Goal: Task Accomplishment & Management: Use online tool/utility

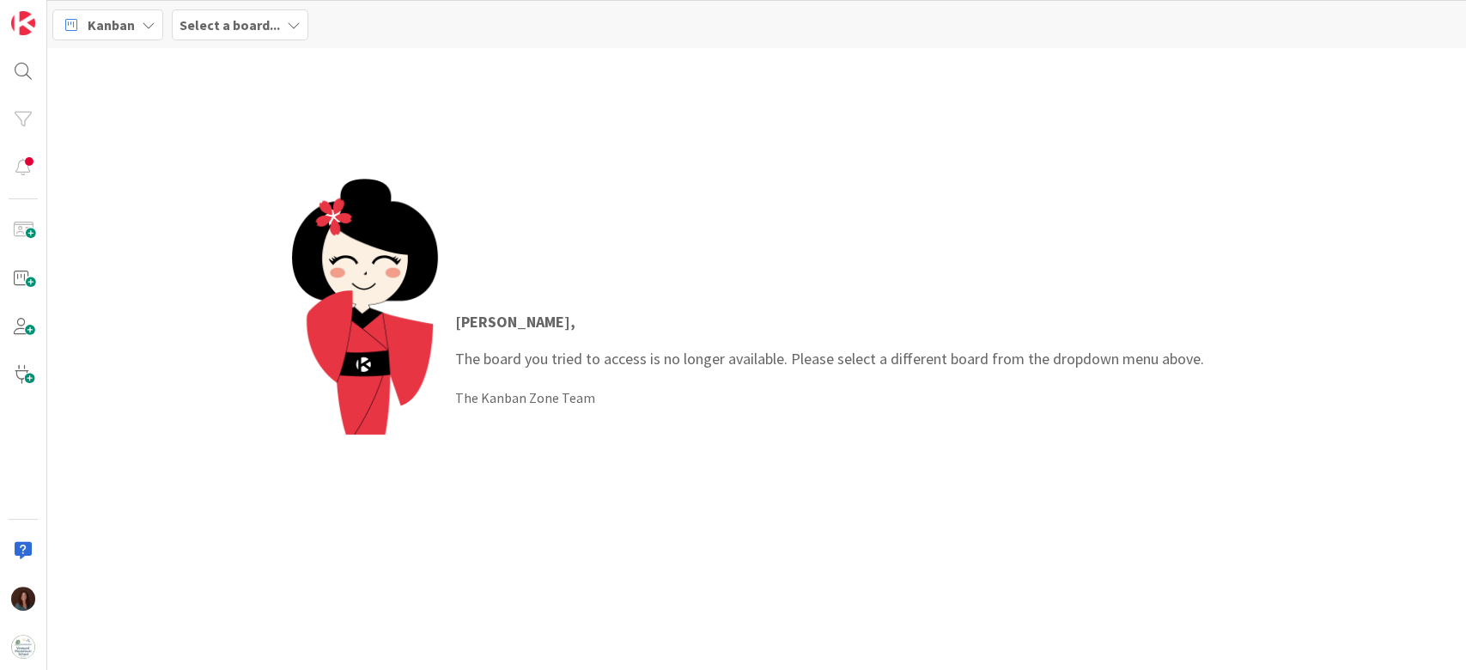
click at [210, 23] on b "Select a board..." at bounding box center [229, 24] width 100 height 17
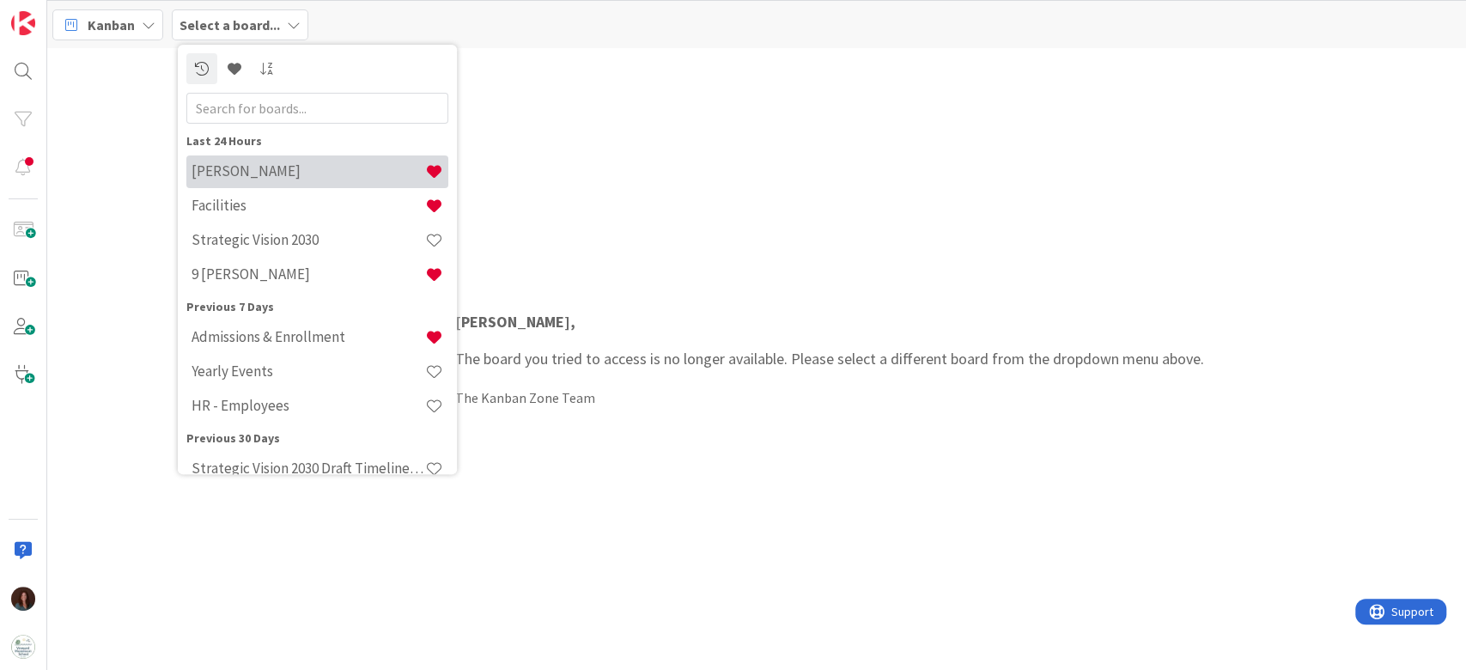
click at [244, 179] on h4 "[PERSON_NAME]" at bounding box center [308, 171] width 234 height 17
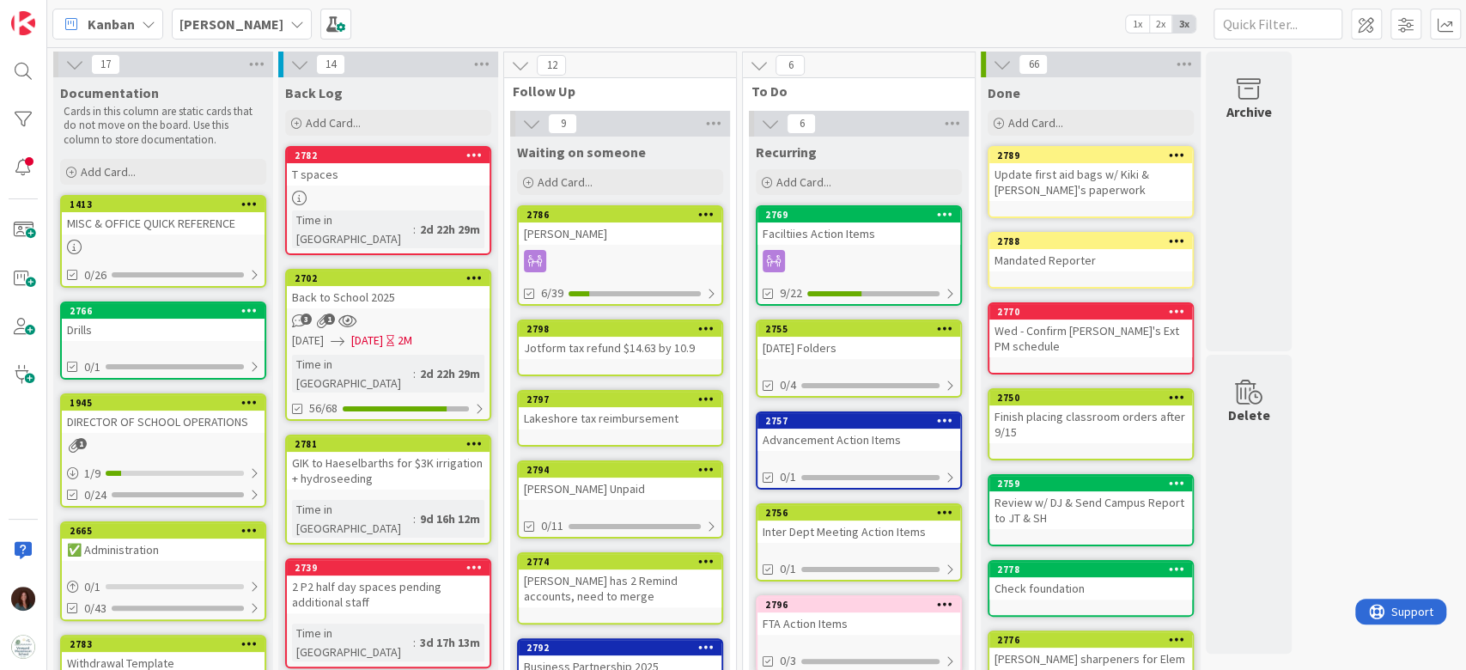
click at [625, 417] on div "Lakeshore tax reimbursement" at bounding box center [620, 418] width 203 height 22
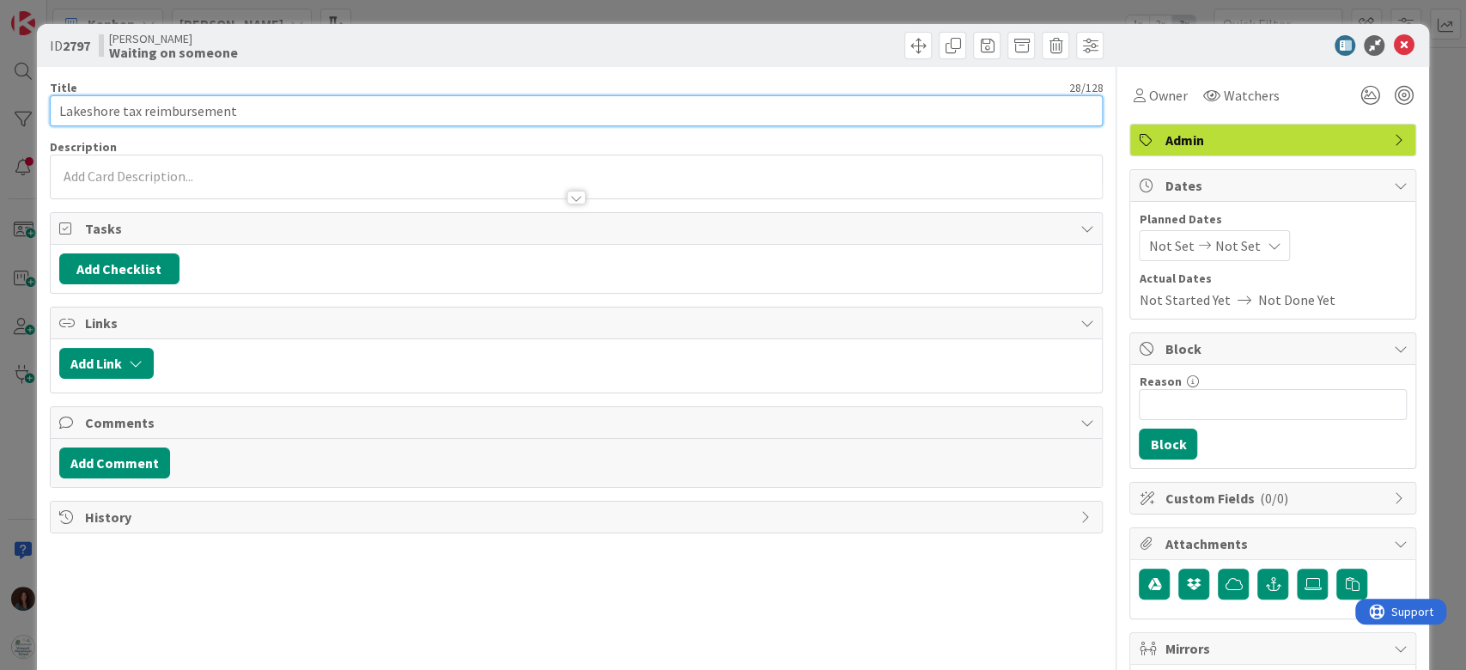
drag, startPoint x: 255, startPoint y: 112, endPoint x: 143, endPoint y: 117, distance: 112.6
click at [143, 117] on input "Lakeshore tax reimbursement" at bounding box center [577, 110] width 1054 height 31
type input "Lakeshore tax refund by 10/10"
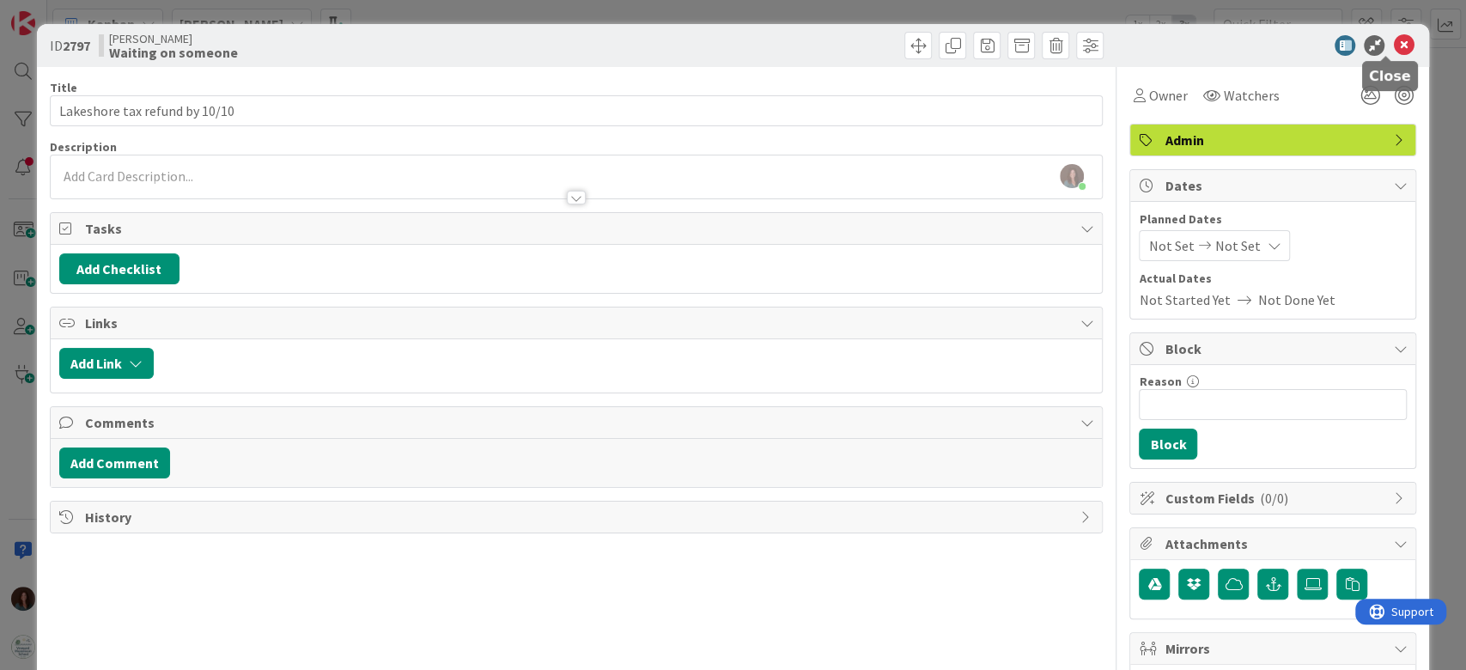
click at [1393, 38] on icon at bounding box center [1403, 45] width 21 height 21
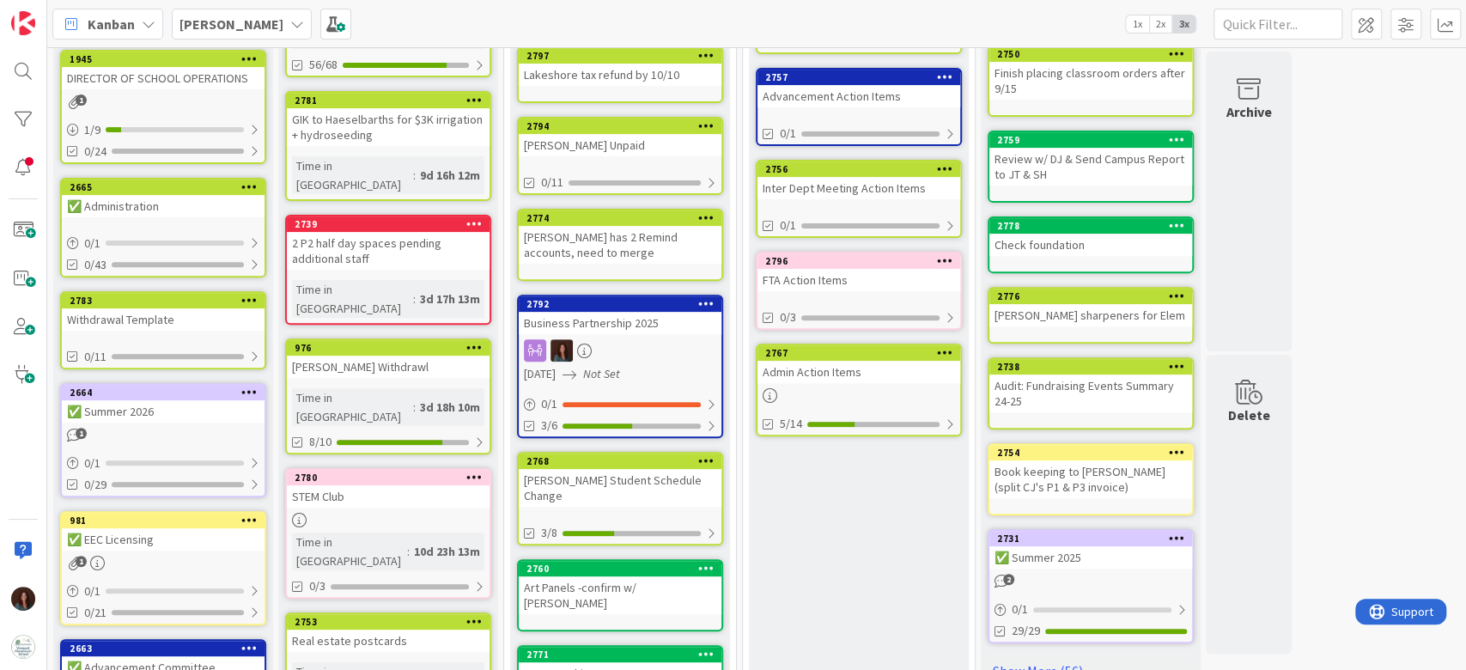
scroll to position [458, 0]
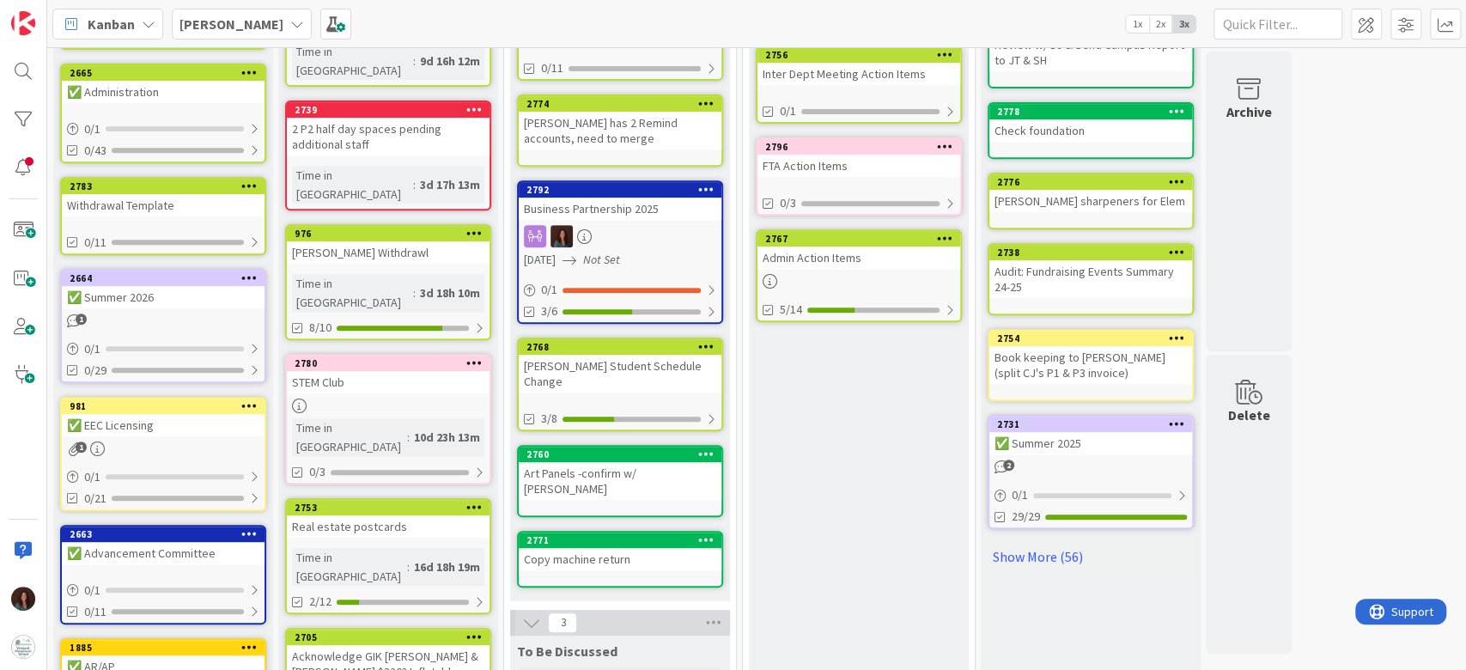
click at [574, 462] on div "Art Panels -confirm w/ [PERSON_NAME]" at bounding box center [620, 481] width 203 height 38
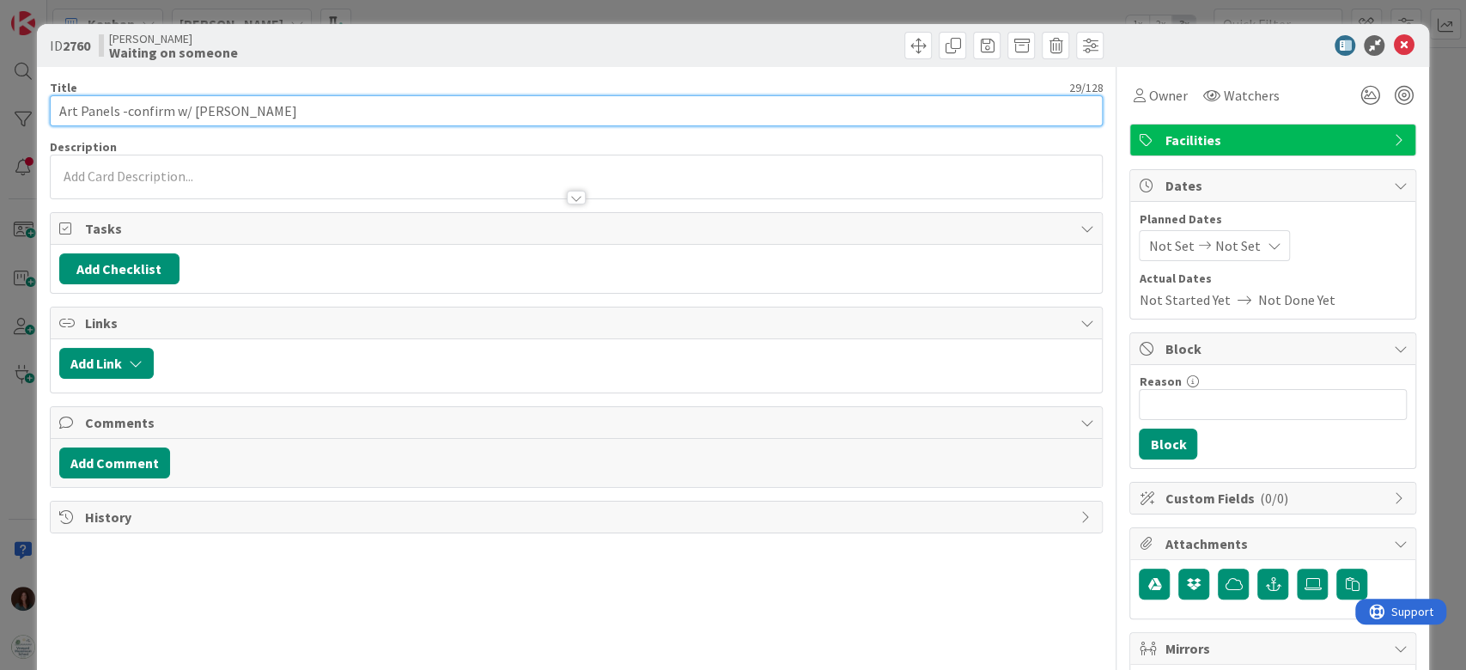
click at [114, 109] on input "Art Panels -confirm w/ [PERSON_NAME]" at bounding box center [577, 110] width 1054 height 31
click at [119, 104] on input "Art Panel -confirm w/ [PERSON_NAME]" at bounding box center [577, 110] width 1054 height 31
drag, startPoint x: 162, startPoint y: 108, endPoint x: 123, endPoint y: 111, distance: 39.6
click at [123, 111] on input "Art Panel - confirm w/ [PERSON_NAME]" at bounding box center [577, 110] width 1054 height 31
type input "Art Panel - discuss w/ [PERSON_NAME]"
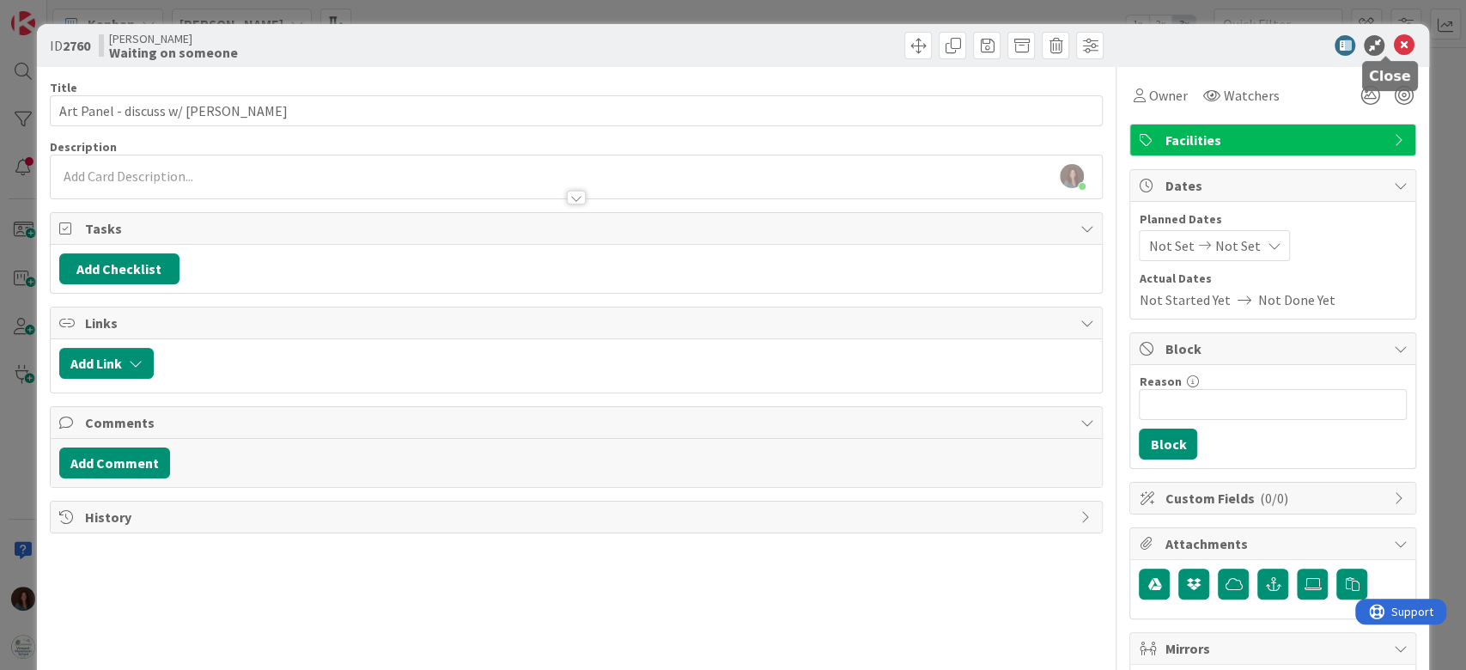
click at [1393, 45] on icon at bounding box center [1403, 45] width 21 height 21
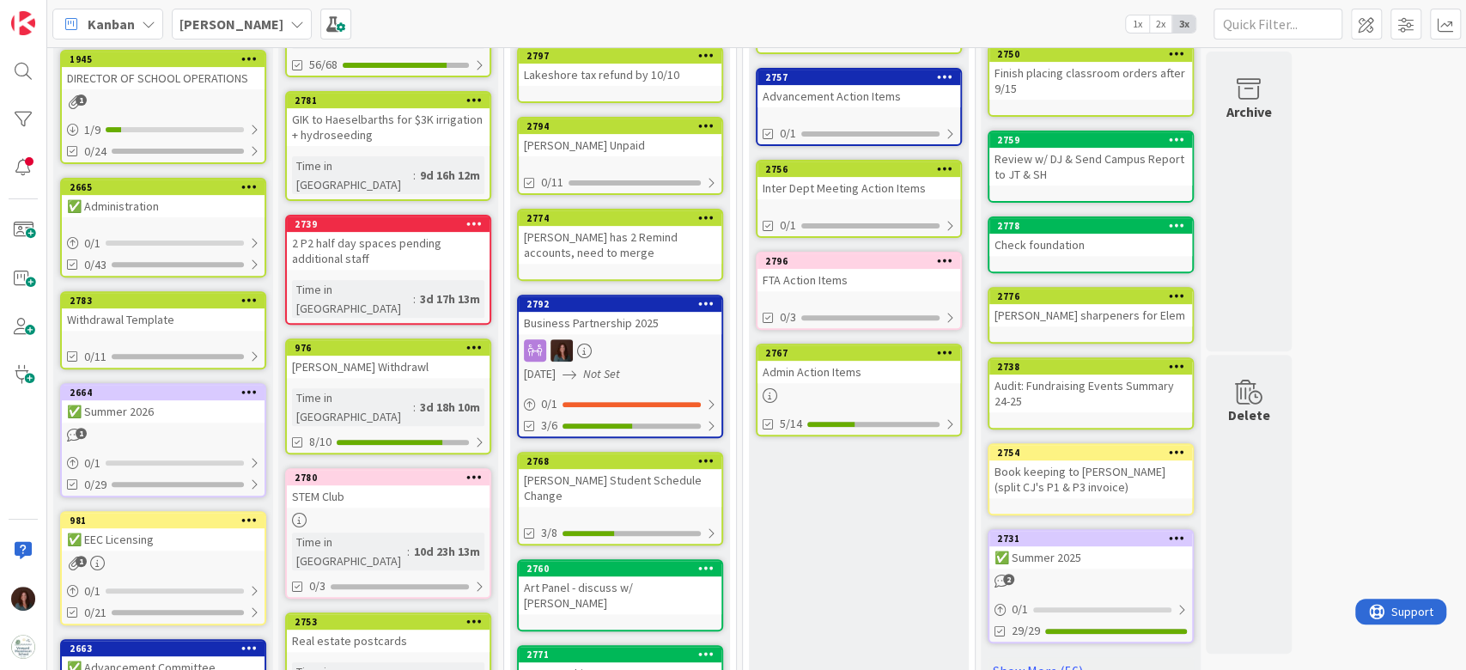
scroll to position [114, 0]
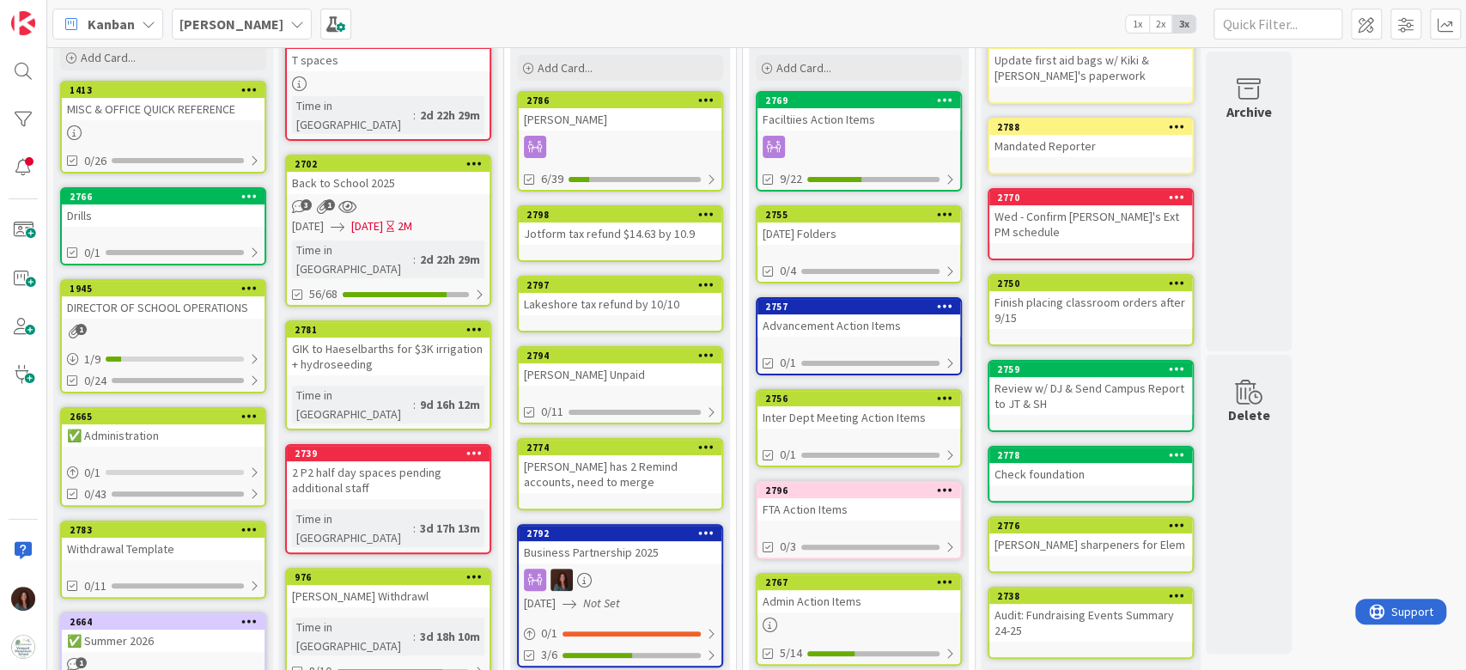
click at [827, 234] on div "[DATE] Folders" at bounding box center [858, 233] width 203 height 22
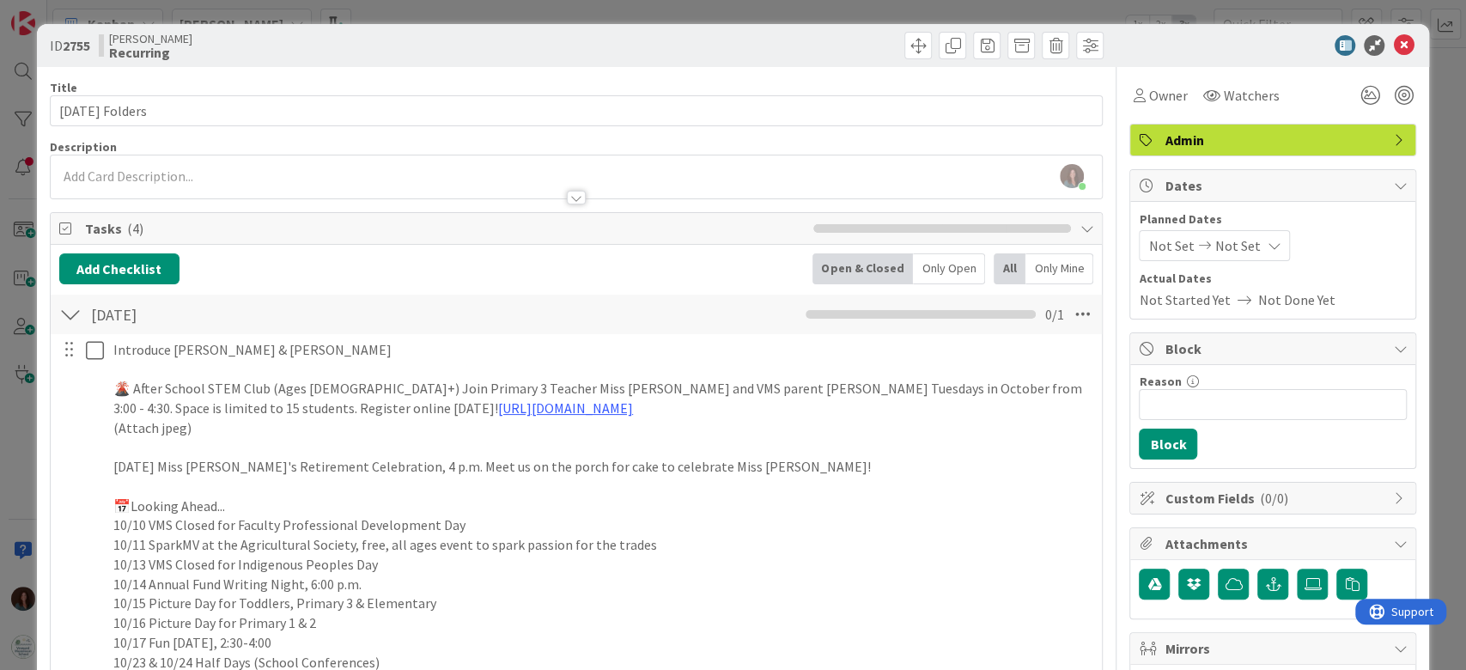
click at [529, 170] on div "[PERSON_NAME] just joined" at bounding box center [577, 176] width 1052 height 43
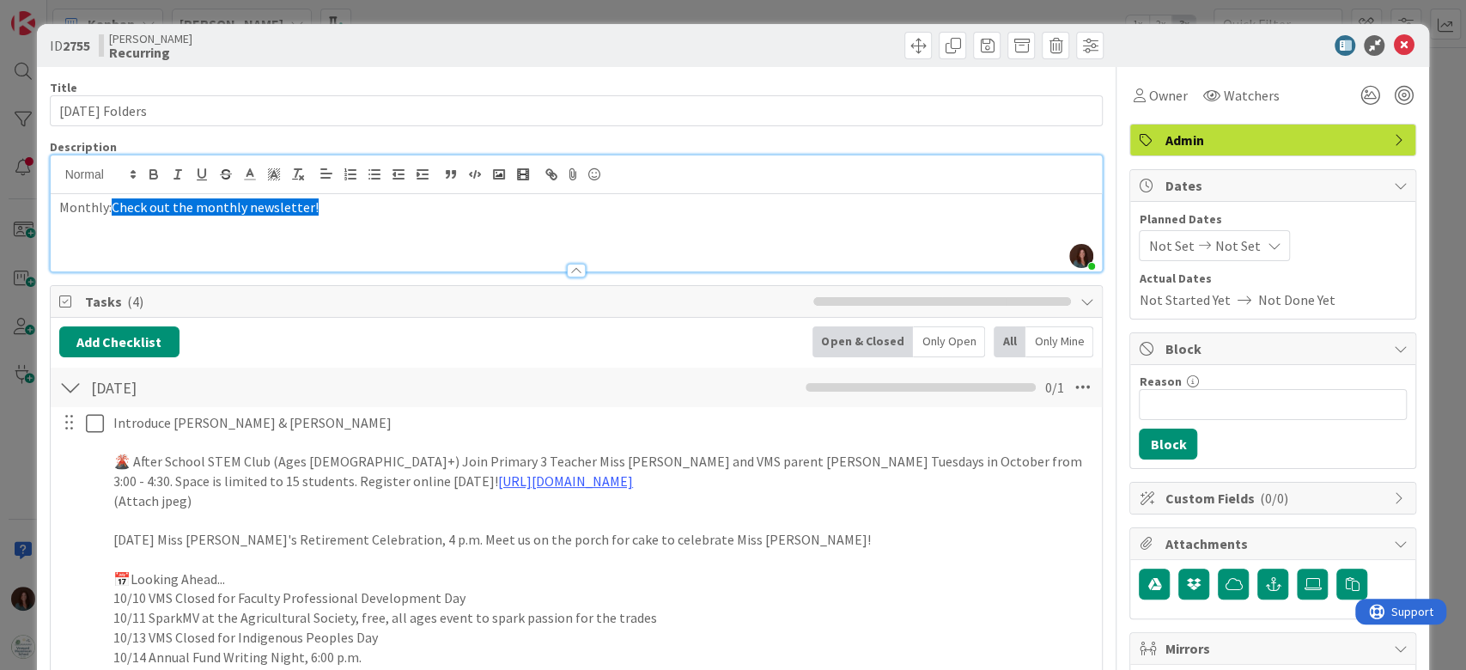
click at [390, 234] on div "Monthly: Check out the monthly newsletter!" at bounding box center [577, 232] width 1052 height 77
drag, startPoint x: 378, startPoint y: 225, endPoint x: 39, endPoint y: 210, distance: 338.6
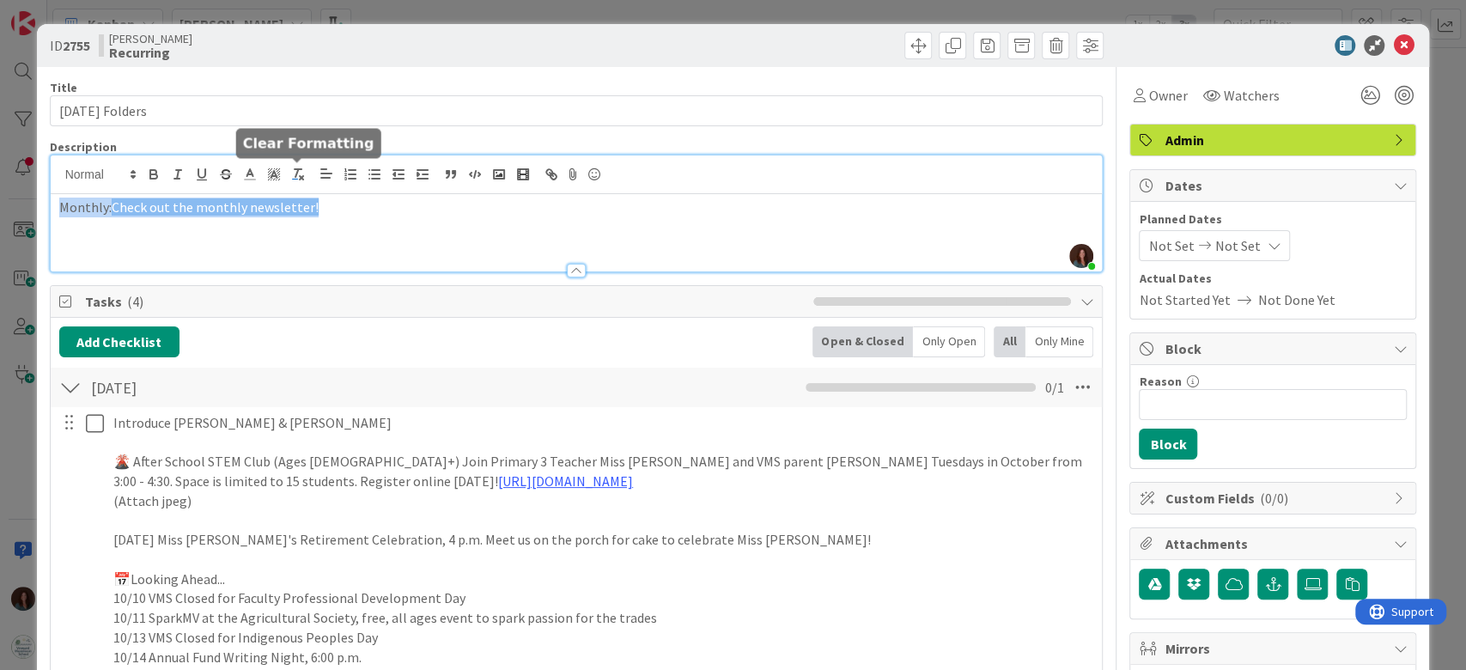
click at [301, 169] on icon "button" at bounding box center [297, 174] width 15 height 15
click at [330, 210] on p "Monthly: Check out the monthly newsletter!" at bounding box center [576, 207] width 1035 height 20
click at [328, 204] on p "Monthly: Check out the monthly newsletter!" at bounding box center [576, 207] width 1035 height 20
click at [325, 208] on p "Monthly: Check out the monthly newsletter!" at bounding box center [576, 207] width 1035 height 20
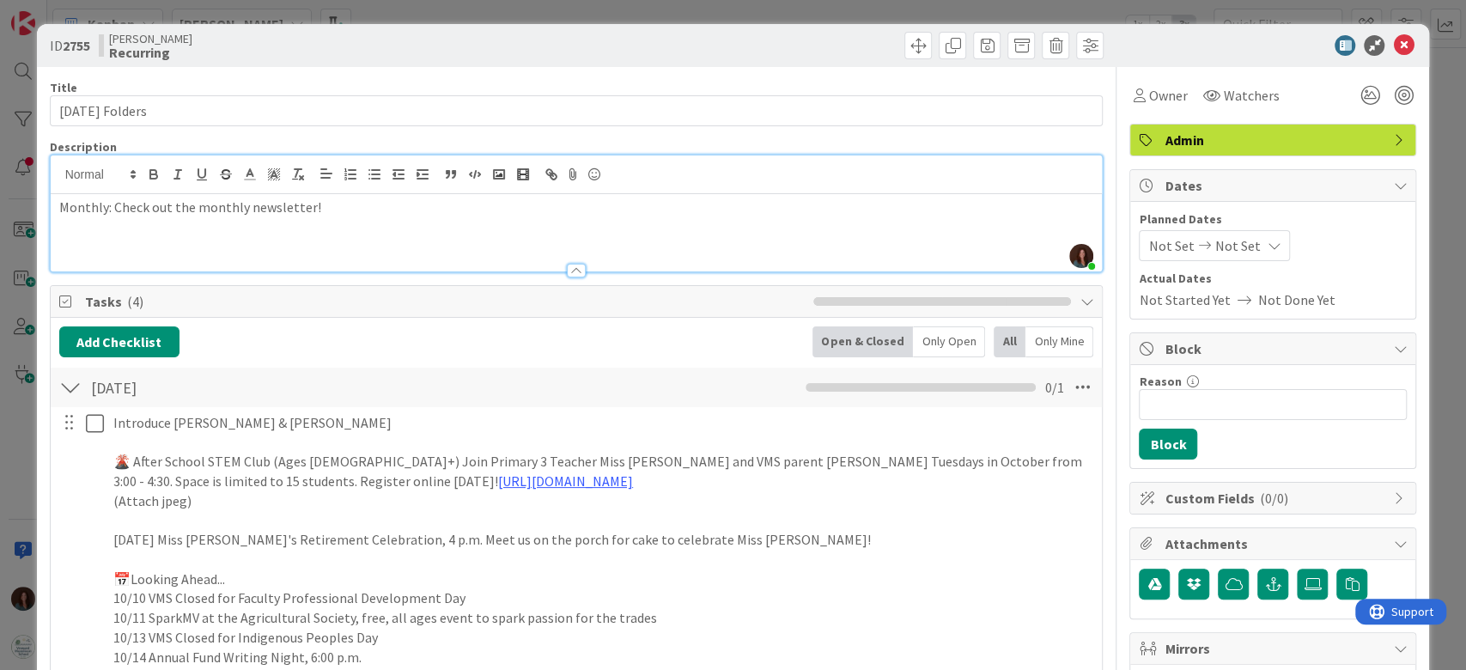
click at [325, 208] on p "Monthly: Check out the monthly newsletter!" at bounding box center [576, 207] width 1035 height 20
click at [324, 208] on p "Monthly: Check out the monthly newsletter!" at bounding box center [576, 207] width 1035 height 20
click at [338, 204] on p "Monthly: Check out the monthly newsletter!" at bounding box center [576, 207] width 1035 height 20
click at [406, 233] on div "Monthly: Check out the monthly newsletter!" at bounding box center [577, 232] width 1052 height 77
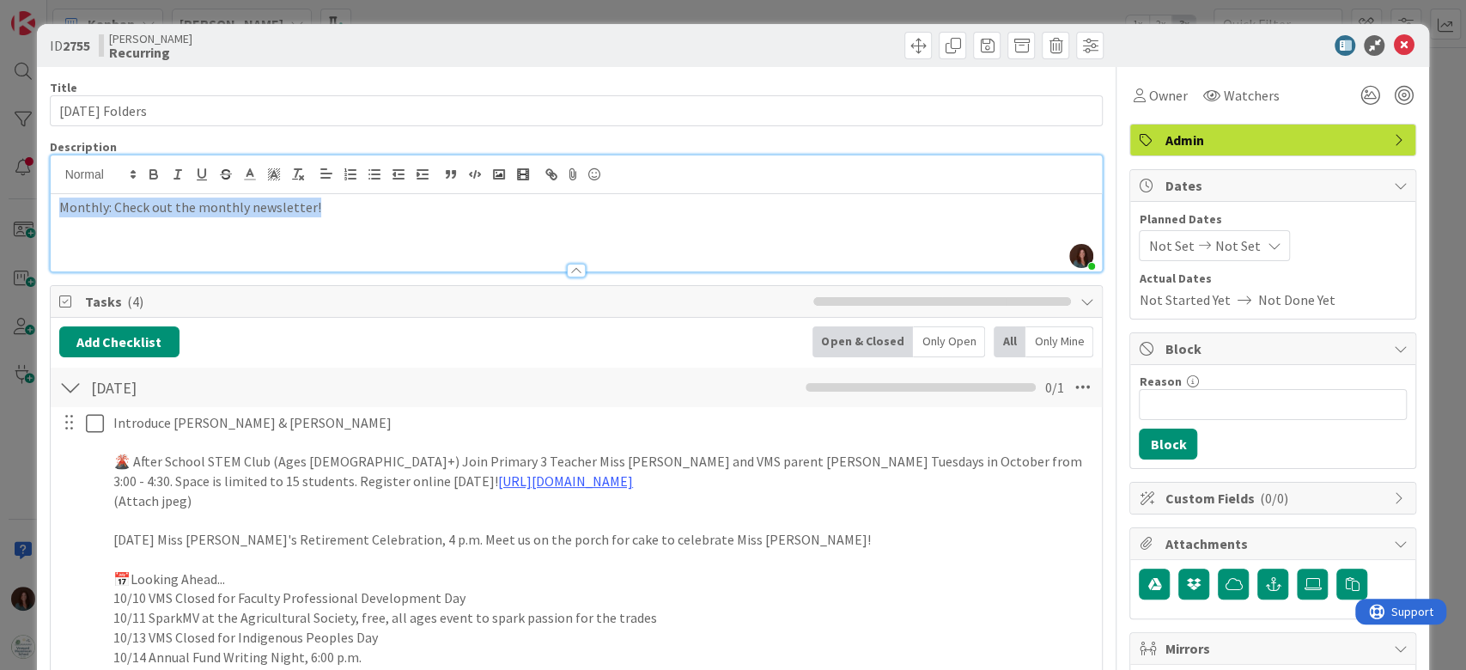
click at [216, 218] on div "Monthly: Check out the monthly newsletter!" at bounding box center [577, 232] width 1052 height 77
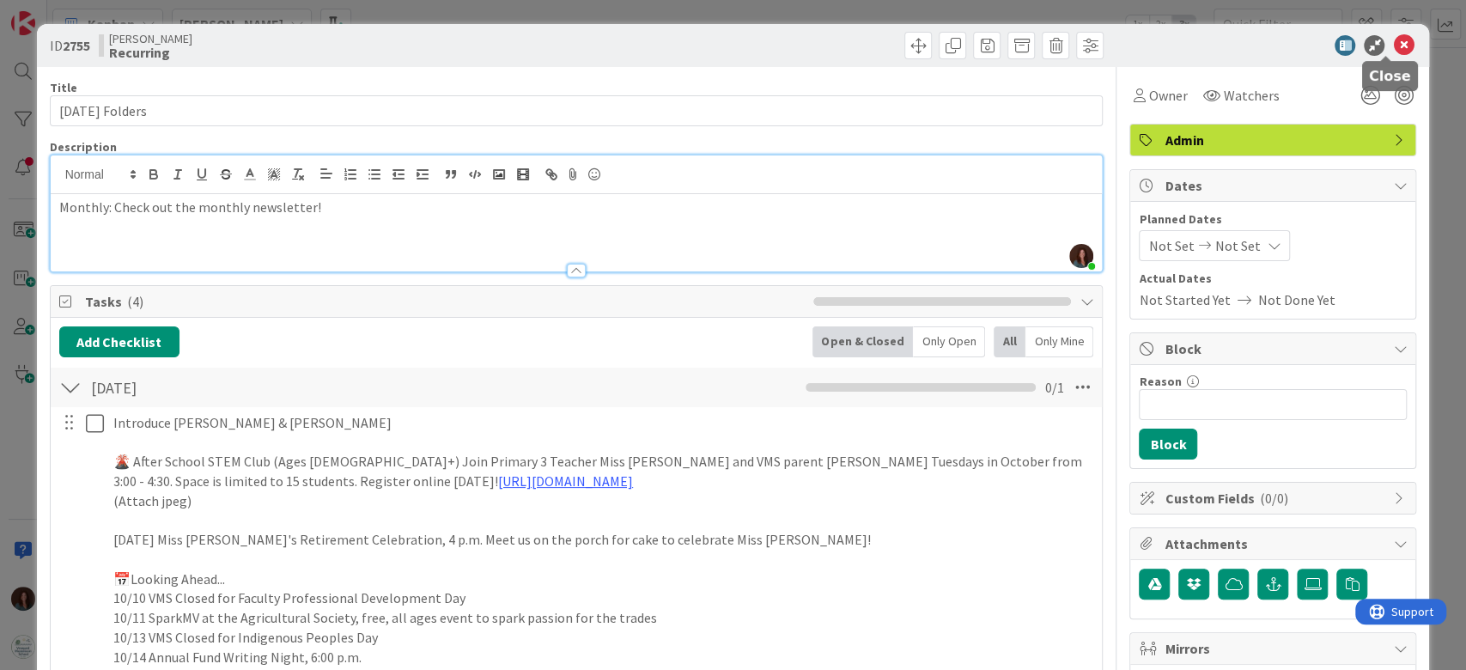
click at [1393, 39] on icon at bounding box center [1403, 45] width 21 height 21
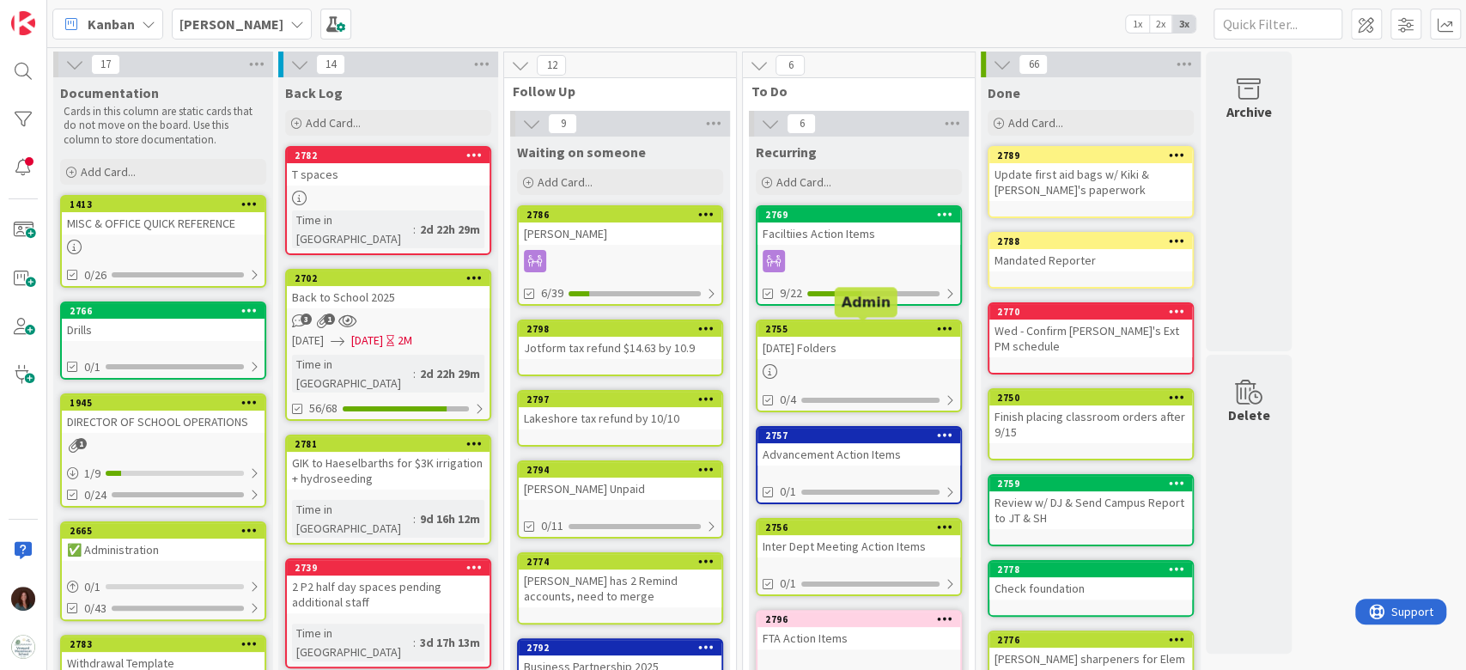
click at [852, 323] on div "2755" at bounding box center [862, 329] width 195 height 12
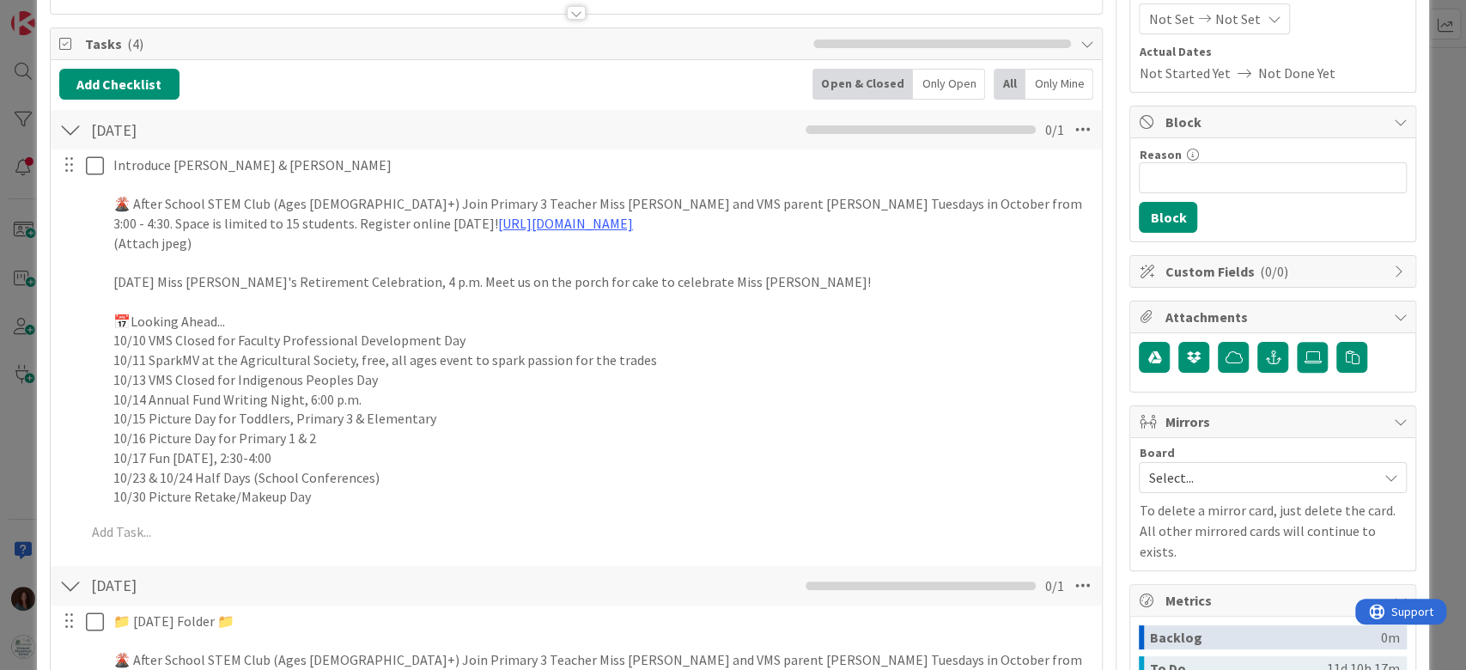
scroll to position [228, 0]
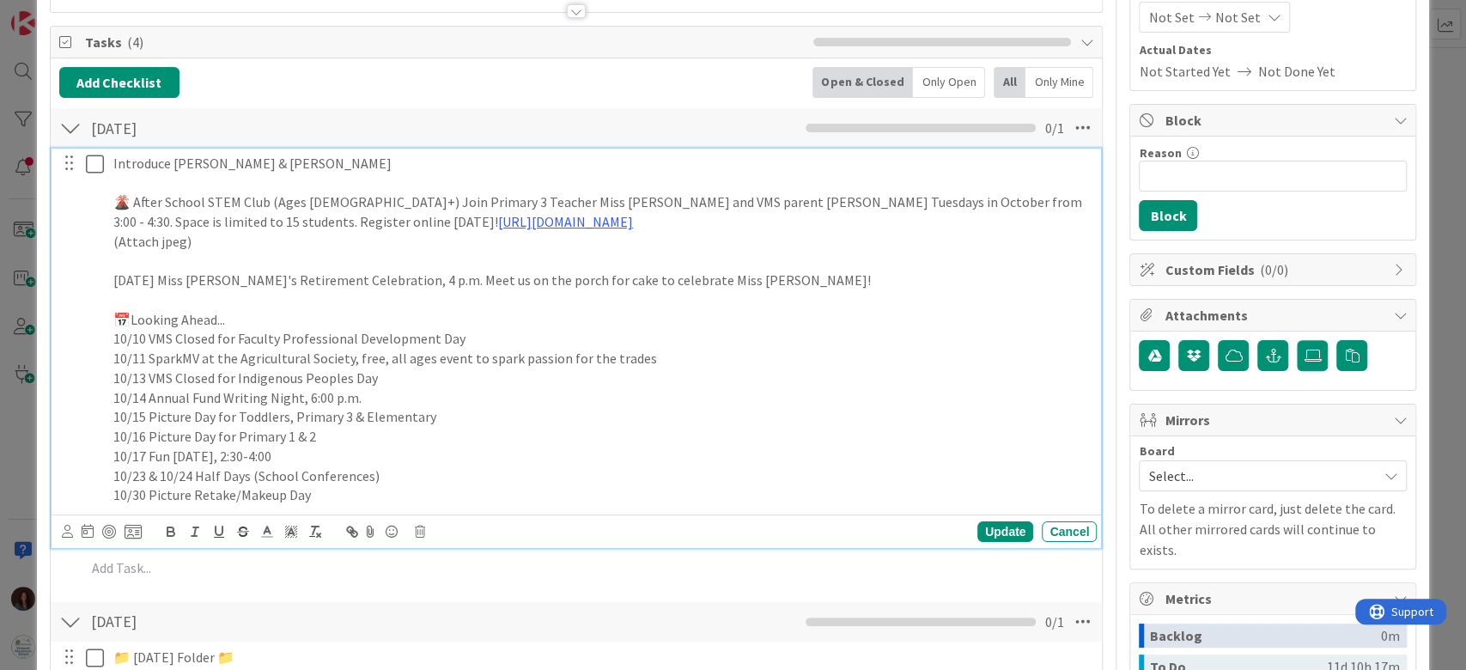
click at [323, 199] on p "🌋 After School STEM Club (Ages [DEMOGRAPHIC_DATA]+) Join Primary 3 Teacher Miss…" at bounding box center [601, 211] width 976 height 39
click at [852, 233] on p "(Attach jpeg)" at bounding box center [601, 242] width 976 height 20
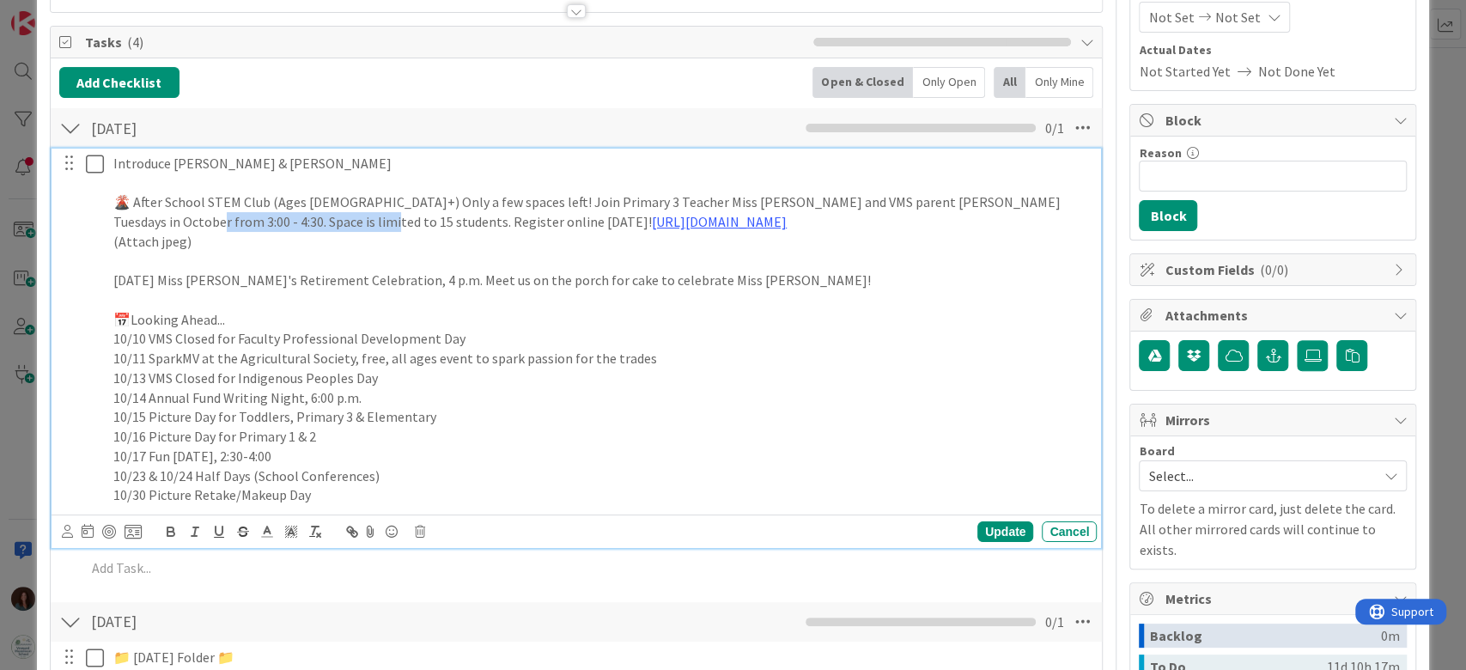
drag, startPoint x: 287, startPoint y: 218, endPoint x: 90, endPoint y: 220, distance: 196.6
click at [89, 220] on div "Introduce [PERSON_NAME] & [PERSON_NAME] 🌋 After School STEM Club (Ages [DEMOGRA…" at bounding box center [577, 329] width 1039 height 361
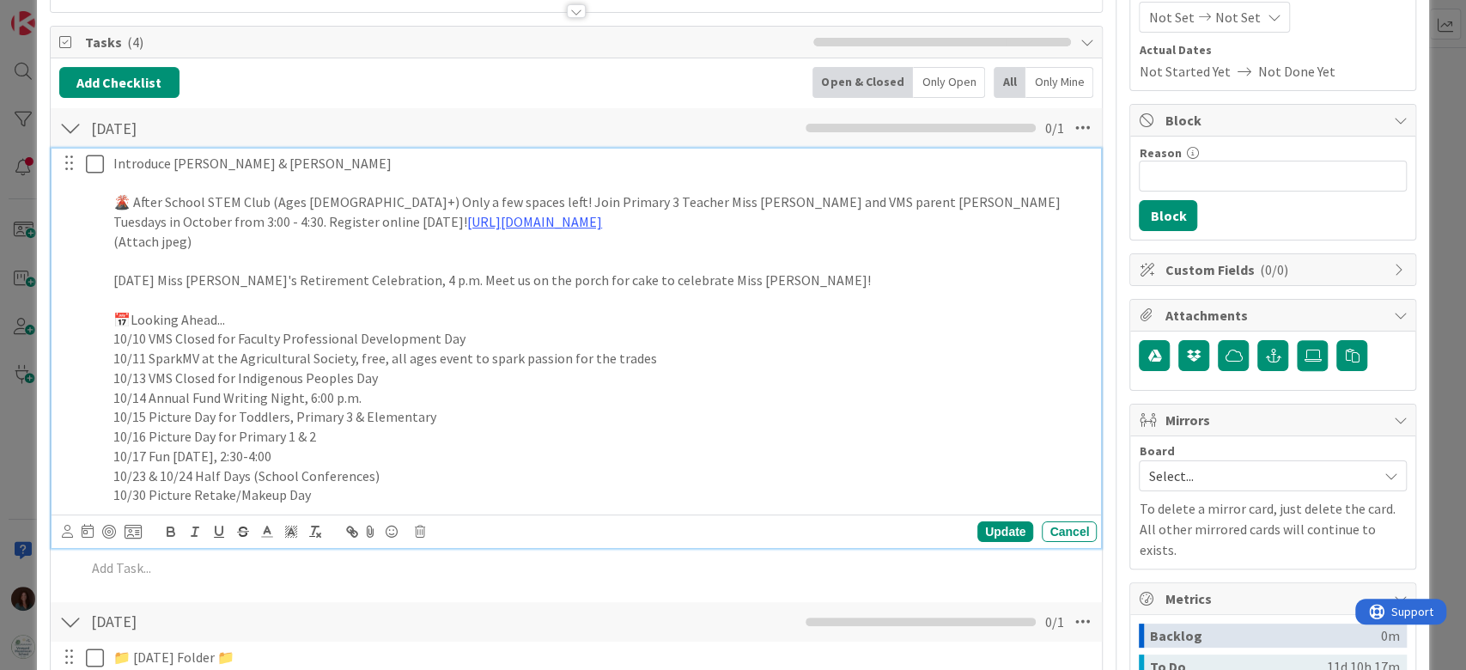
drag, startPoint x: 452, startPoint y: 199, endPoint x: 677, endPoint y: 429, distance: 321.8
click at [452, 198] on p "🌋 After School STEM Club (Ages [DEMOGRAPHIC_DATA]+) Only a few spaces left! Joi…" at bounding box center [601, 211] width 976 height 39
click at [345, 237] on p "(Attach jpeg)" at bounding box center [601, 242] width 976 height 20
click at [326, 274] on p "[DATE] Miss [PERSON_NAME]'s Retirement Celebration, 4 p.m. Meet us on the porch…" at bounding box center [601, 280] width 976 height 20
click at [797, 275] on p "[DATE] Miss [PERSON_NAME]'s Retirement Celebration, 4 p.m. Meet us on the porch…" at bounding box center [601, 280] width 976 height 20
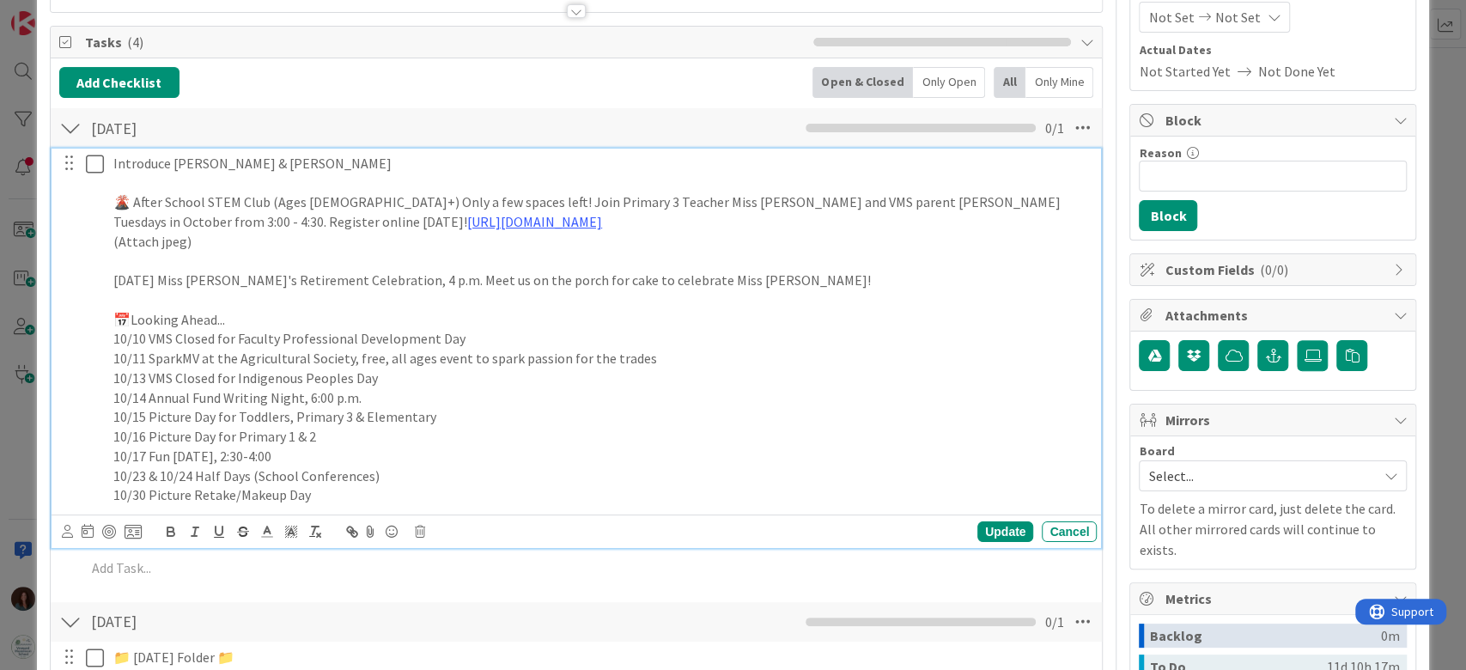
click at [537, 275] on p "[DATE] Miss [PERSON_NAME]'s Retirement Celebration, 4 p.m. Meet us on the porch…" at bounding box center [601, 280] width 976 height 20
click at [811, 280] on p "[DATE] Miss [PERSON_NAME]'s Retirement Celebration, 4 p.m. Meet us on the main …" at bounding box center [601, 280] width 976 height 20
click at [653, 275] on p "[DATE] Miss [PERSON_NAME]'s Retirement Celebration, 4 p.m. Meet us on the main …" at bounding box center [601, 280] width 976 height 20
click at [628, 278] on p "[DATE] Miss [PERSON_NAME]'s Retirement Celebration, 4 p.m. Meet us on the main …" at bounding box center [601, 280] width 976 height 20
drag, startPoint x: 730, startPoint y: 280, endPoint x: 642, endPoint y: 390, distance: 140.5
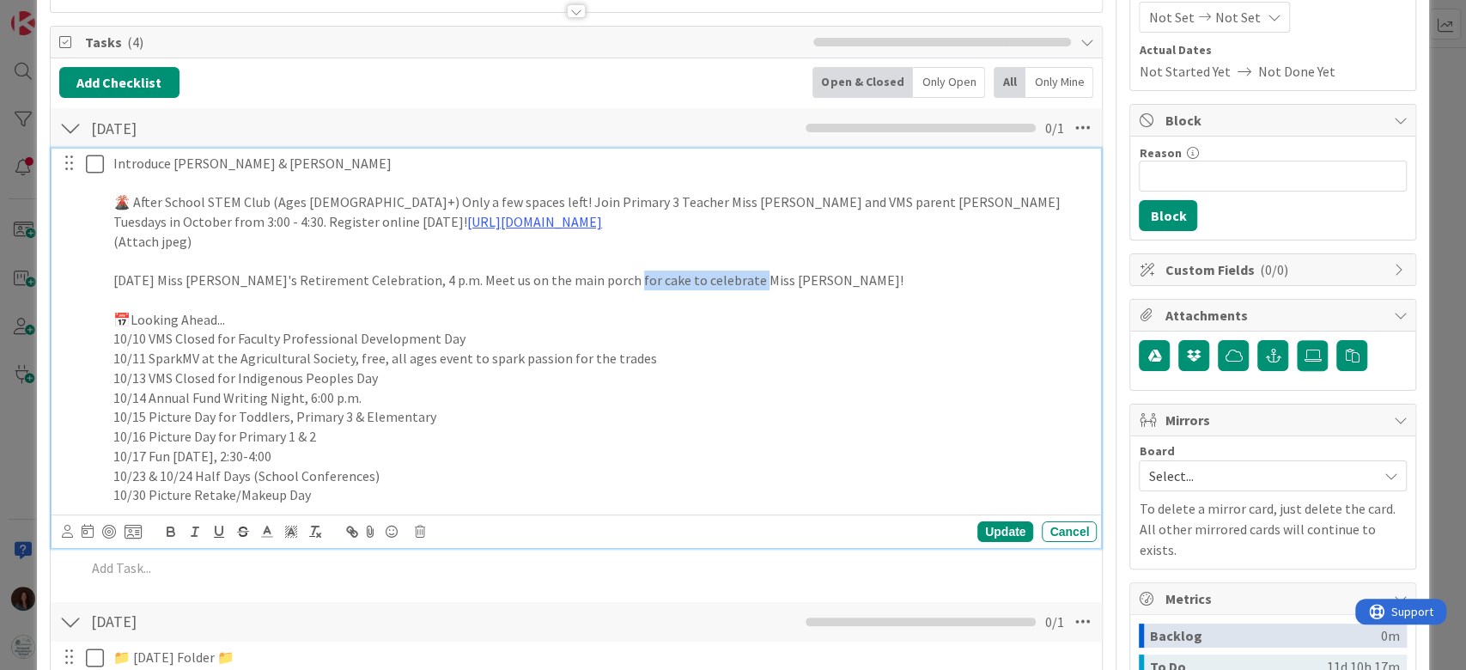
click at [610, 283] on p "[DATE] Miss [PERSON_NAME]'s Retirement Celebration, 4 p.m. Meet us on the main …" at bounding box center [601, 280] width 976 height 20
click at [889, 277] on p "[DATE] Miss [PERSON_NAME]'s Retirement Celebration, 4 p.m. Meet us on the main …" at bounding box center [601, 280] width 976 height 20
click at [104, 319] on div at bounding box center [82, 329] width 48 height 361
click at [118, 314] on p "📅Looking Ahead..." at bounding box center [601, 320] width 976 height 20
drag, startPoint x: 274, startPoint y: 161, endPoint x: 210, endPoint y: 161, distance: 63.5
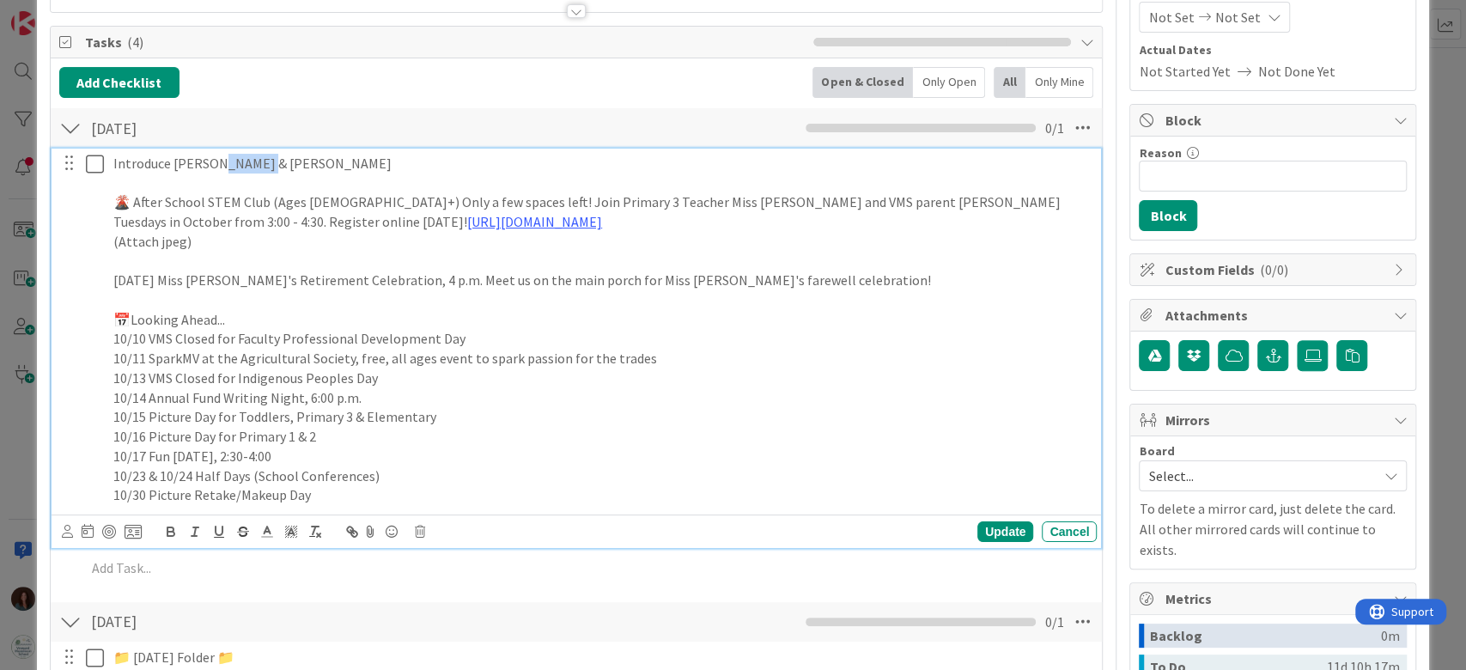
click at [210, 161] on p "Introduce [PERSON_NAME] & [PERSON_NAME]" at bounding box center [601, 164] width 976 height 20
click at [307, 256] on p at bounding box center [601, 262] width 976 height 20
click at [302, 273] on p "[DATE] Miss [PERSON_NAME]'s Retirement Celebration, 4 p.m. Meet us on the main …" at bounding box center [601, 280] width 976 height 20
click at [870, 276] on p "[DATE] Miss [PERSON_NAME]'s Retirement Celebration, 4 p.m. Meet us on the main …" at bounding box center [601, 280] width 976 height 20
click at [252, 279] on p "[DATE] Miss [PERSON_NAME]'s Retirement Celebration, 4 p.m. Meet us on the main …" at bounding box center [601, 280] width 976 height 20
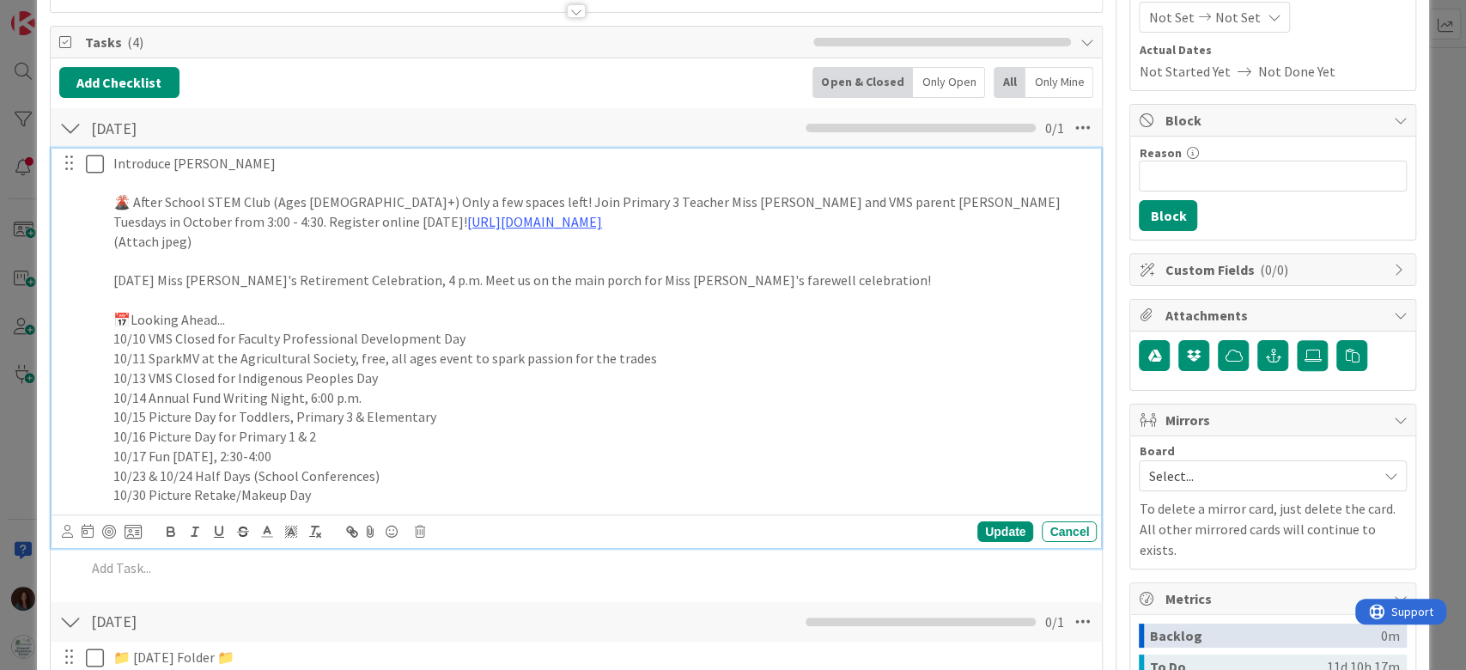
scroll to position [458, 0]
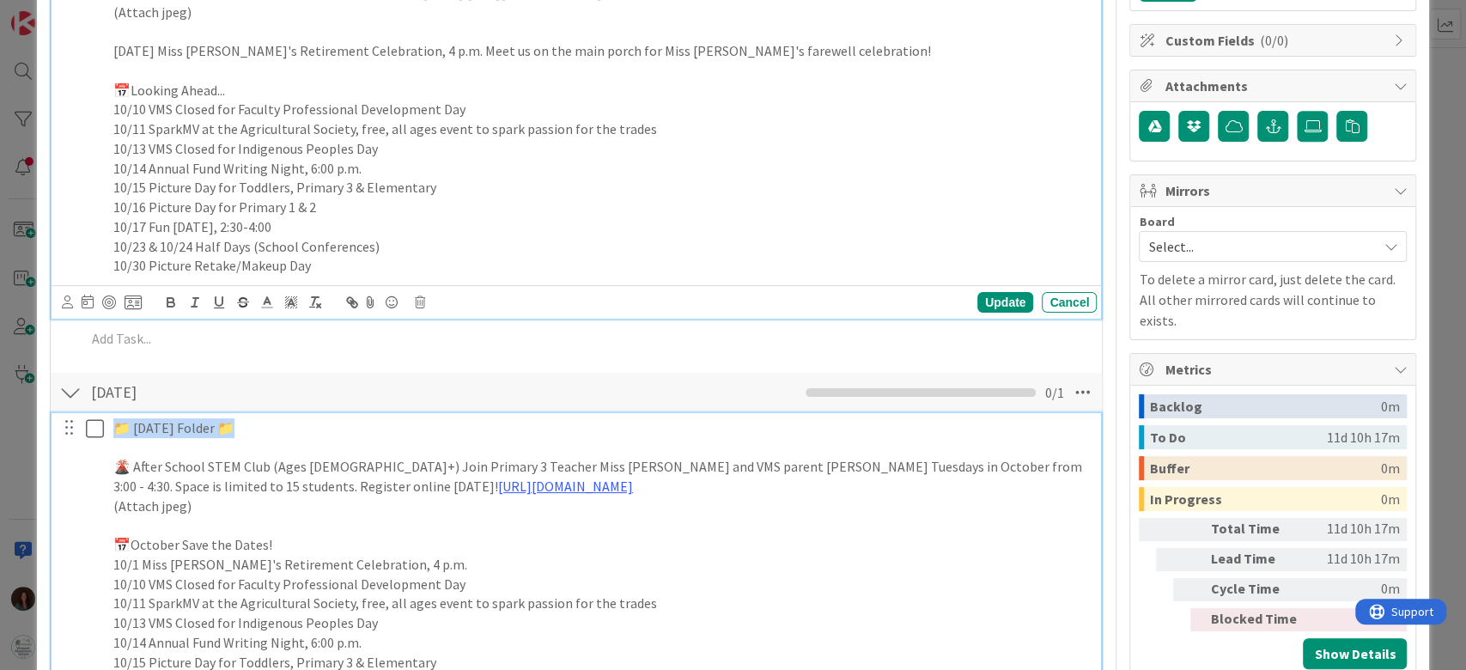
drag, startPoint x: 240, startPoint y: 429, endPoint x: 131, endPoint y: 434, distance: 109.1
click at [110, 428] on div "📁 [DATE] Folder 📁 🌋 After School STEM Club (Ages [DEMOGRAPHIC_DATA]+) Join Prim…" at bounding box center [601, 584] width 990 height 342
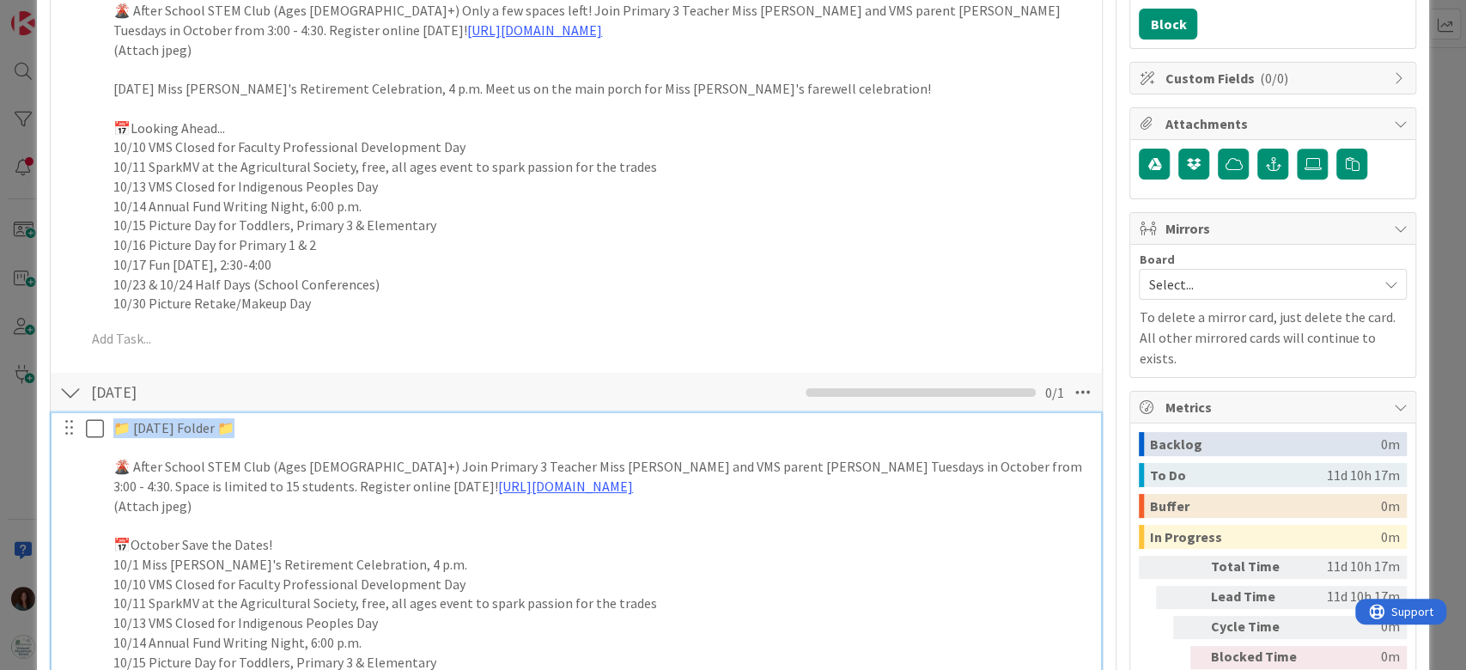
copy p "📁 [DATE] Folder 📁"
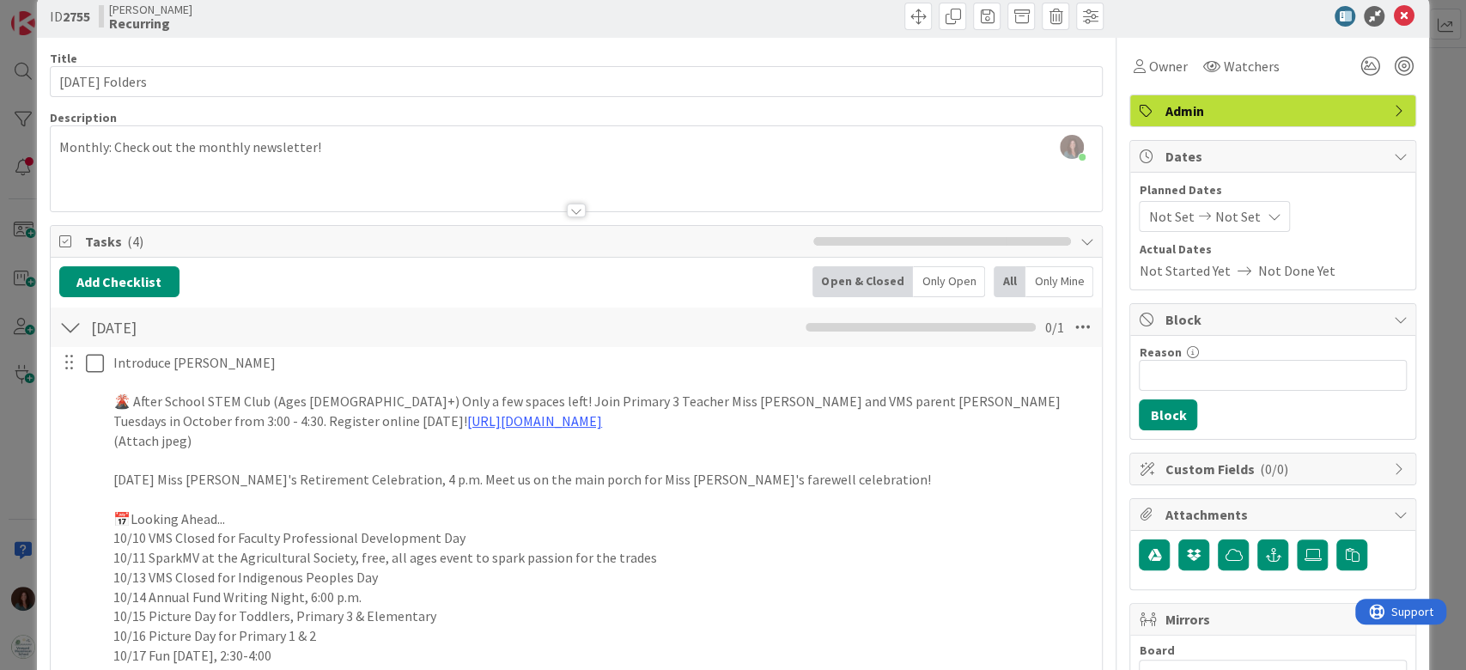
scroll to position [0, 0]
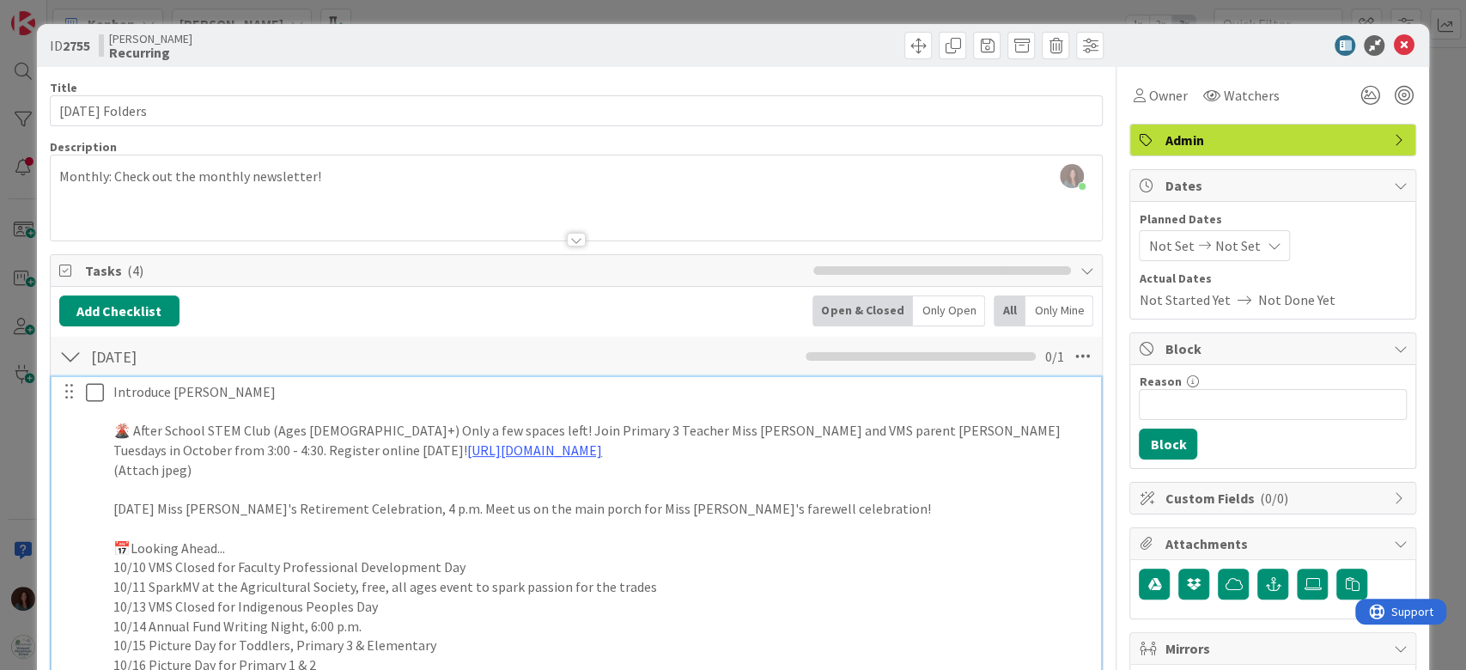
click at [113, 389] on p "Introduce [PERSON_NAME]" at bounding box center [601, 392] width 976 height 20
click at [116, 397] on p "Introduce [PERSON_NAME]" at bounding box center [601, 392] width 976 height 20
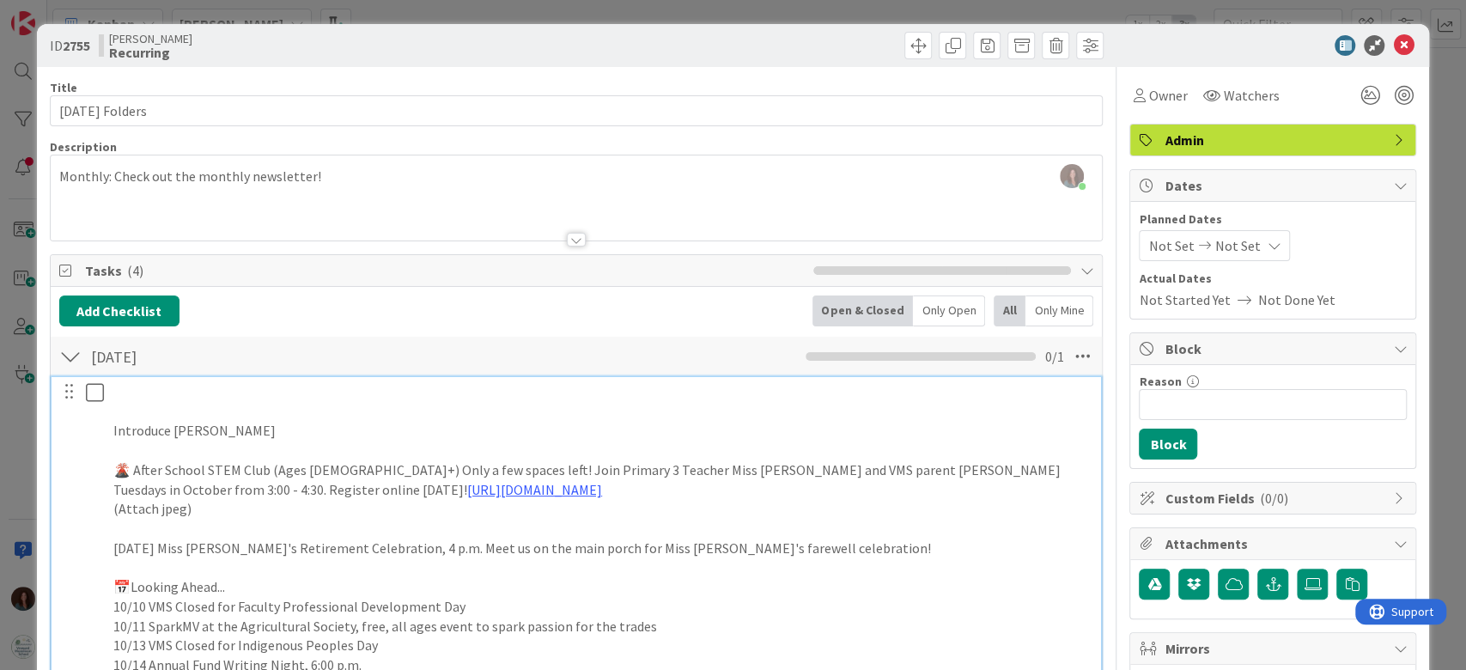
click at [223, 391] on p at bounding box center [601, 392] width 976 height 20
click at [113, 546] on p "[DATE] Miss [PERSON_NAME]'s Retirement Celebration, 4 p.m. Meet us on the main …" at bounding box center [601, 548] width 976 height 20
drag, startPoint x: 131, startPoint y: 546, endPoint x: 114, endPoint y: 604, distance: 59.8
click at [96, 550] on div "📁 [DATE] Folder 📁 Introduce [PERSON_NAME] 🌋 After School STEM Club (Ages [DEMOG…" at bounding box center [577, 577] width 1039 height 400
click at [258, 540] on p "🍰[DATE] Miss [PERSON_NAME]'s Retirement Celebration, 4 p.m. Meet us on the main…" at bounding box center [601, 548] width 976 height 20
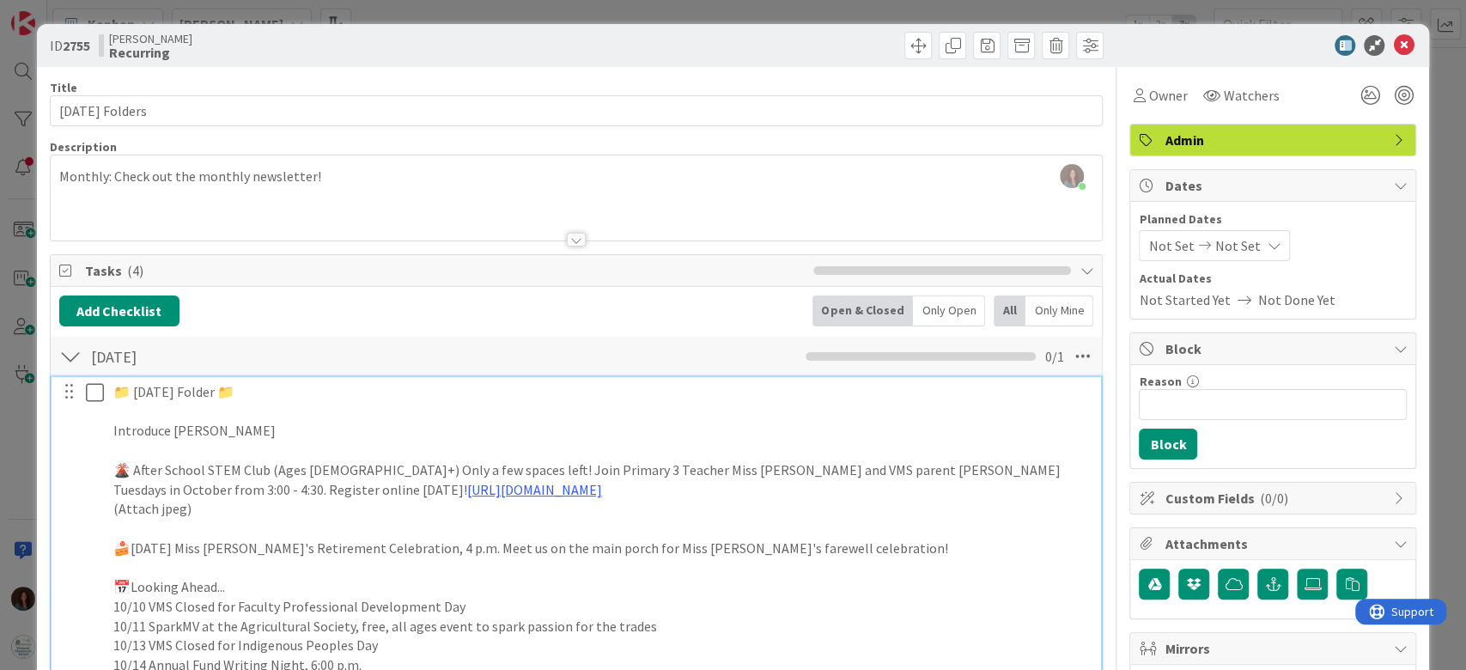
click at [231, 551] on p "🍰[DATE] Miss [PERSON_NAME]'s Retirement Celebration, 4 p.m. Meet us on the main…" at bounding box center [601, 548] width 976 height 20
drag, startPoint x: 477, startPoint y: 551, endPoint x: 249, endPoint y: 635, distance: 242.3
click at [231, 551] on p "🍰[DATE] Miss [PERSON_NAME]'s Retirement Celebration, 4 p.m. Meet us on the main…" at bounding box center [601, 548] width 976 height 20
click at [275, 546] on p "🍰[DATE] Meet us on the main porch for Miss [PERSON_NAME]'s farewell celebration!" at bounding box center [601, 548] width 976 height 20
click at [616, 548] on p "🍰[DATE] Meet on the main porch for Miss [PERSON_NAME]'s farewell celebration!" at bounding box center [601, 548] width 976 height 20
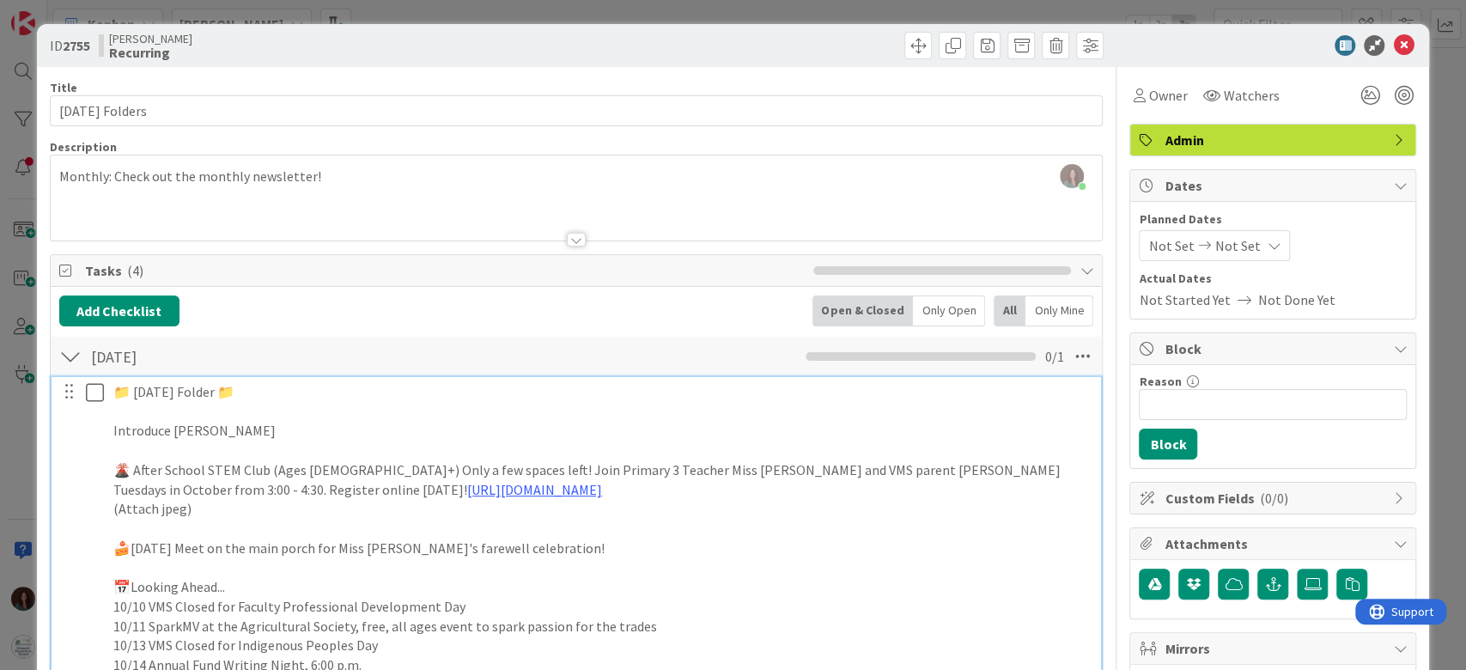
click at [368, 547] on p "🍰[DATE] Meet on the main porch for Miss [PERSON_NAME]'s farewell celebration!" at bounding box center [601, 548] width 976 height 20
click at [666, 545] on p "🍰[DATE] Meet on the main porch AT 4 p.m. for Miss [PERSON_NAME]'s farewell cele…" at bounding box center [601, 548] width 976 height 20
click at [232, 553] on p "🍰[DATE] Meet on the main porch AT 4 p.m. for Miss [PERSON_NAME]'s farewell cele…" at bounding box center [601, 548] width 976 height 20
click at [716, 557] on p at bounding box center [601, 567] width 976 height 20
click at [385, 544] on p "🍰[DATE]: Meet on the main porch AT 4 p.m. for Miss [PERSON_NAME]'s farewell cel…" at bounding box center [601, 548] width 976 height 20
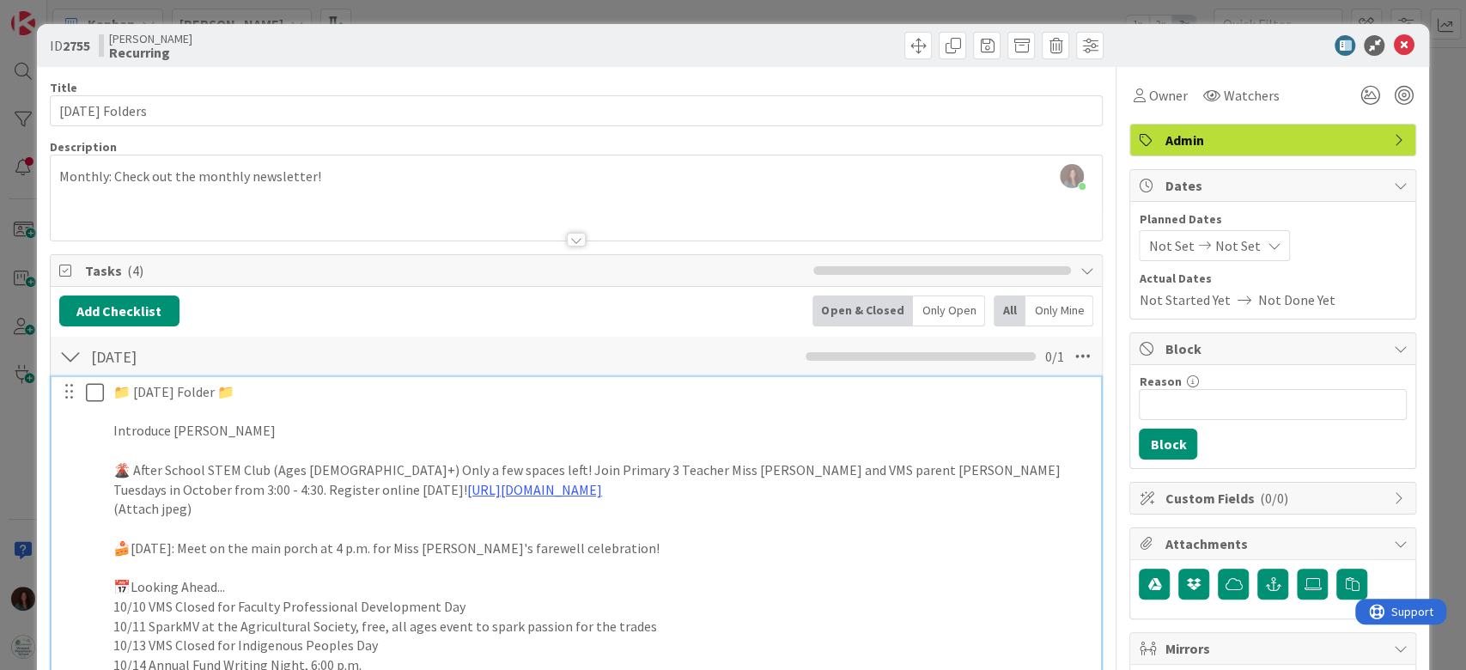
click at [701, 549] on p "🍰[DATE]: Meet on the main porch at 4 p.m. for Miss [PERSON_NAME]'s farewell cel…" at bounding box center [601, 548] width 976 height 20
click at [131, 544] on p "🍰[DATE]: Meet on the main porch at 4 p.m. for Miss [PERSON_NAME]'s farewell cel…" at bounding box center [601, 548] width 976 height 20
click at [134, 462] on p "🌋 After School STEM Club (Ages [DEMOGRAPHIC_DATA]+) Only a few spaces left! Joi…" at bounding box center [601, 479] width 976 height 39
click at [131, 550] on p "🍰[DATE]: Meet on the main porch at 4 p.m. for Miss [PERSON_NAME]'s farewell cel…" at bounding box center [601, 548] width 976 height 20
click at [740, 546] on p "🍰 [DATE]: Meet on the main porch at 4 p.m. for Miss [PERSON_NAME]'s farewell ce…" at bounding box center [601, 548] width 976 height 20
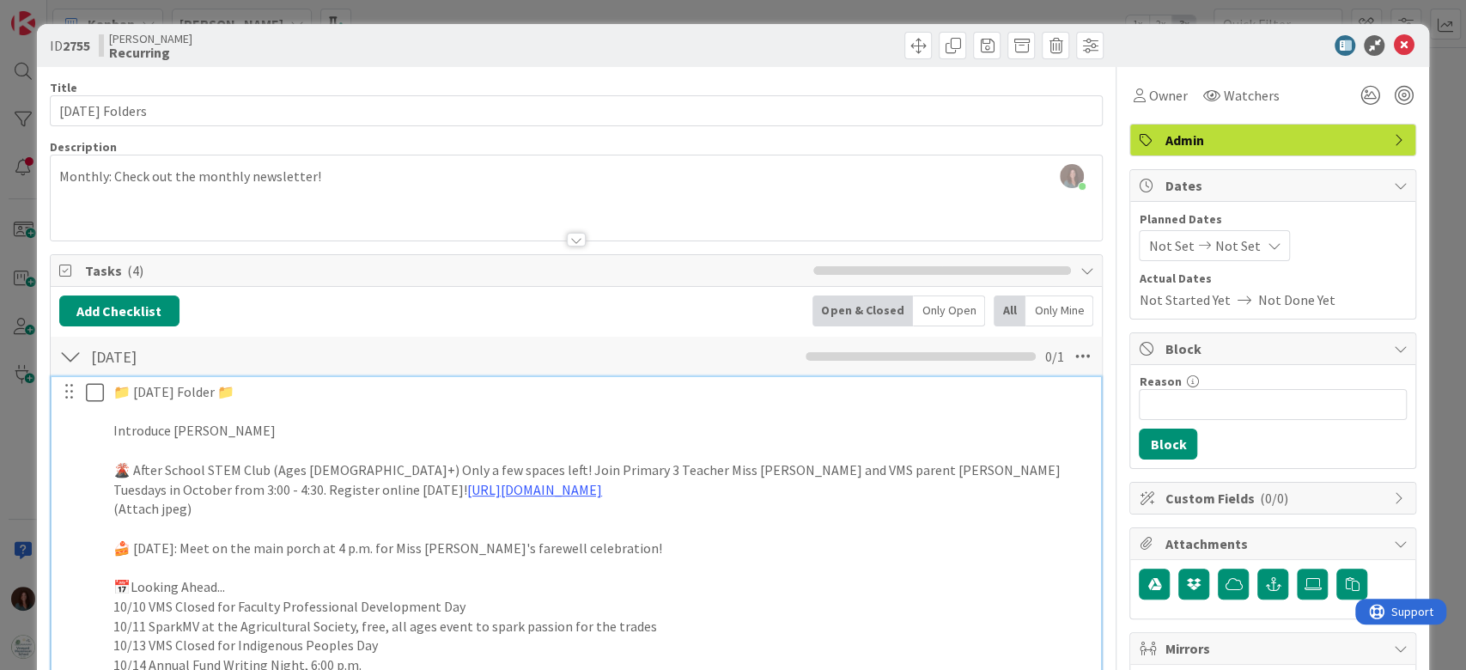
click at [225, 440] on p at bounding box center [601, 450] width 976 height 20
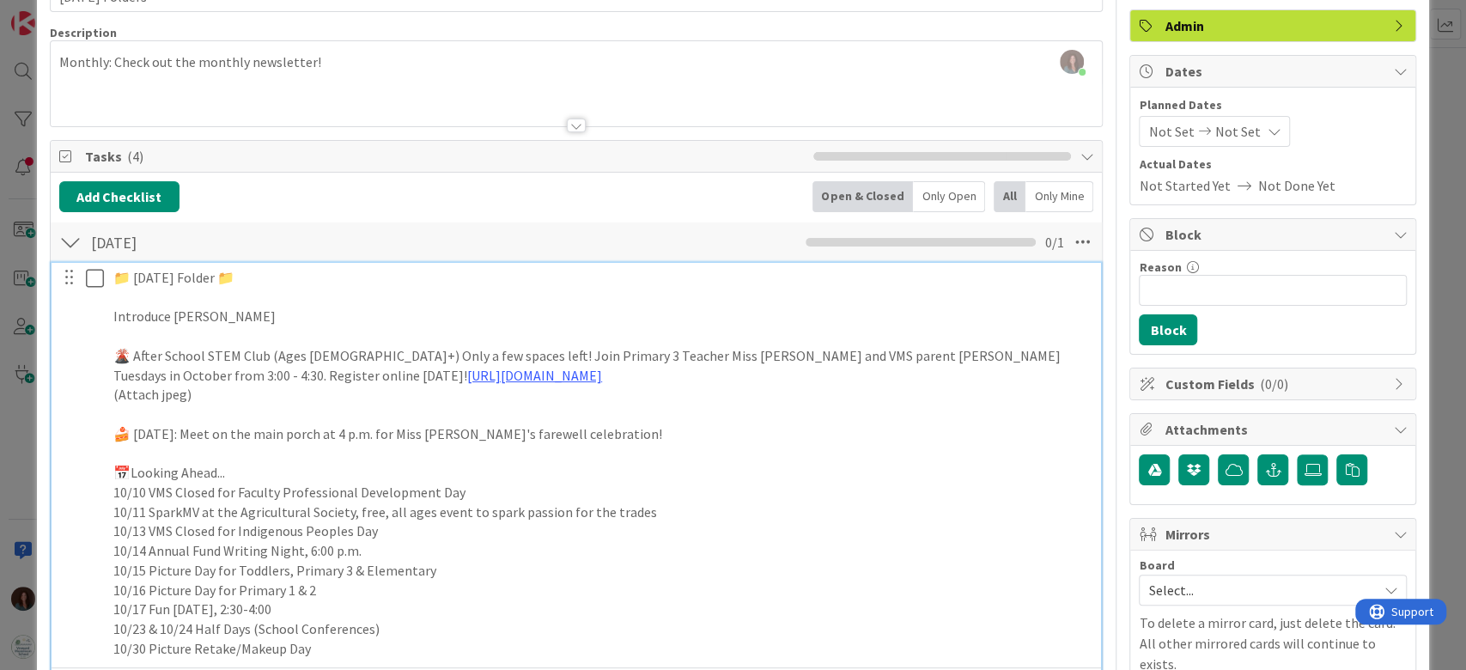
click at [295, 473] on p "📅Looking Ahead..." at bounding box center [601, 473] width 976 height 20
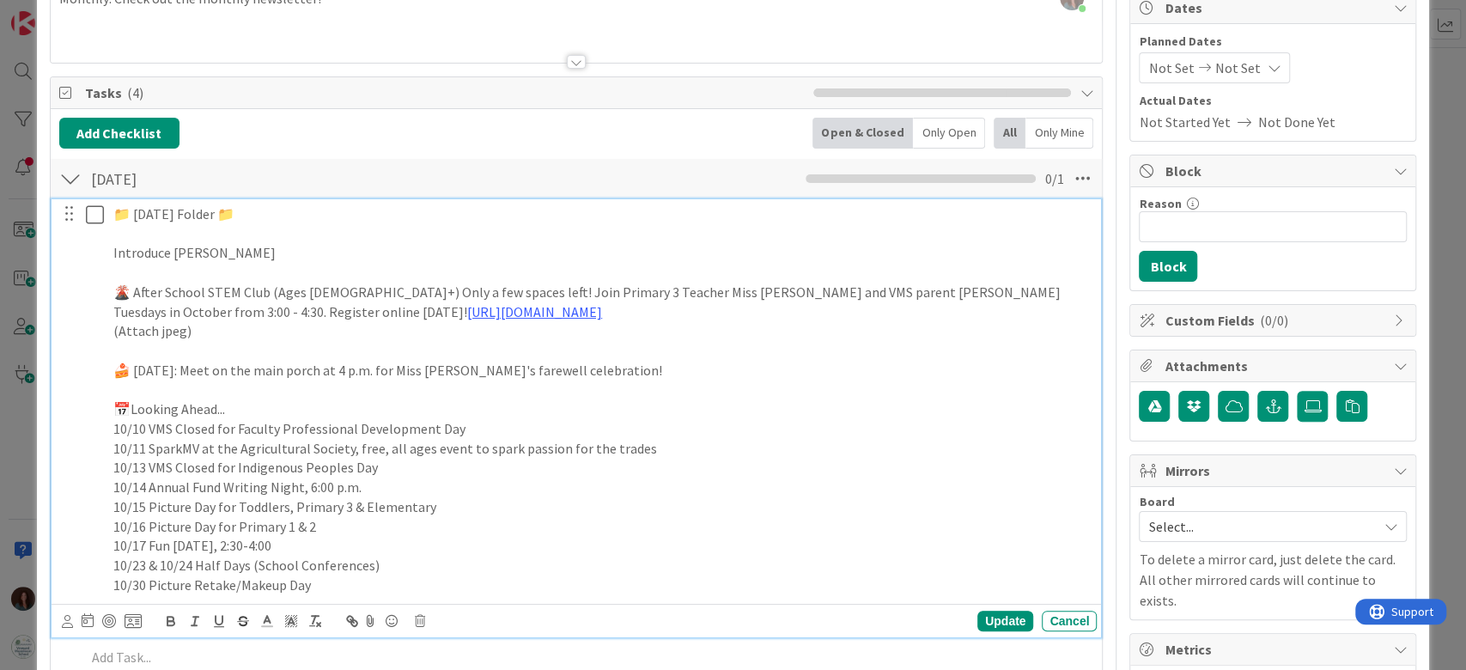
scroll to position [228, 0]
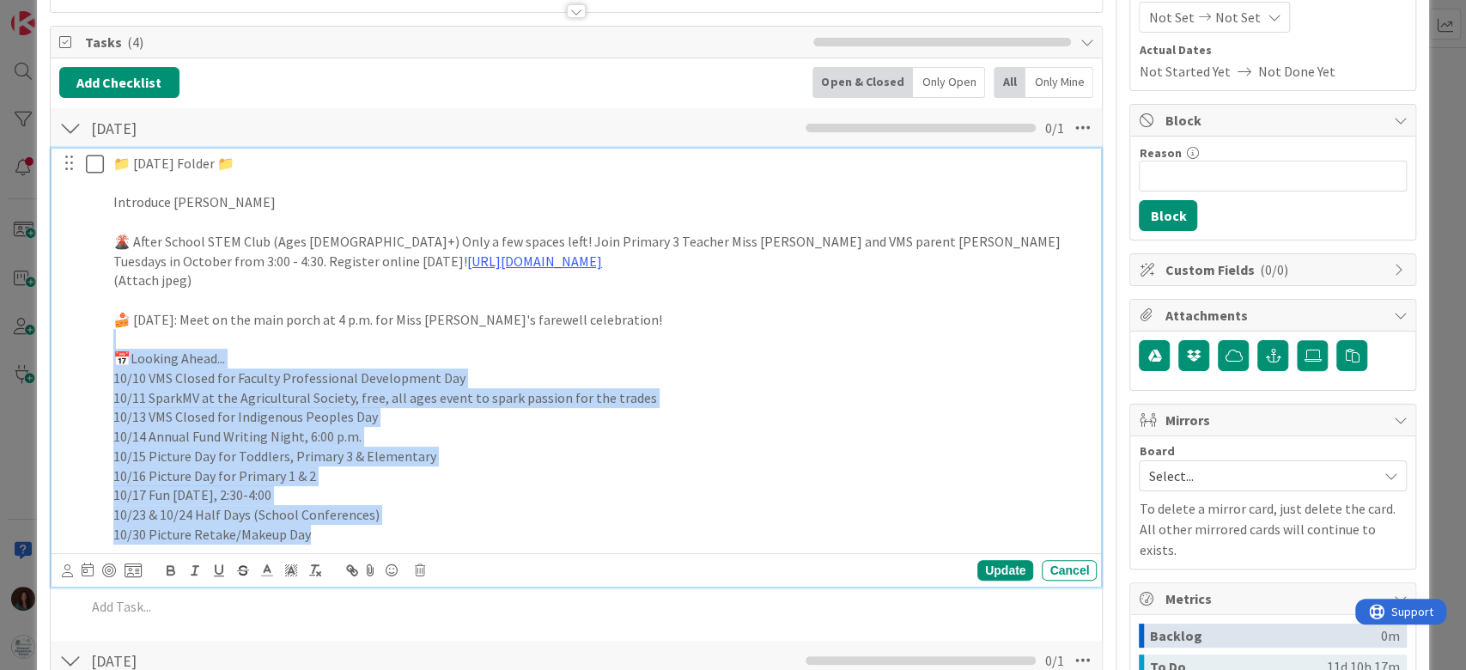
drag, startPoint x: 395, startPoint y: 529, endPoint x: 26, endPoint y: 345, distance: 412.4
click at [26, 345] on div "ID 2755 [PERSON_NAME] Recurring Title 14 / 128 [DATE] Folders Description [PERS…" at bounding box center [733, 335] width 1466 height 670
click at [245, 360] on p "📅Looking Ahead..." at bounding box center [601, 359] width 976 height 20
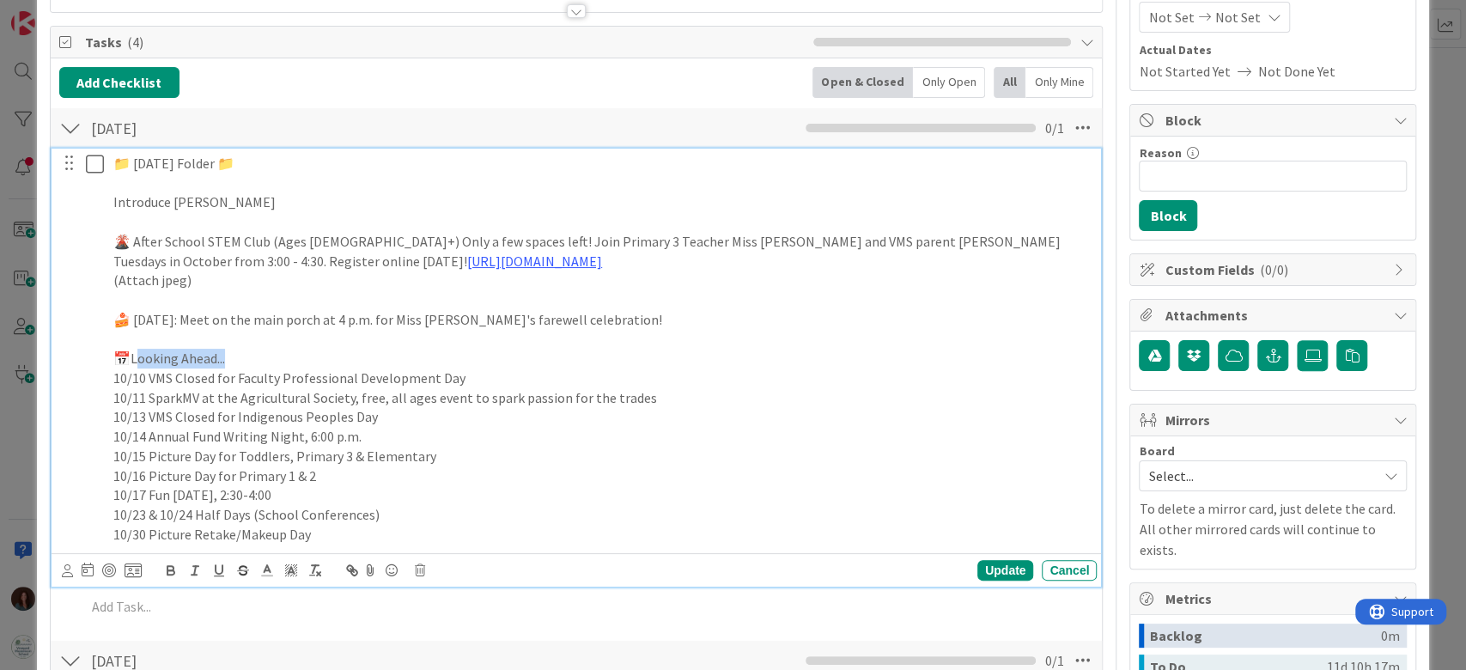
drag, startPoint x: 245, startPoint y: 360, endPoint x: 143, endPoint y: 374, distance: 102.4
click at [135, 349] on p "📅Looking Ahead..." at bounding box center [601, 359] width 976 height 20
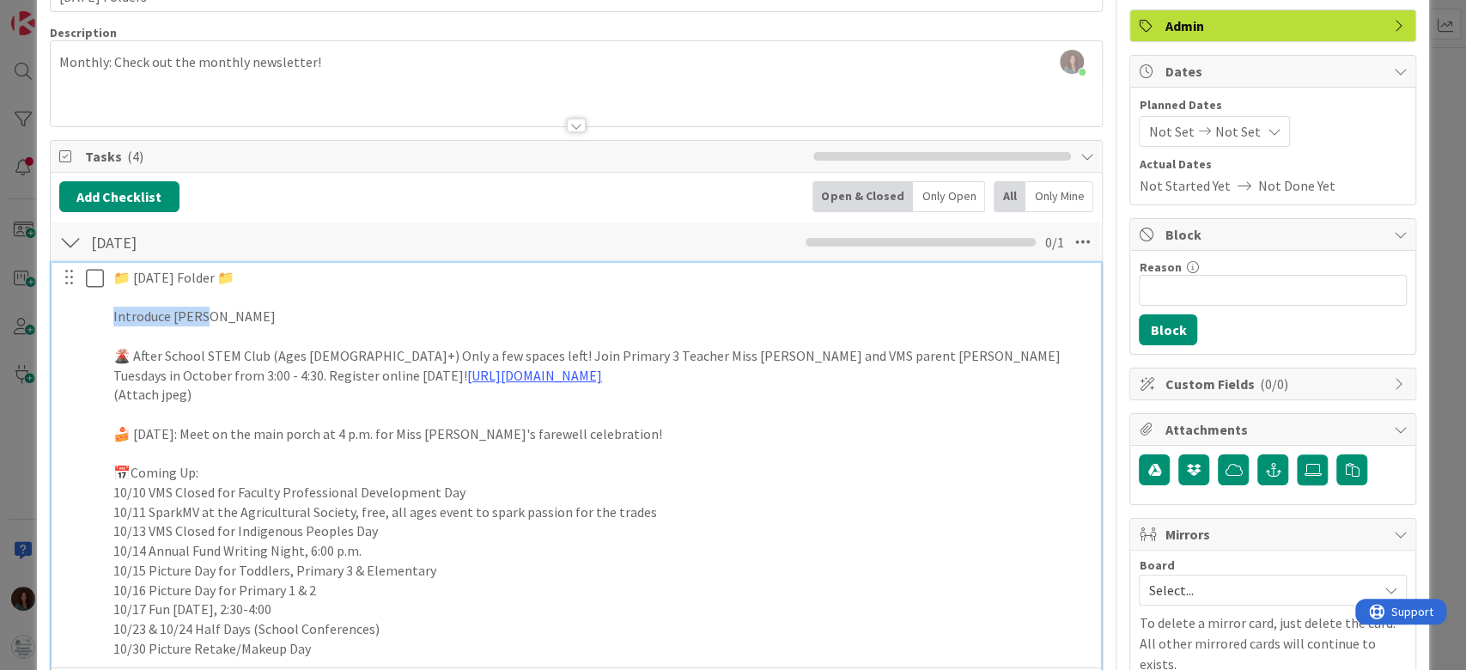
drag, startPoint x: 232, startPoint y: 316, endPoint x: 88, endPoint y: 315, distance: 143.4
click at [88, 315] on div "📁 [DATE] Folder 📁 Introduce [PERSON_NAME] 🌋 After School STEM Club (Ages [DEMOG…" at bounding box center [577, 463] width 1039 height 400
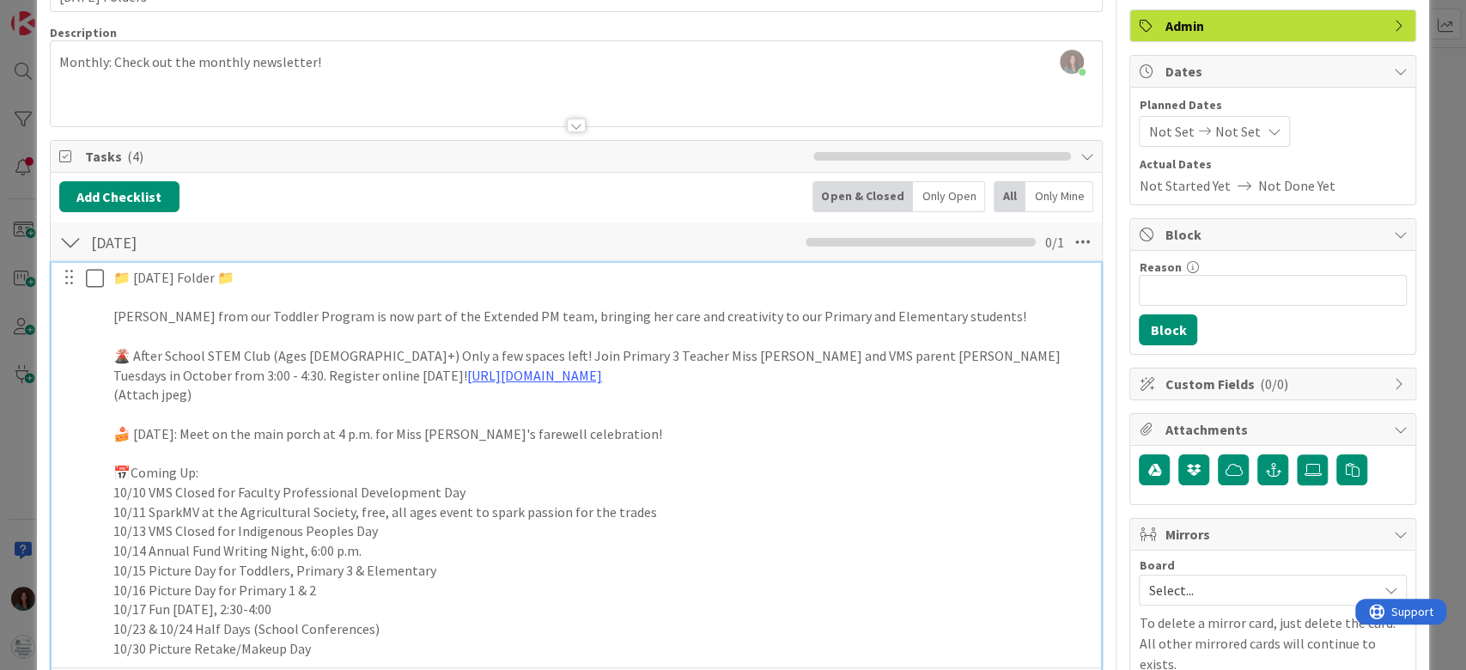
click at [145, 317] on p "[PERSON_NAME] from our Toddler Program is now part of the Extended PM team, bri…" at bounding box center [601, 317] width 976 height 20
click at [119, 318] on p "[PERSON_NAME] from our Toddler Program is now part of the Extended PM team, bri…" at bounding box center [601, 317] width 976 height 20
click at [234, 312] on p "[PERSON_NAME] from our Toddler Program is now part of the Extended PM team, bri…" at bounding box center [601, 317] width 976 height 20
drag, startPoint x: 228, startPoint y: 321, endPoint x: 196, endPoint y: 416, distance: 99.6
click at [172, 319] on p "Miss [PERSON_NAME] from our Toddler Program is now part of the Extended PM team…" at bounding box center [601, 317] width 976 height 20
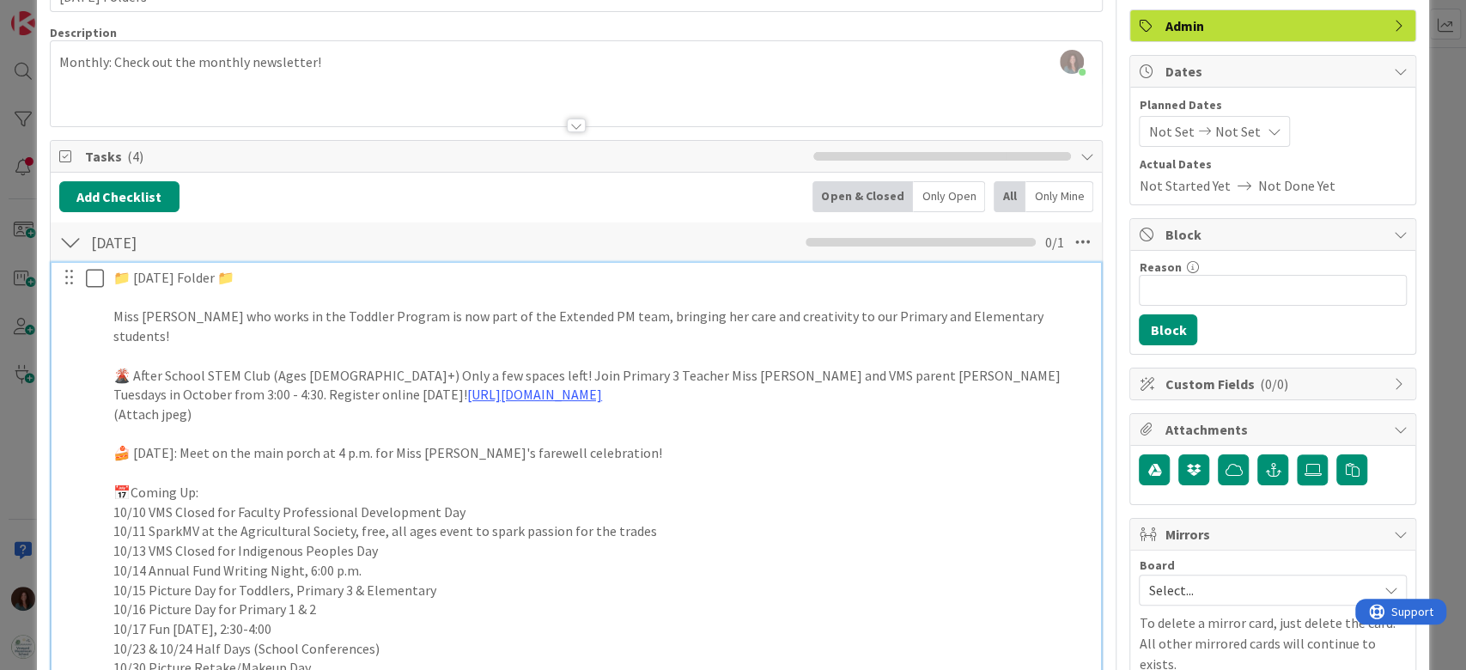
click at [412, 319] on p "Miss [PERSON_NAME] who works in the Toddler Program is now part of the Extended…" at bounding box center [601, 326] width 976 height 39
click at [116, 319] on p "Miss [PERSON_NAME] who works in the Toddler Program is now also part of the Ext…" at bounding box center [601, 326] width 976 height 39
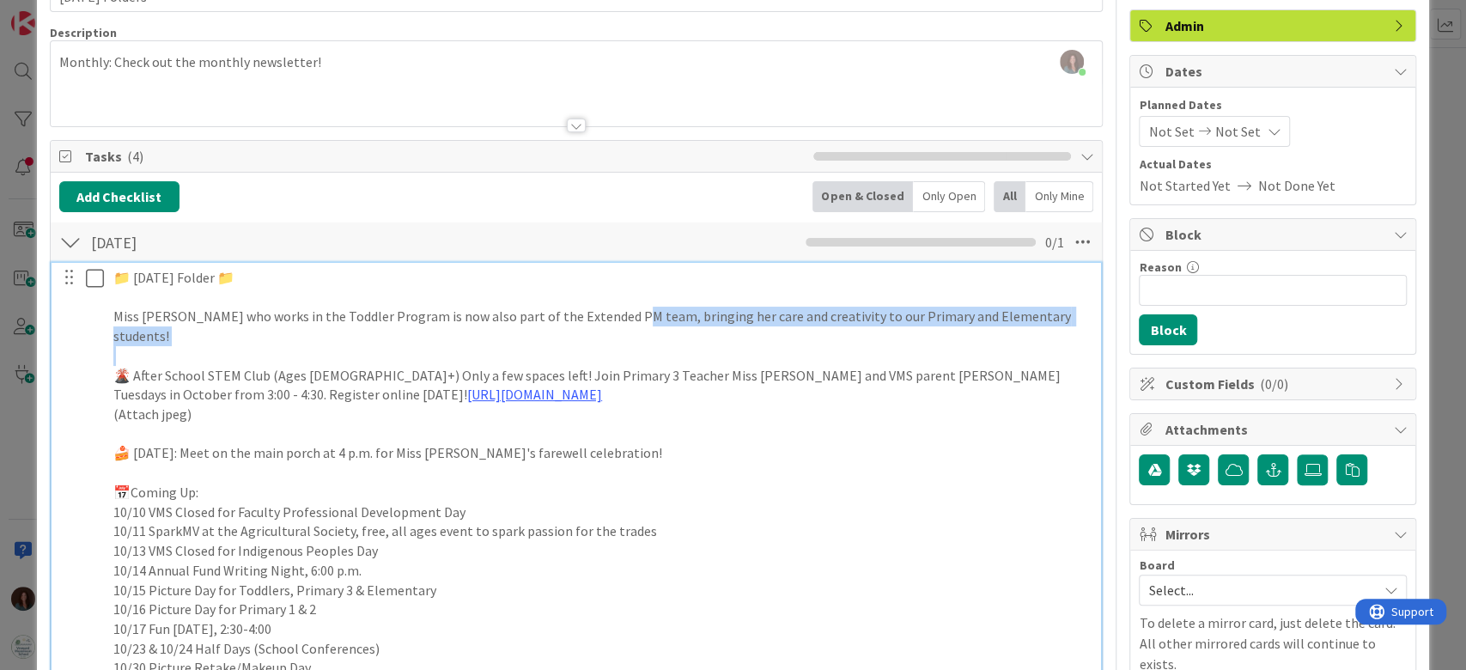
drag, startPoint x: 613, startPoint y: 313, endPoint x: 1033, endPoint y: 328, distance: 420.1
click at [1033, 328] on div "📁 [DATE] Folder 📁 Miss [PERSON_NAME] who works in the Toddler Program is now al…" at bounding box center [601, 473] width 990 height 420
click at [1032, 319] on p "Miss [PERSON_NAME] who works in the Toddler Program is now also part of the Ext…" at bounding box center [601, 326] width 976 height 39
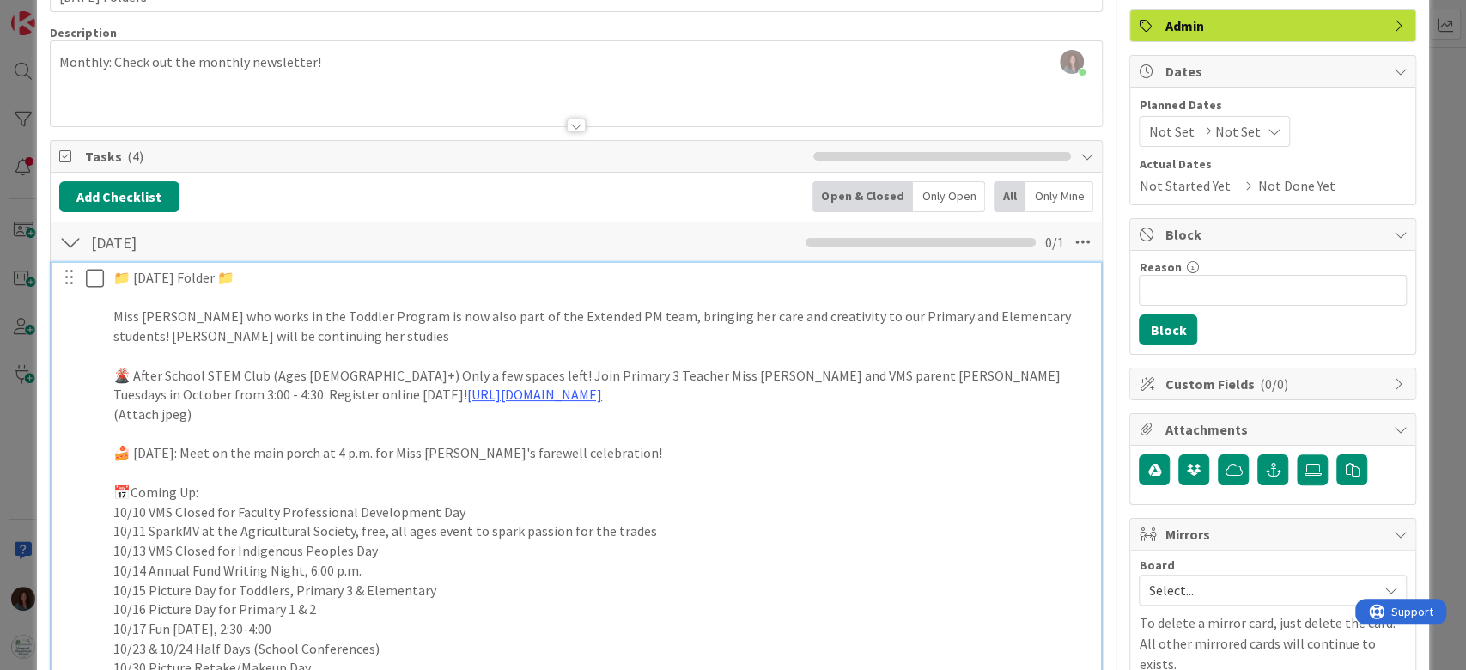
click at [115, 313] on p "Miss [PERSON_NAME] who works in the Toddler Program is now also part of the Ext…" at bounding box center [601, 326] width 976 height 39
click at [122, 321] on p "Extended PM Update! Miss [PERSON_NAME] who works in the Toddler Program is now …" at bounding box center [601, 326] width 976 height 39
click at [597, 329] on p "Exciting Extended PM Update! Miss [PERSON_NAME] who works in the Toddler Progra…" at bounding box center [601, 326] width 976 height 39
drag, startPoint x: 963, startPoint y: 317, endPoint x: 913, endPoint y: 318, distance: 50.7
click at [913, 318] on p "Exciting Extended PM Update! Miss [PERSON_NAME] who works in the Toddler Progra…" at bounding box center [601, 326] width 976 height 39
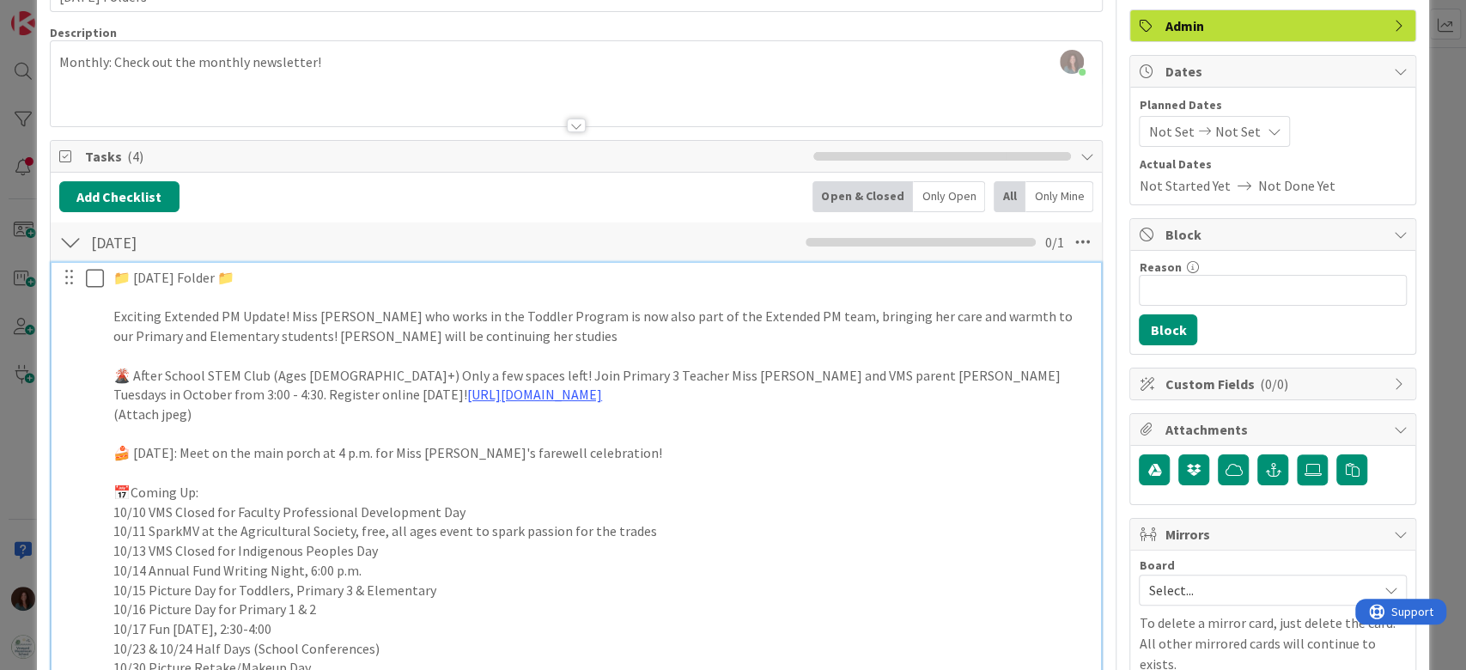
click at [920, 337] on p "Exciting Extended PM Update! Miss [PERSON_NAME] who works in the Toddler Progra…" at bounding box center [601, 326] width 976 height 39
click at [503, 334] on p "Exciting Extended PM Update! Miss [PERSON_NAME] who works in the Toddler Progra…" at bounding box center [601, 326] width 976 height 39
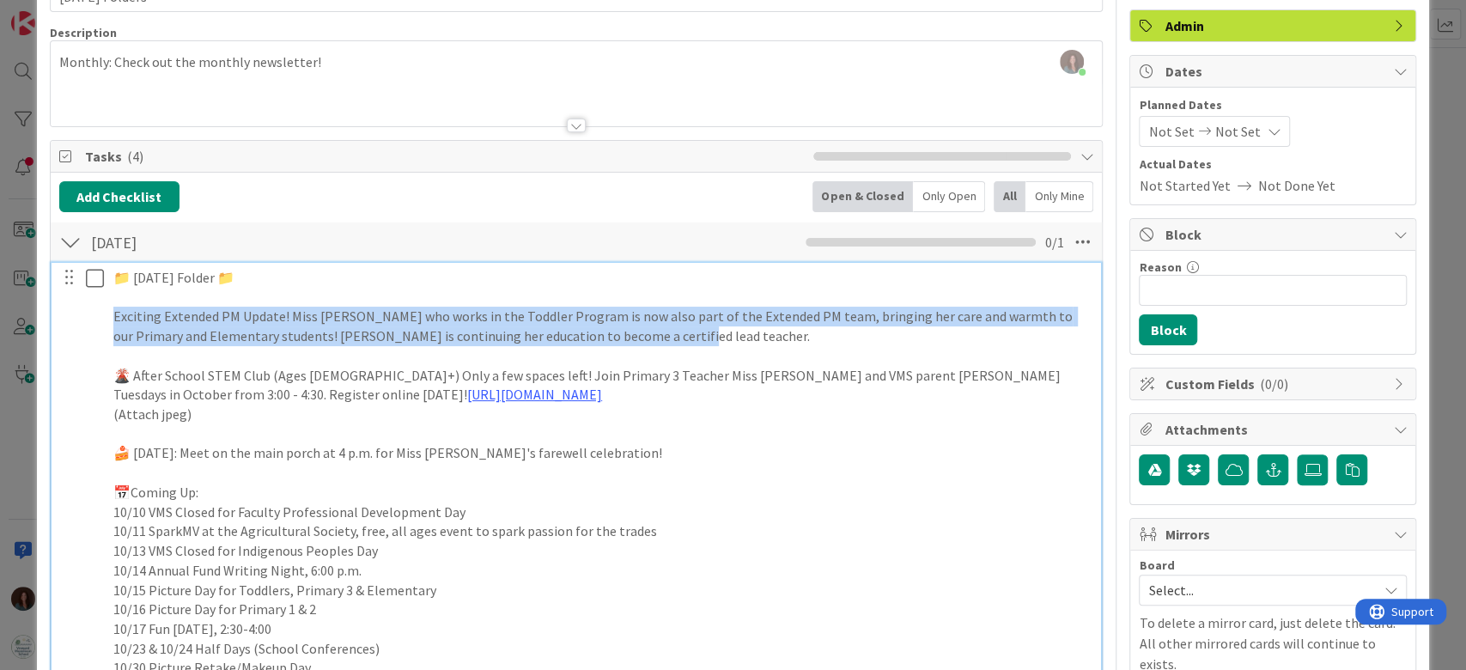
drag, startPoint x: 687, startPoint y: 343, endPoint x: 27, endPoint y: 313, distance: 660.1
click at [27, 313] on div "ID 2755 [PERSON_NAME] Recurring Title 14 / 128 [DATE] Folders Description [PERS…" at bounding box center [733, 335] width 1466 height 670
copy p "Exciting Extended PM Update! Miss [PERSON_NAME] who works in the Toddler Progra…"
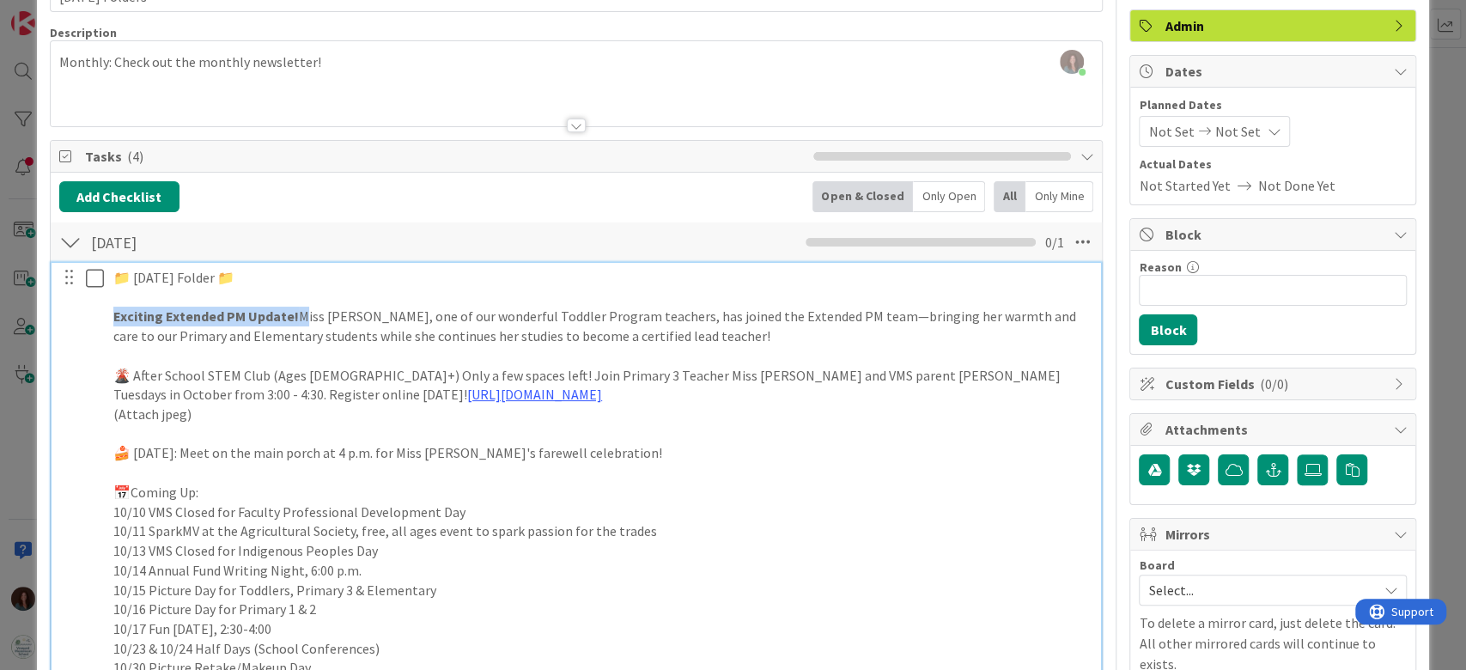
drag, startPoint x: 297, startPoint y: 313, endPoint x: 85, endPoint y: 381, distance: 222.9
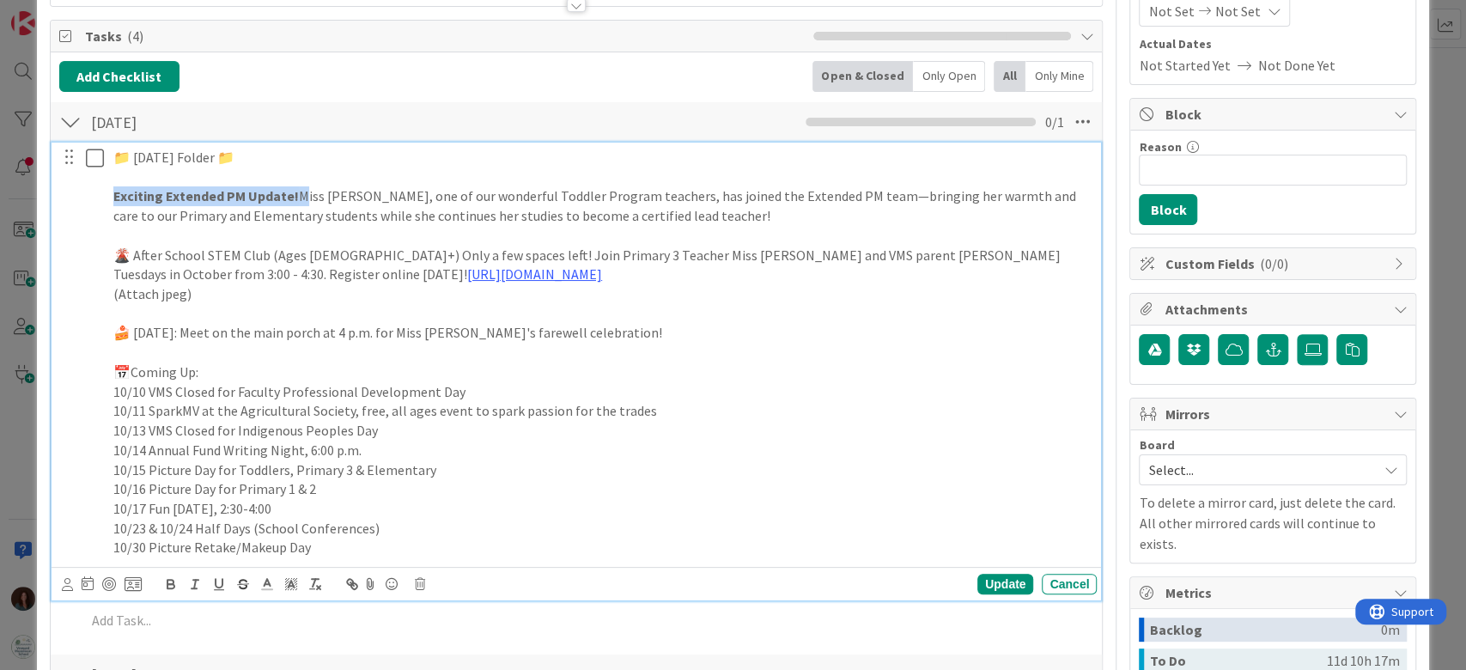
scroll to position [343, 0]
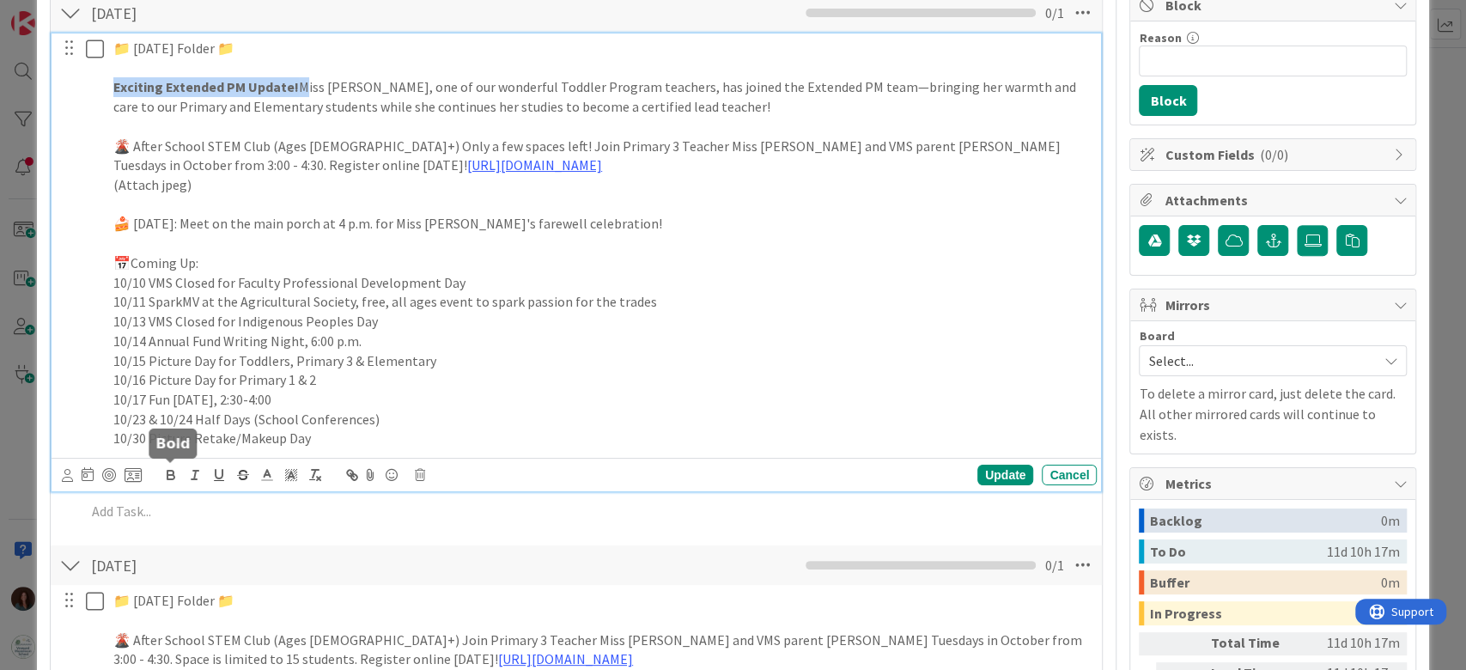
click at [164, 475] on icon "button" at bounding box center [170, 474] width 15 height 15
click at [172, 477] on icon "button" at bounding box center [170, 477] width 7 height 4
click at [701, 102] on p "Exciting Extended PM Update! Miss [PERSON_NAME], one of our wonderful Toddler P…" at bounding box center [601, 96] width 976 height 39
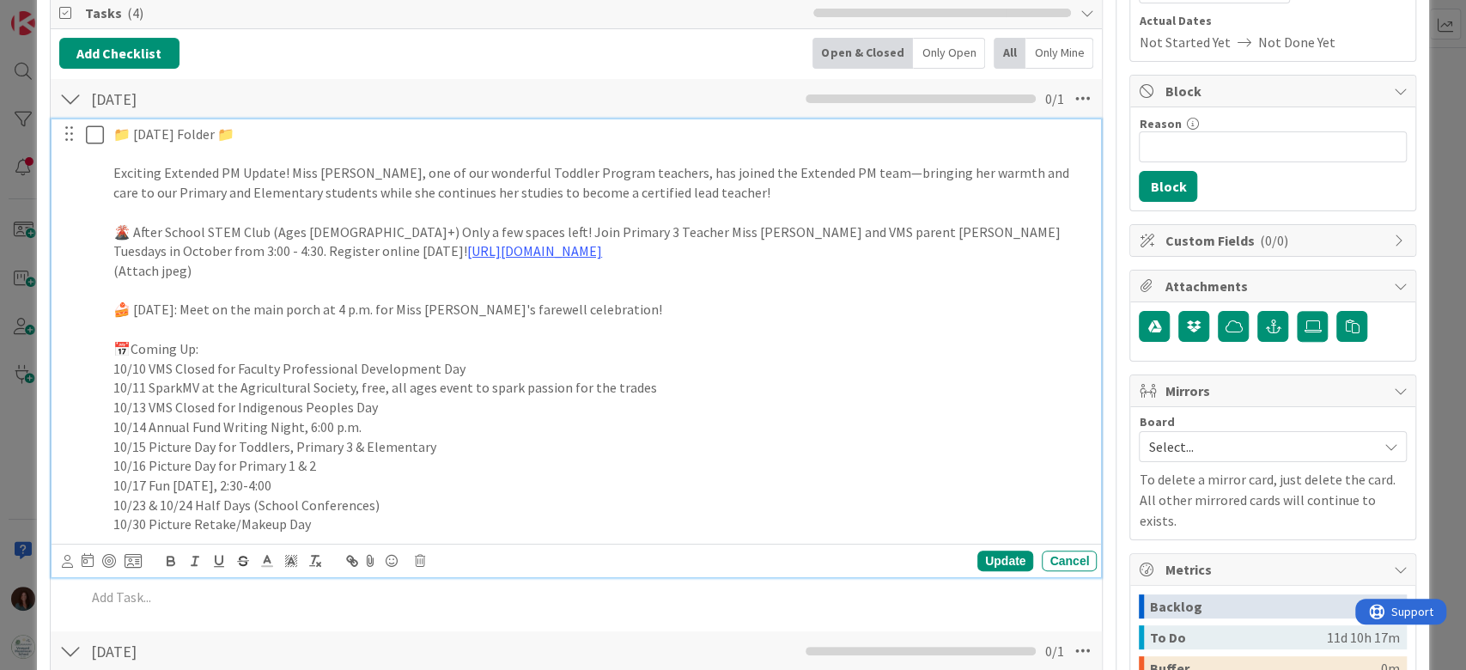
scroll to position [228, 0]
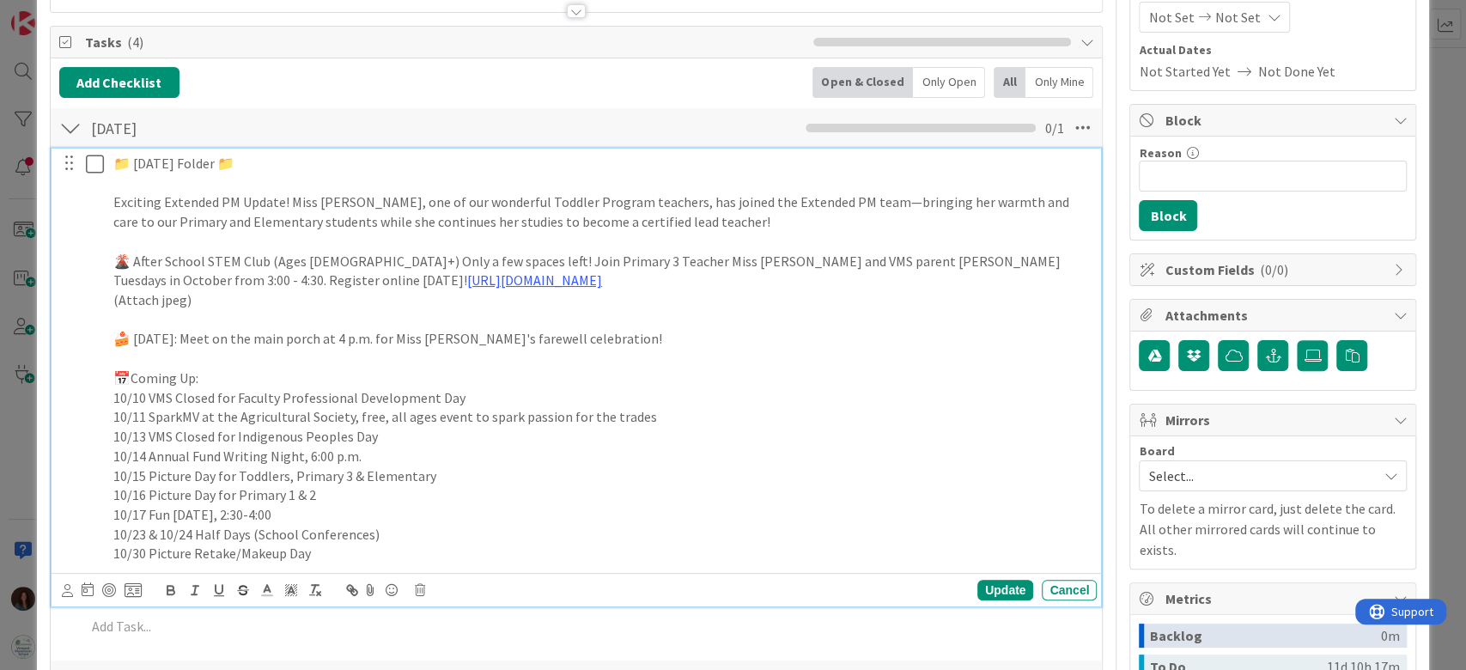
click at [474, 192] on p "Exciting Extended PM Update! Miss [PERSON_NAME], one of our wonderful Toddler P…" at bounding box center [601, 211] width 976 height 39
click at [571, 197] on p "Exciting Extended PM Update! Miss [PERSON_NAME], one of our wonderful Toddler P…" at bounding box center [601, 211] width 976 height 39
click at [685, 221] on p "Exciting Extended PM Update! Miss [PERSON_NAME], one of our wonderful Toddler t…" at bounding box center [601, 211] width 976 height 39
click at [780, 223] on p "Exciting Extended PM Update! Miss [PERSON_NAME], one of our wonderful Toddler t…" at bounding box center [601, 211] width 976 height 39
click at [234, 225] on p "Exciting Extended PM Update! Miss [PERSON_NAME], one of our wonderful Toddler t…" at bounding box center [601, 211] width 976 height 39
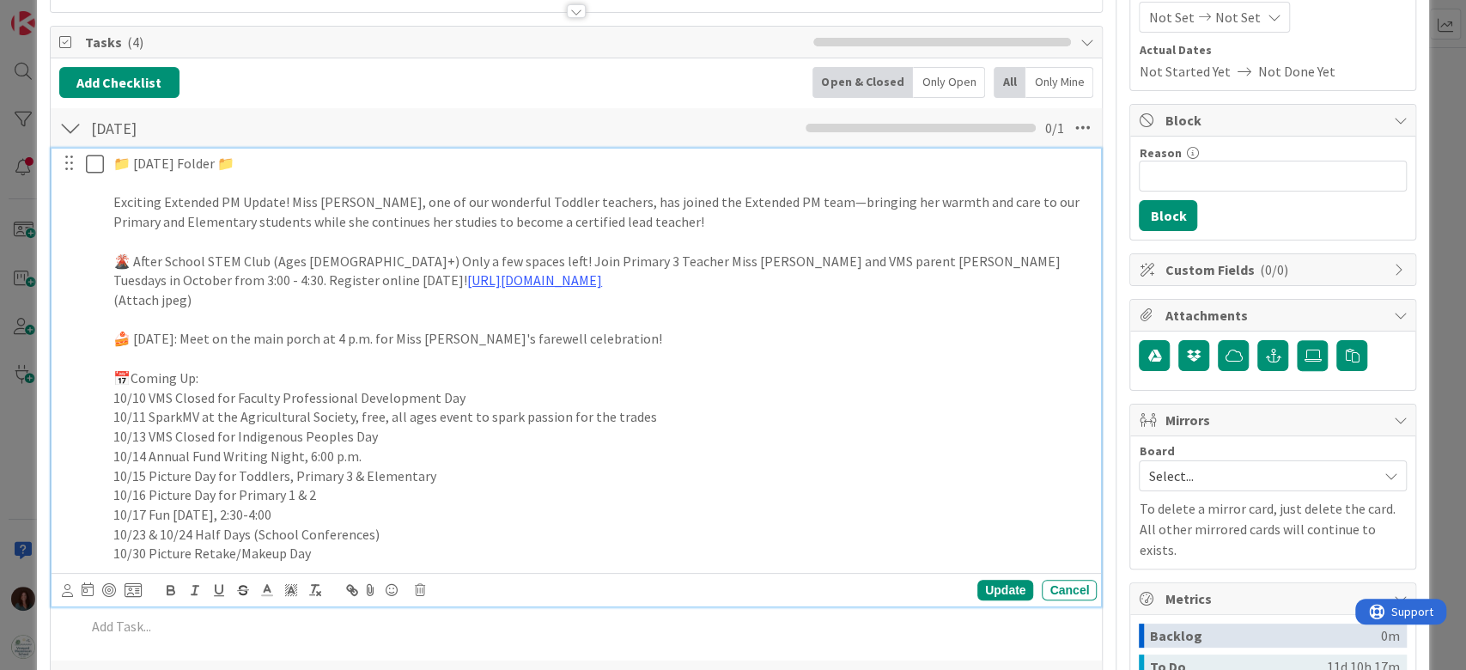
click at [680, 216] on p "Exciting Extended PM Update! Miss [PERSON_NAME], one of our wonderful Toddler t…" at bounding box center [601, 211] width 976 height 39
click at [567, 215] on p "Exciting Extended PM Update! Miss [PERSON_NAME], one of our wonderful Toddler t…" at bounding box center [601, 211] width 976 height 39
click at [659, 226] on p "Exciting Extended PM Update! Miss [PERSON_NAME], one of our wonderful Toddler t…" at bounding box center [601, 211] width 976 height 39
click at [109, 201] on div "📁 [DATE] Folder 📁 Exciting Extended PM Update! Miss [PERSON_NAME], one of our w…" at bounding box center [601, 359] width 990 height 420
click at [765, 223] on p "🍎 Exciting Extended PM Update! Miss [PERSON_NAME], one of our wonderful Toddler…" at bounding box center [601, 211] width 976 height 39
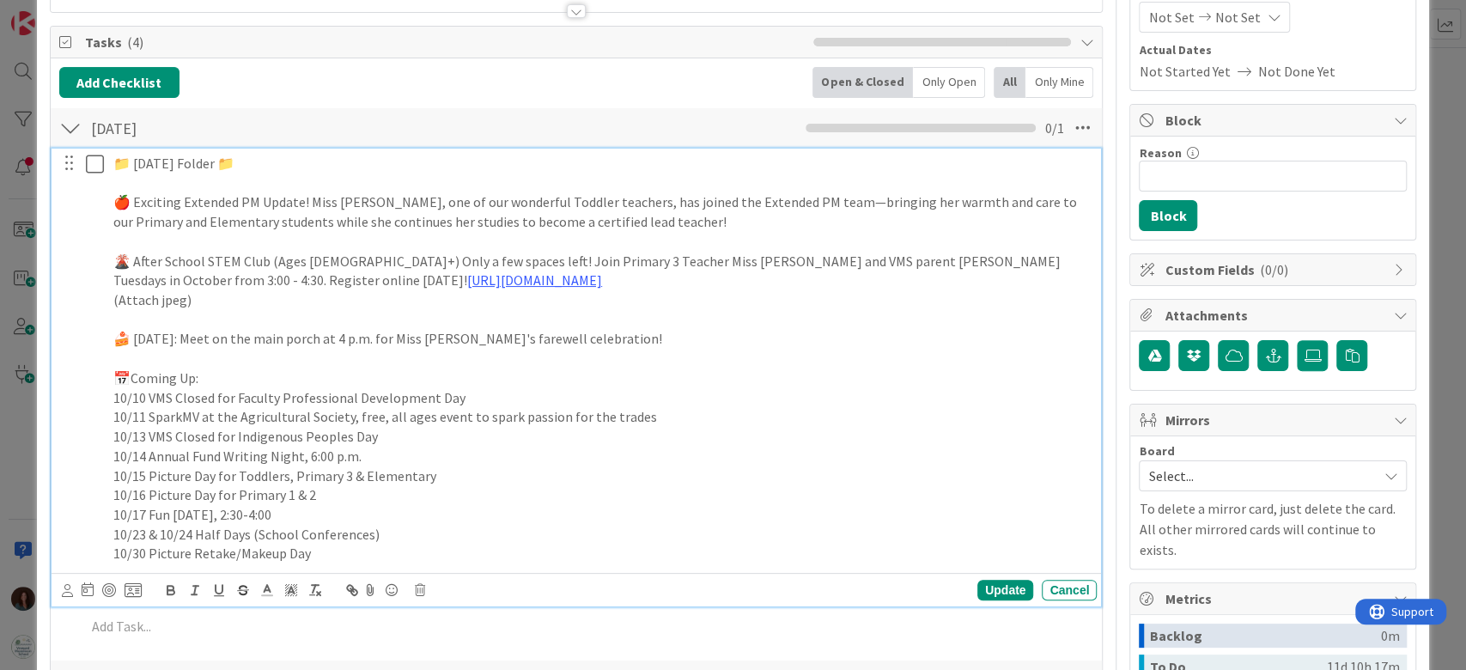
drag, startPoint x: 796, startPoint y: 196, endPoint x: 856, endPoint y: 343, distance: 158.6
click at [797, 196] on p "🍎 Exciting Extended PM Update! Miss [PERSON_NAME], one of our wonderful Toddler…" at bounding box center [601, 211] width 976 height 39
click at [999, 216] on p "🍎 Exciting Extended PM Update! Miss [PERSON_NAME], one of our wonderful Toddler…" at bounding box center [601, 211] width 976 height 39
click at [753, 223] on p "🍎 Exciting Extended PM Update! Miss [PERSON_NAME], one of our wonderful Toddler…" at bounding box center [601, 211] width 976 height 39
click at [530, 298] on p "(Attach jpeg)" at bounding box center [601, 300] width 976 height 20
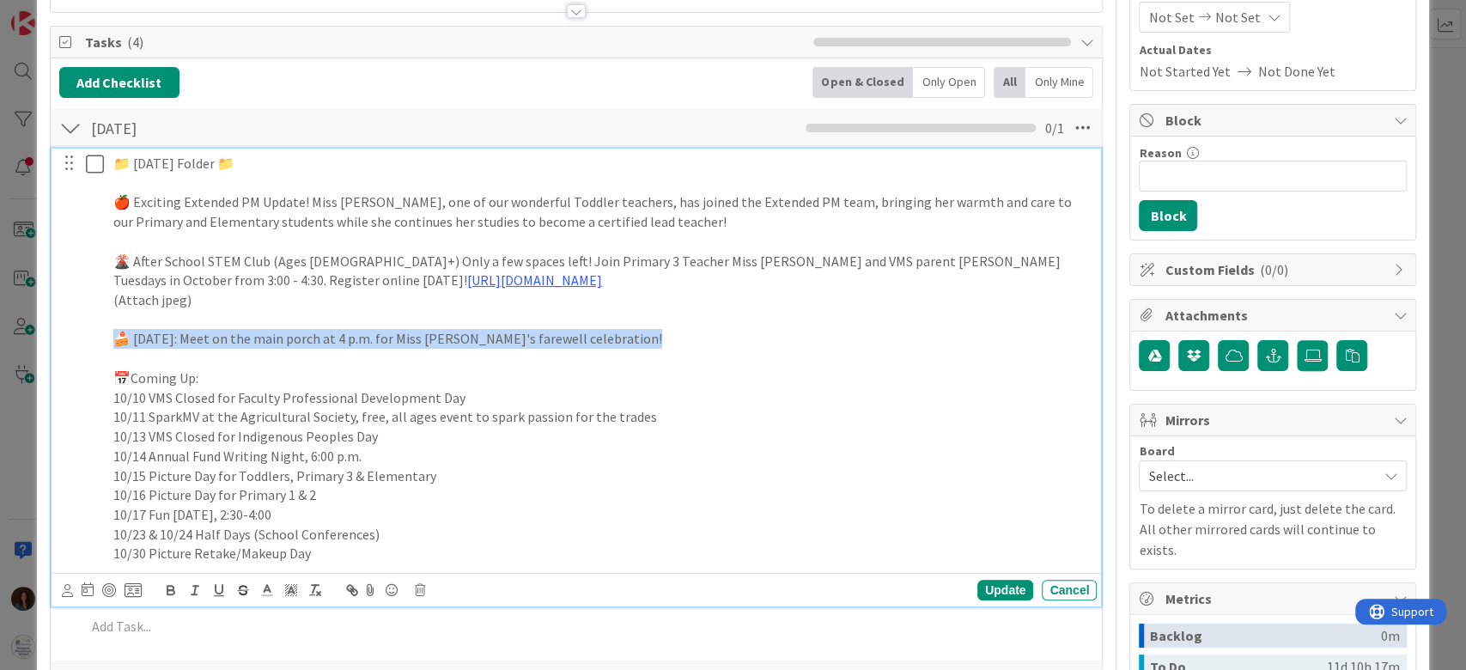
drag, startPoint x: 522, startPoint y: 339, endPoint x: 16, endPoint y: 358, distance: 506.1
click at [15, 340] on div "ID 2755 [PERSON_NAME] Recurring Title 14 / 128 [DATE] Folders Description [PERS…" at bounding box center [733, 335] width 1466 height 670
copy p "🍰 [DATE]: Meet on the main porch at 4 p.m. for Miss [PERSON_NAME]'s farewell ce…"
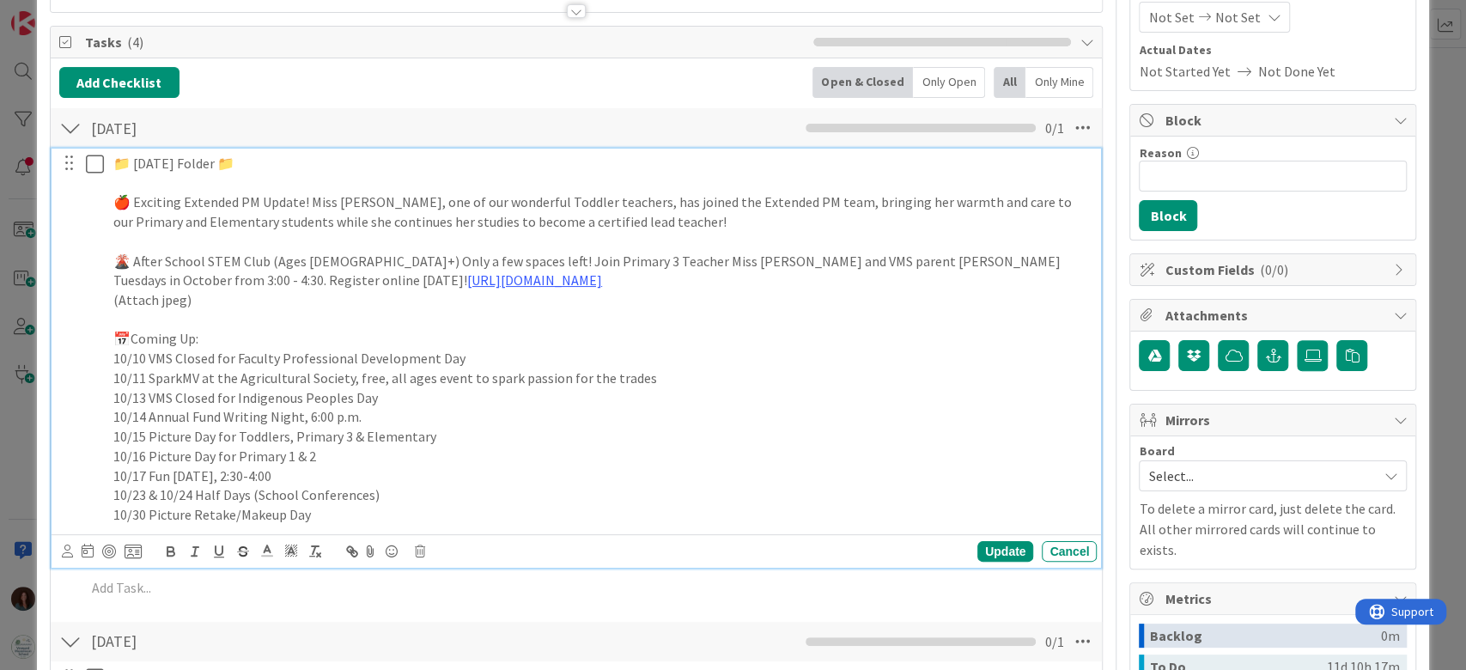
click at [726, 216] on p "🍎 Exciting Extended PM Update! Miss [PERSON_NAME], one of our wonderful Toddler…" at bounding box center [601, 211] width 976 height 39
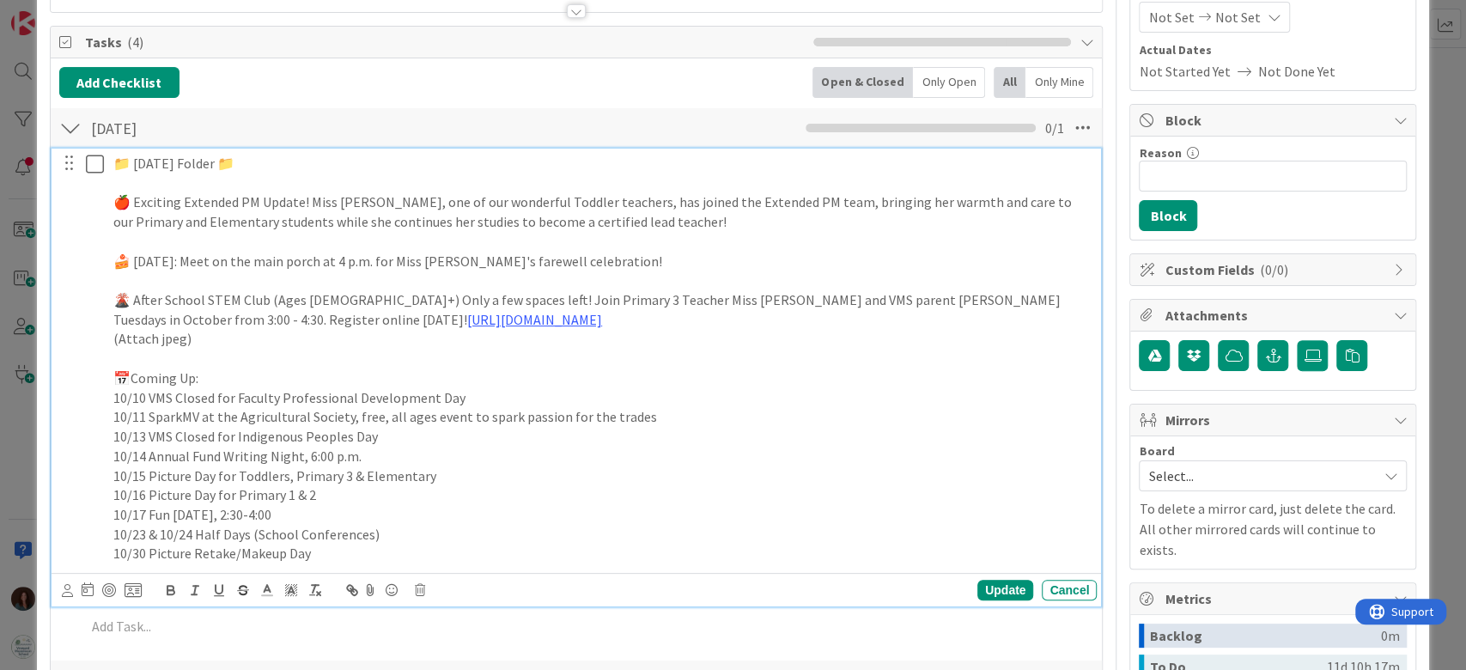
click at [568, 362] on p at bounding box center [601, 359] width 976 height 20
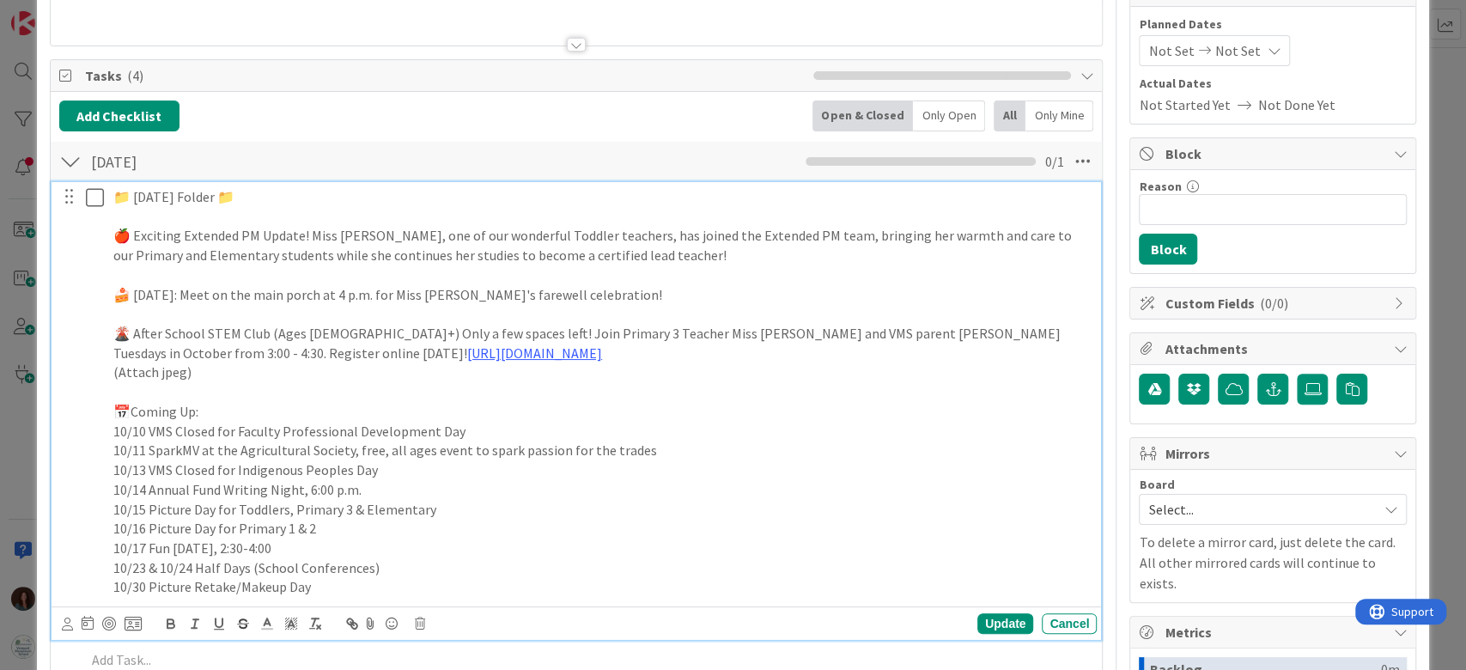
scroll to position [114, 0]
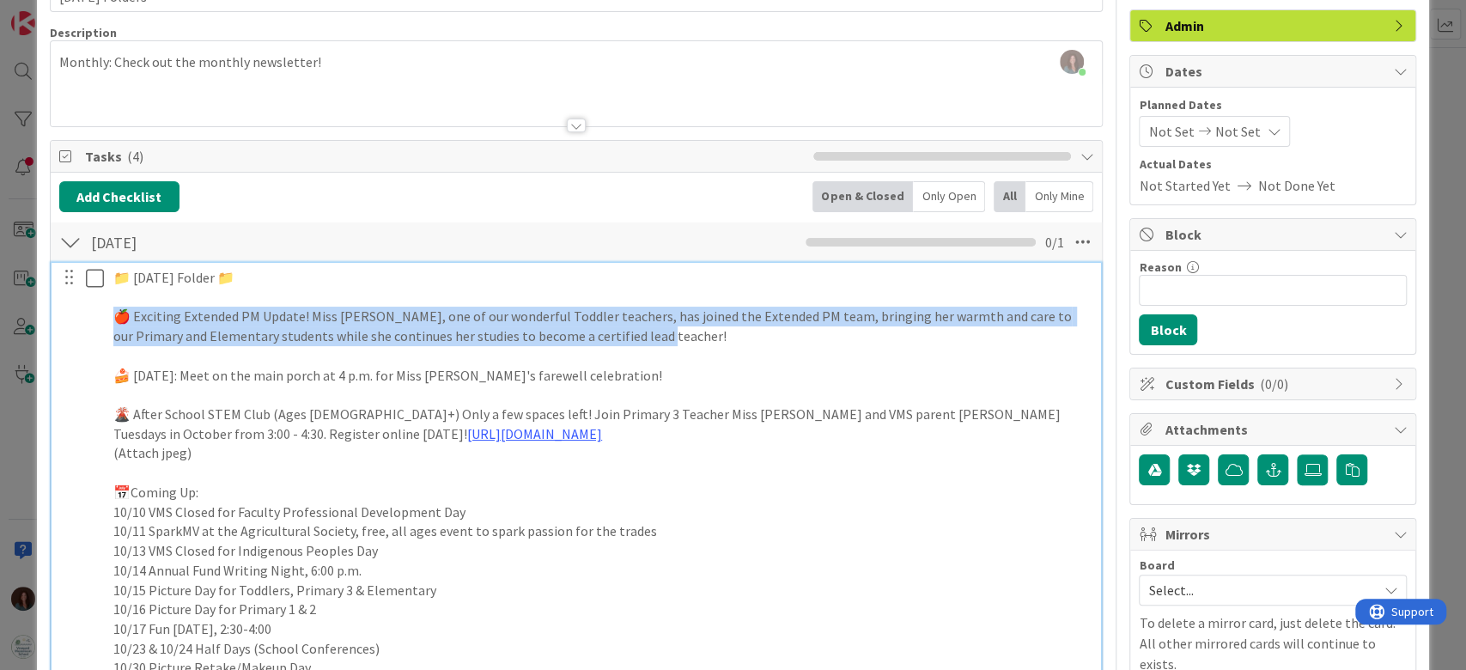
drag, startPoint x: 683, startPoint y: 338, endPoint x: 278, endPoint y: 179, distance: 435.6
click at [71, 319] on div "📁 [DATE] Folder 📁 🍎 Exciting Extended PM Update! Miss [PERSON_NAME], one of our…" at bounding box center [577, 473] width 1039 height 420
copy p "🍎 Exciting Extended PM Update! Miss [PERSON_NAME], one of our wonderful Toddler…"
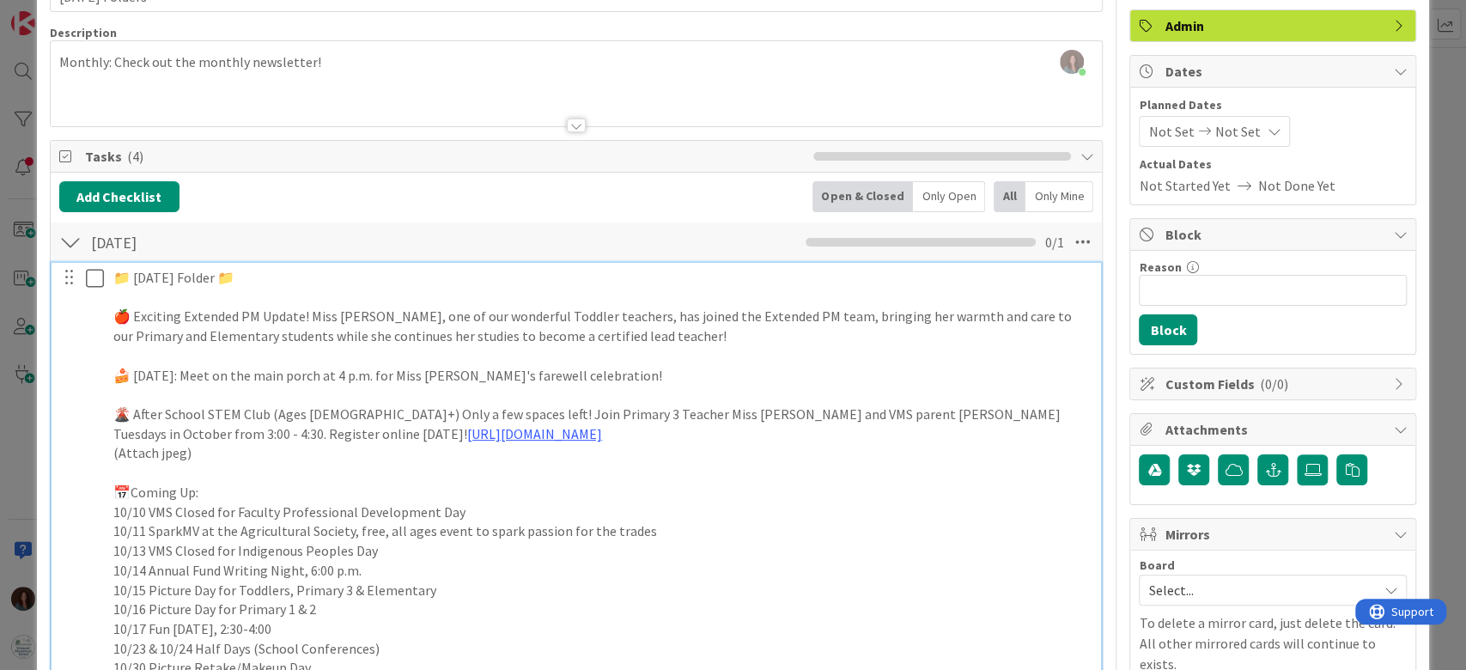
click at [302, 283] on p "📁 [DATE] Folder 📁" at bounding box center [601, 278] width 976 height 20
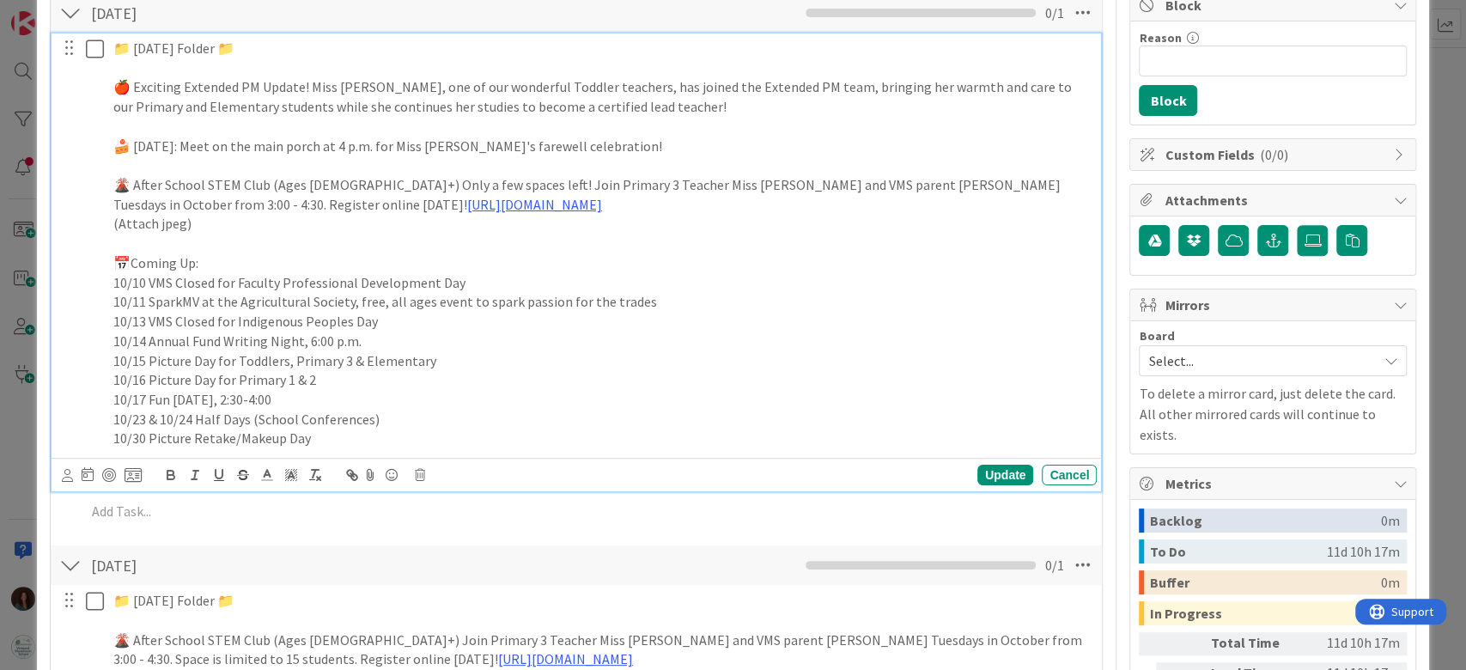
scroll to position [228, 0]
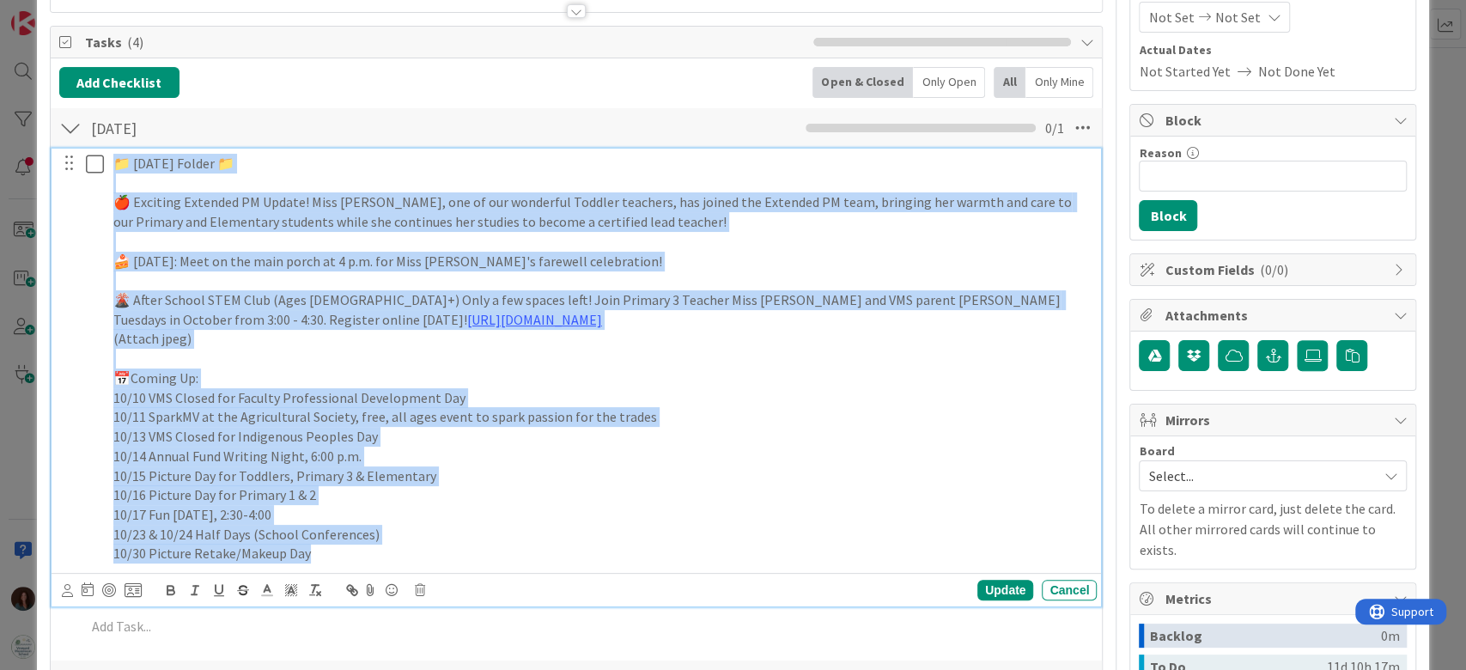
drag, startPoint x: 387, startPoint y: 554, endPoint x: 34, endPoint y: 146, distance: 539.3
click at [34, 146] on div "ID 2755 [PERSON_NAME] Recurring Title 14 / 128 [DATE] Folders Description [PERS…" at bounding box center [733, 335] width 1466 height 670
copy div "📁 Loremi Dolors 📁 🍎 Ametcons Adipisci EL Seddoe! Temp Incid, utl et dol magnaal…"
click at [237, 304] on p "🌋 After School STEM Club (Ages [DEMOGRAPHIC_DATA]+) Only a few spaces left! Joi…" at bounding box center [601, 309] width 976 height 39
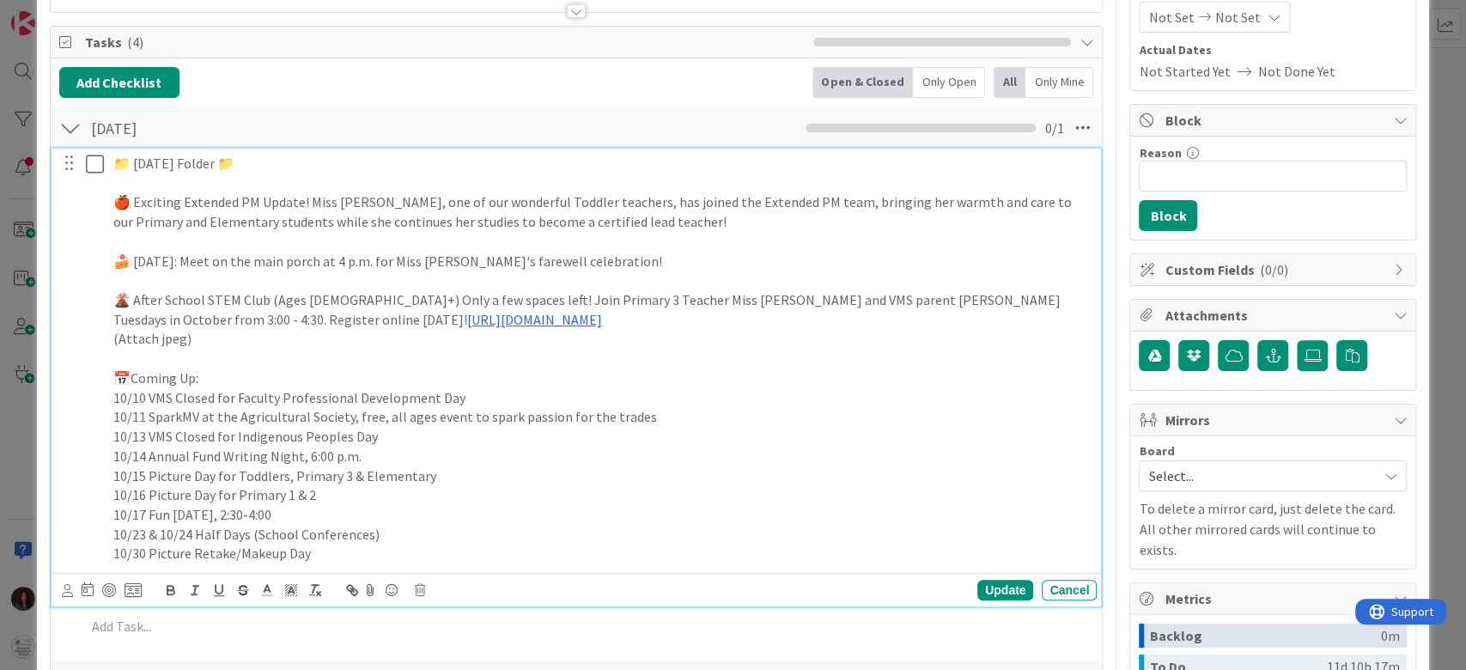
click at [307, 298] on p "🌋 After School STEM Club (Ages [DEMOGRAPHIC_DATA]+) Only a few spaces left! Joi…" at bounding box center [601, 309] width 976 height 39
drag, startPoint x: 493, startPoint y: 197, endPoint x: 435, endPoint y: 205, distance: 58.0
click at [435, 205] on p "🍎 Exciting Extended PM Update! Miss [PERSON_NAME], one of our wonderful Toddler…" at bounding box center [601, 211] width 976 height 39
click at [715, 230] on div "📁 [DATE] Folder 📁 🍎 Exciting Extended PM Update! Miss [PERSON_NAME], one of our…" at bounding box center [601, 359] width 990 height 420
click at [997, 585] on div "Update" at bounding box center [1005, 590] width 56 height 21
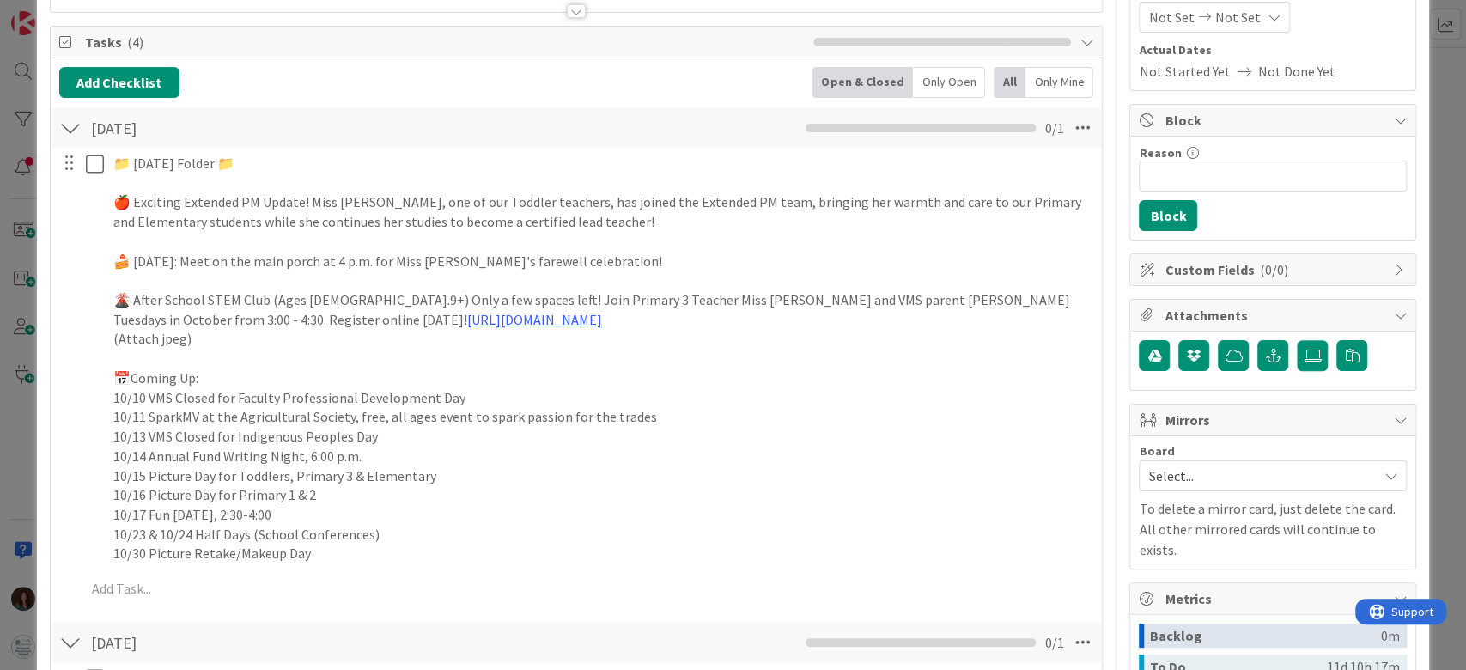
drag, startPoint x: 69, startPoint y: 120, endPoint x: 60, endPoint y: 127, distance: 11.0
click at [68, 120] on div at bounding box center [70, 127] width 22 height 31
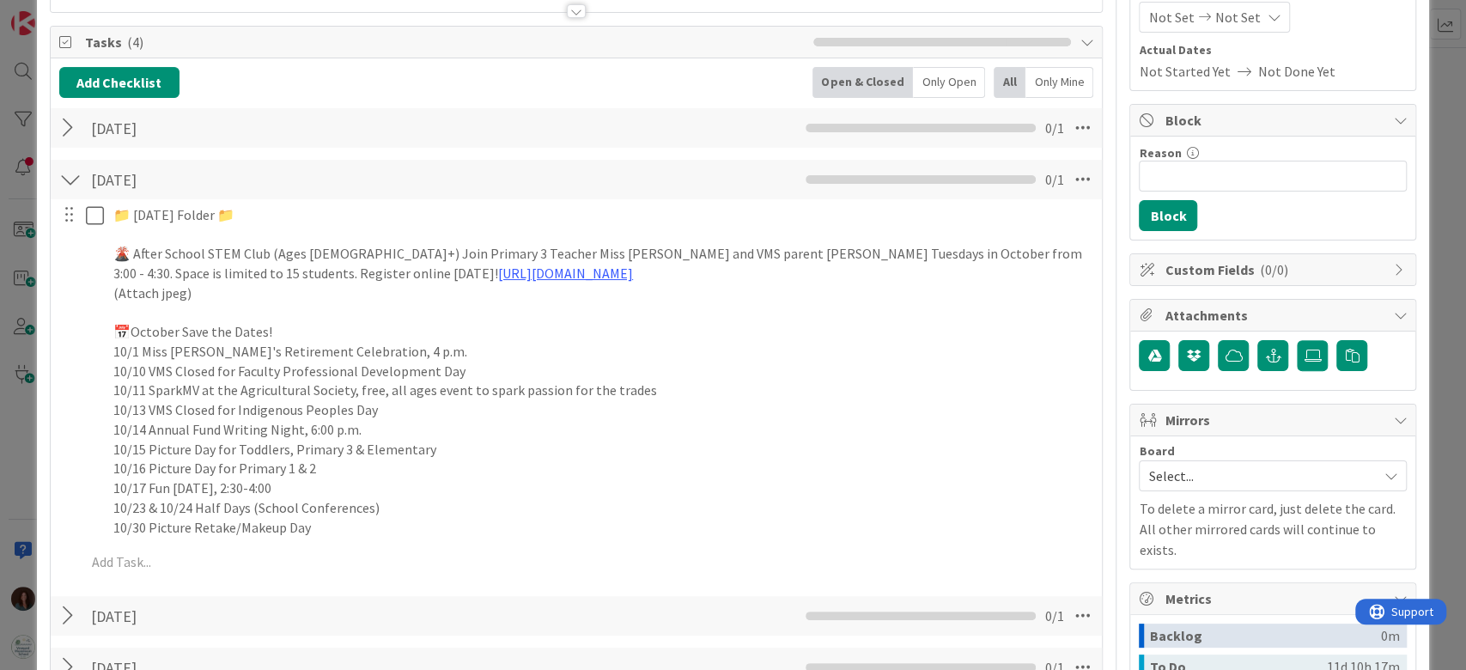
click at [66, 178] on div at bounding box center [70, 179] width 22 height 31
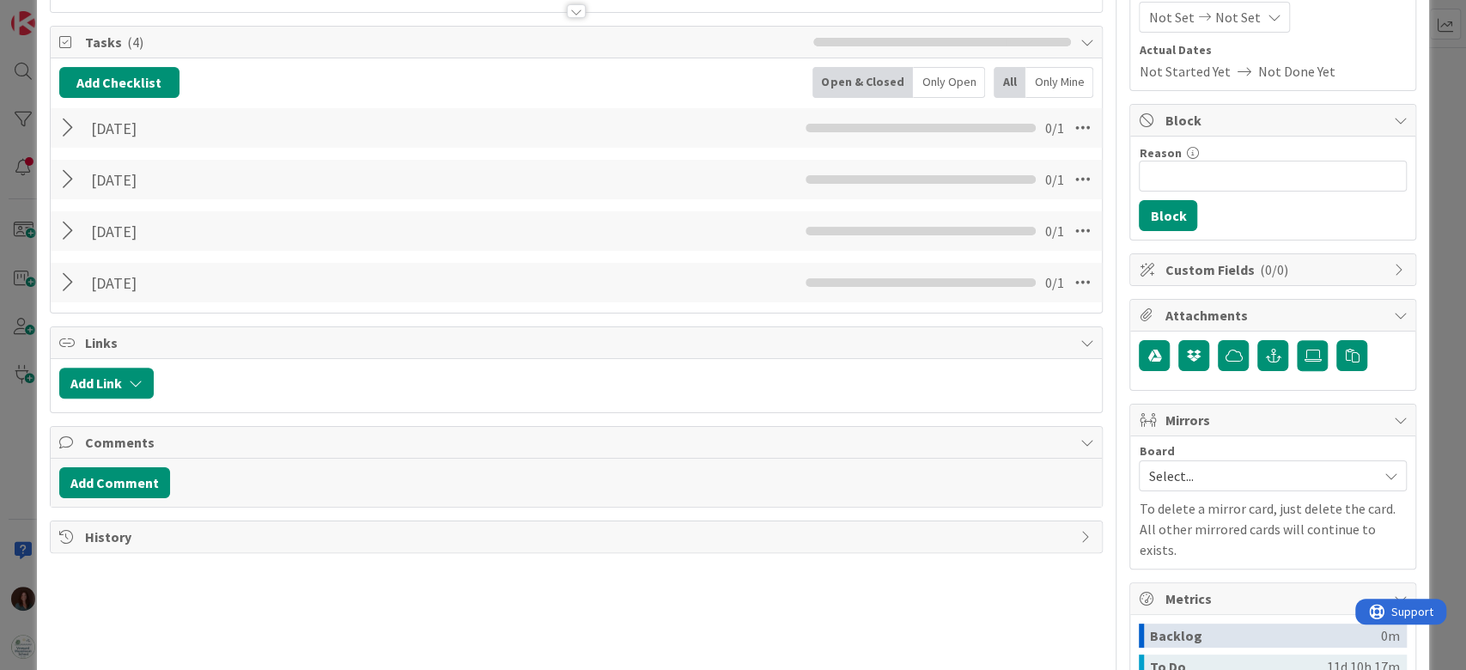
scroll to position [0, 0]
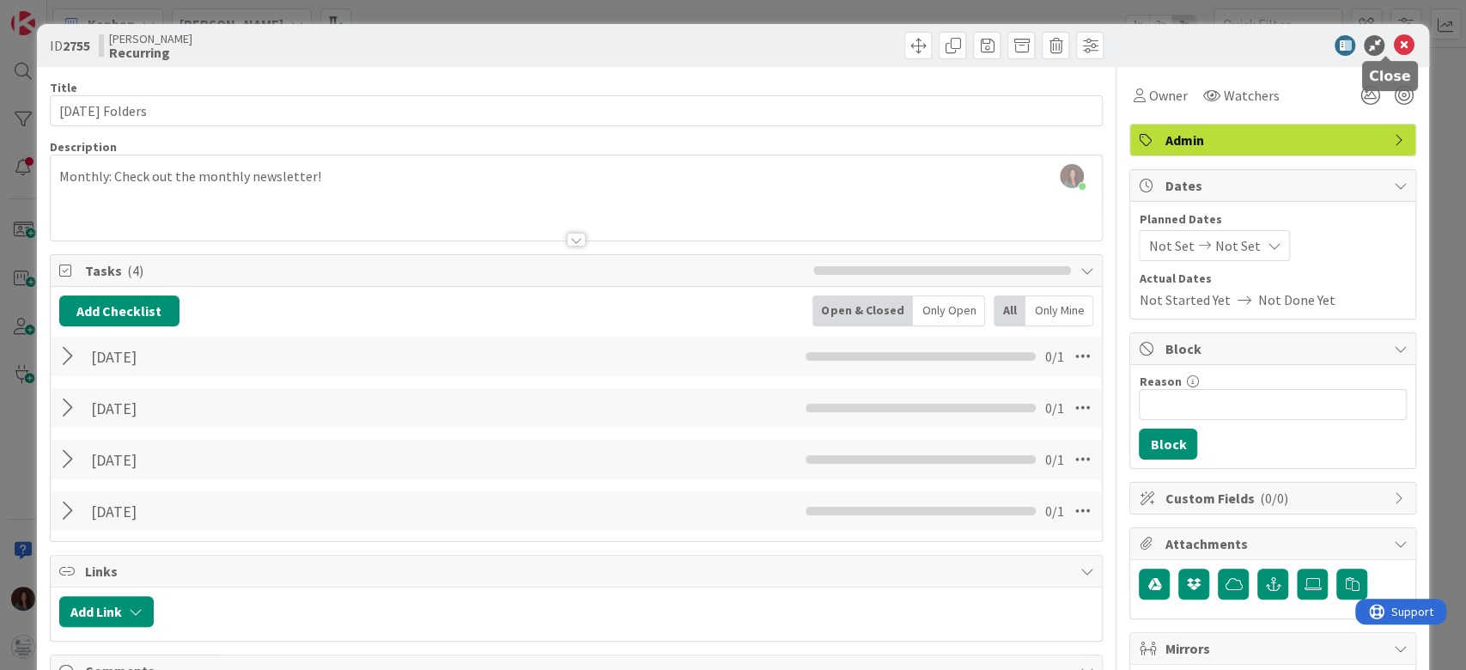
click at [1393, 41] on icon at bounding box center [1403, 45] width 21 height 21
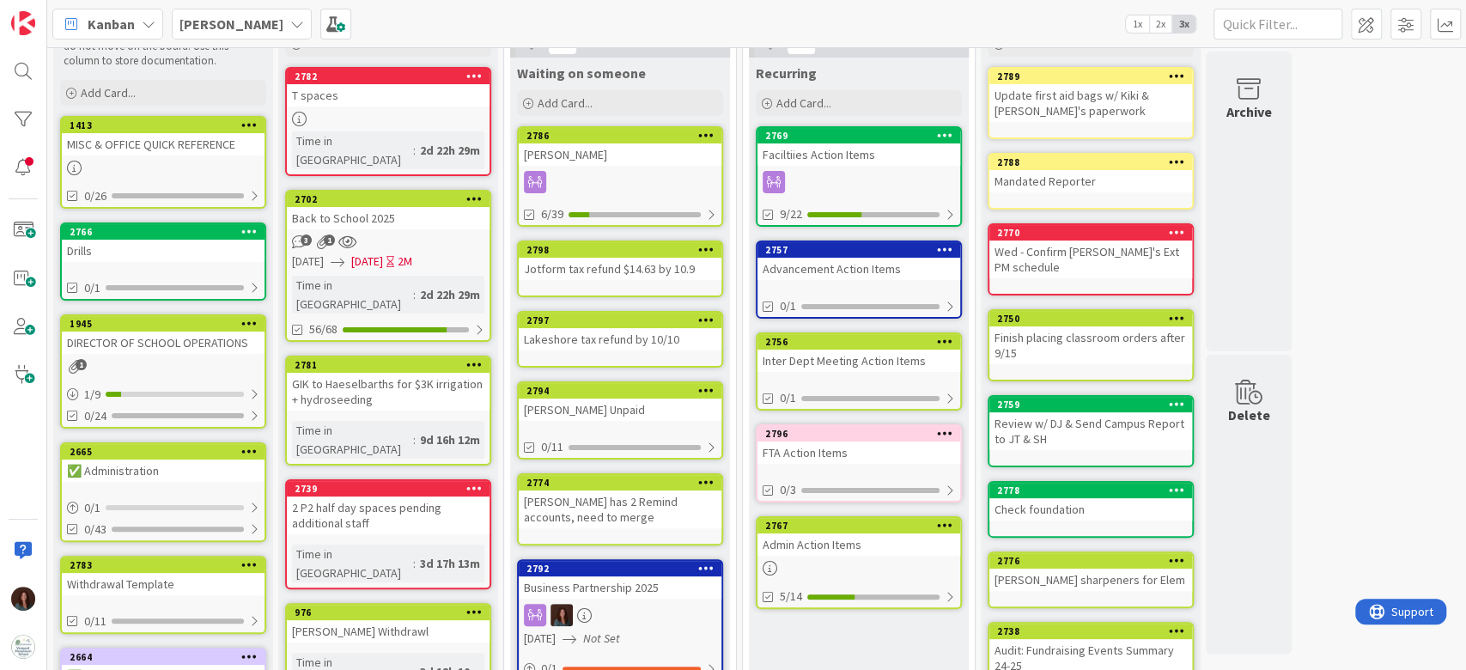
scroll to position [114, 0]
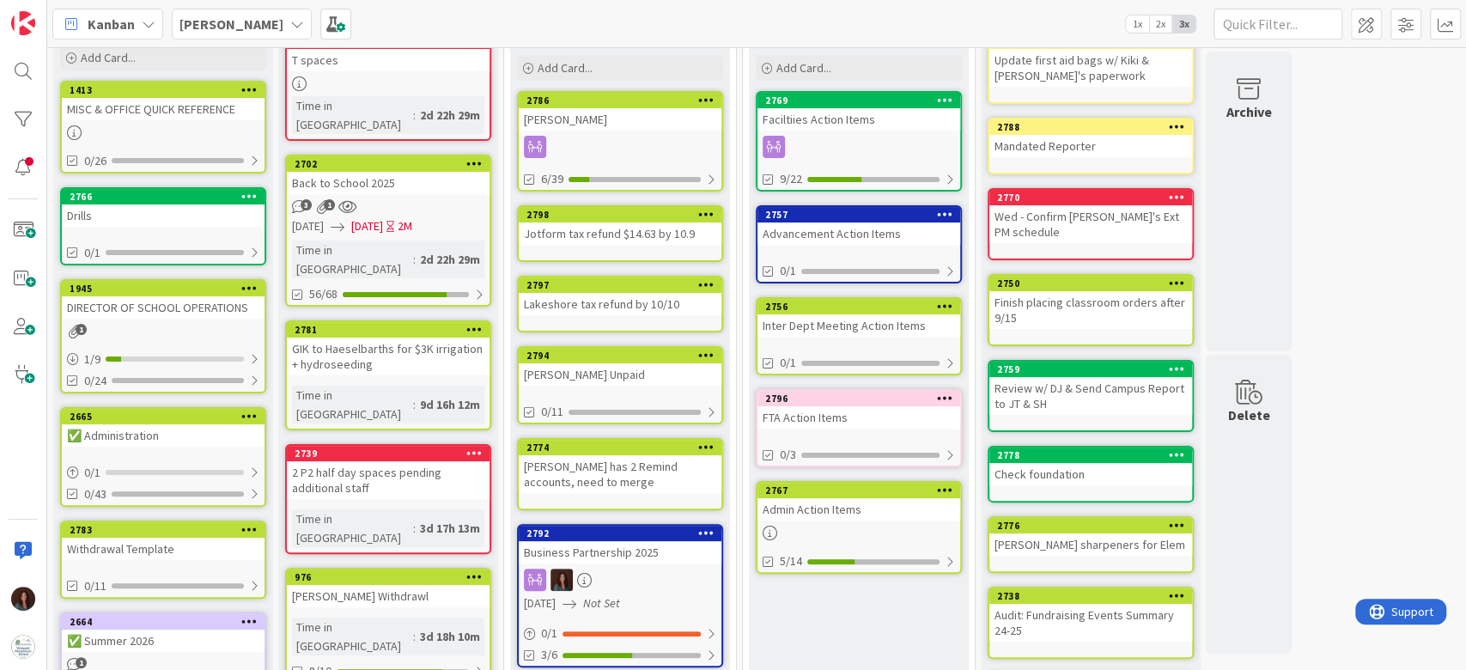
click at [616, 552] on div "Business Partnership 2025" at bounding box center [620, 552] width 203 height 22
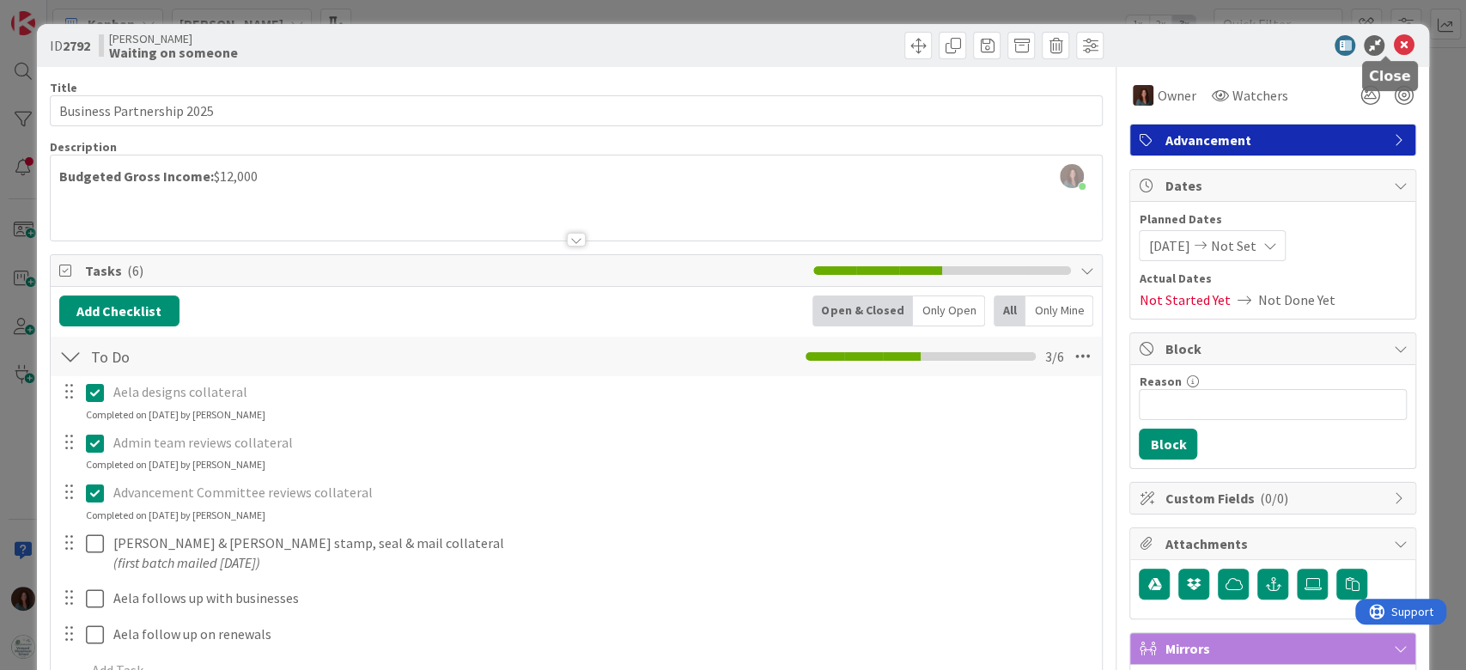
click at [1393, 46] on icon at bounding box center [1403, 45] width 21 height 21
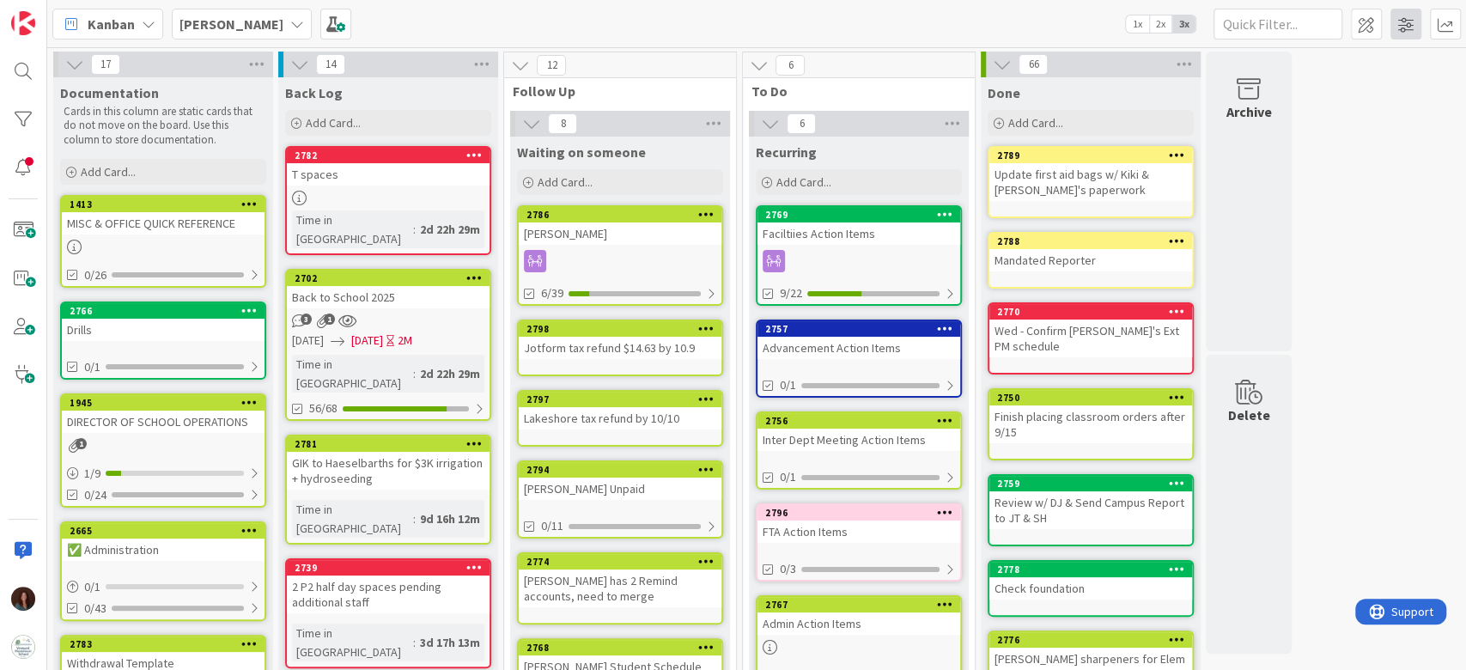
click at [1392, 21] on span at bounding box center [1405, 24] width 31 height 31
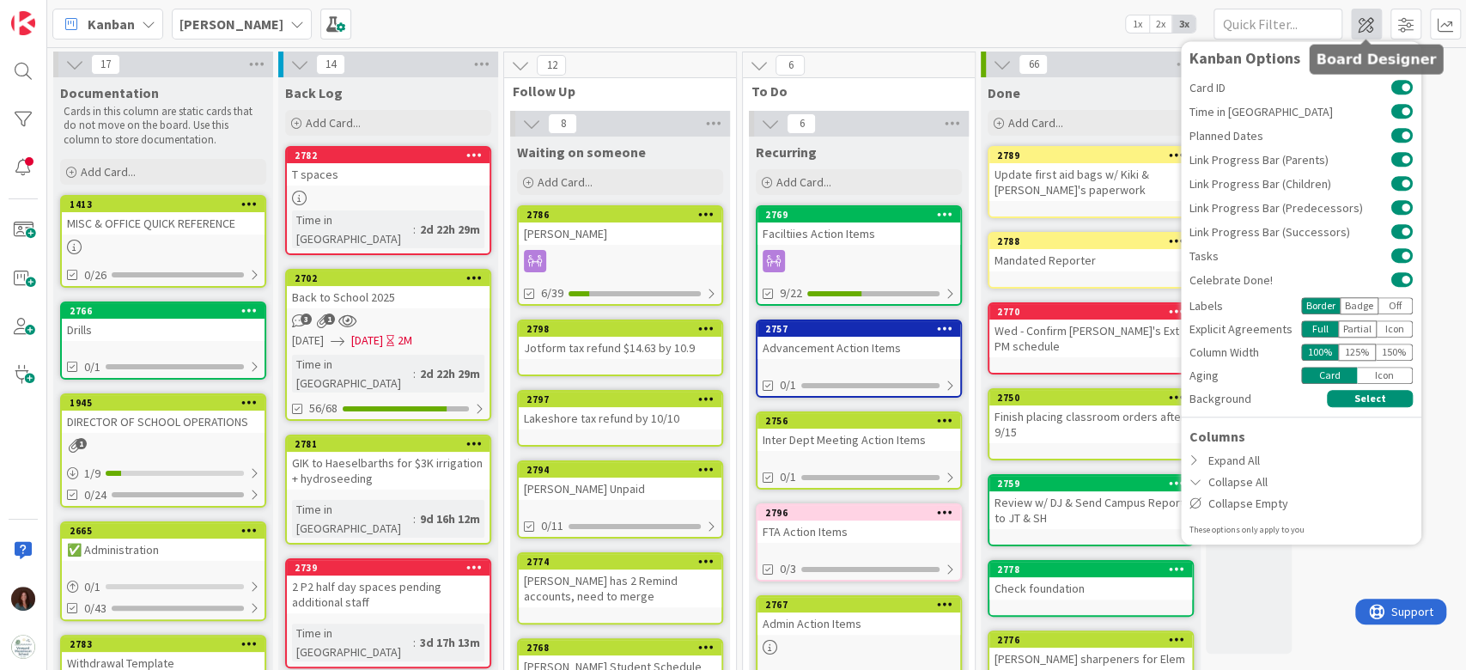
click at [1363, 24] on span at bounding box center [1366, 24] width 31 height 31
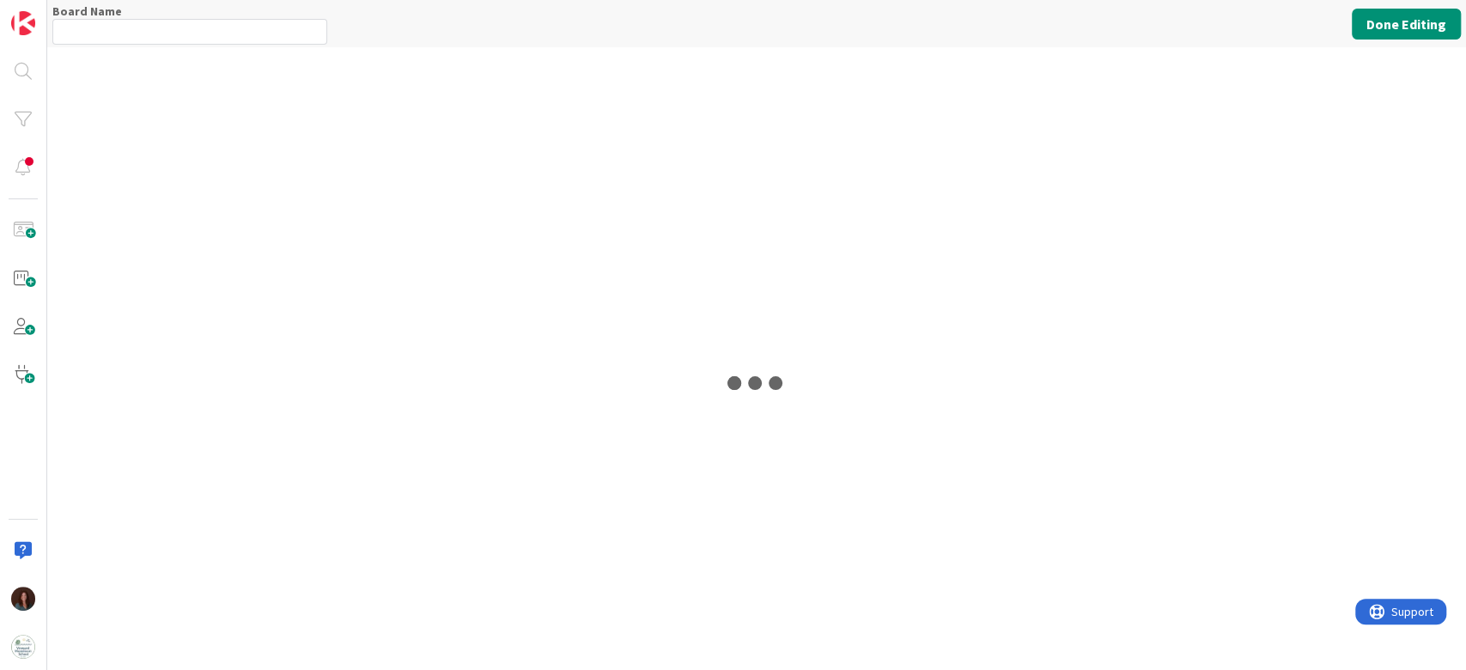
type input "[PERSON_NAME]"
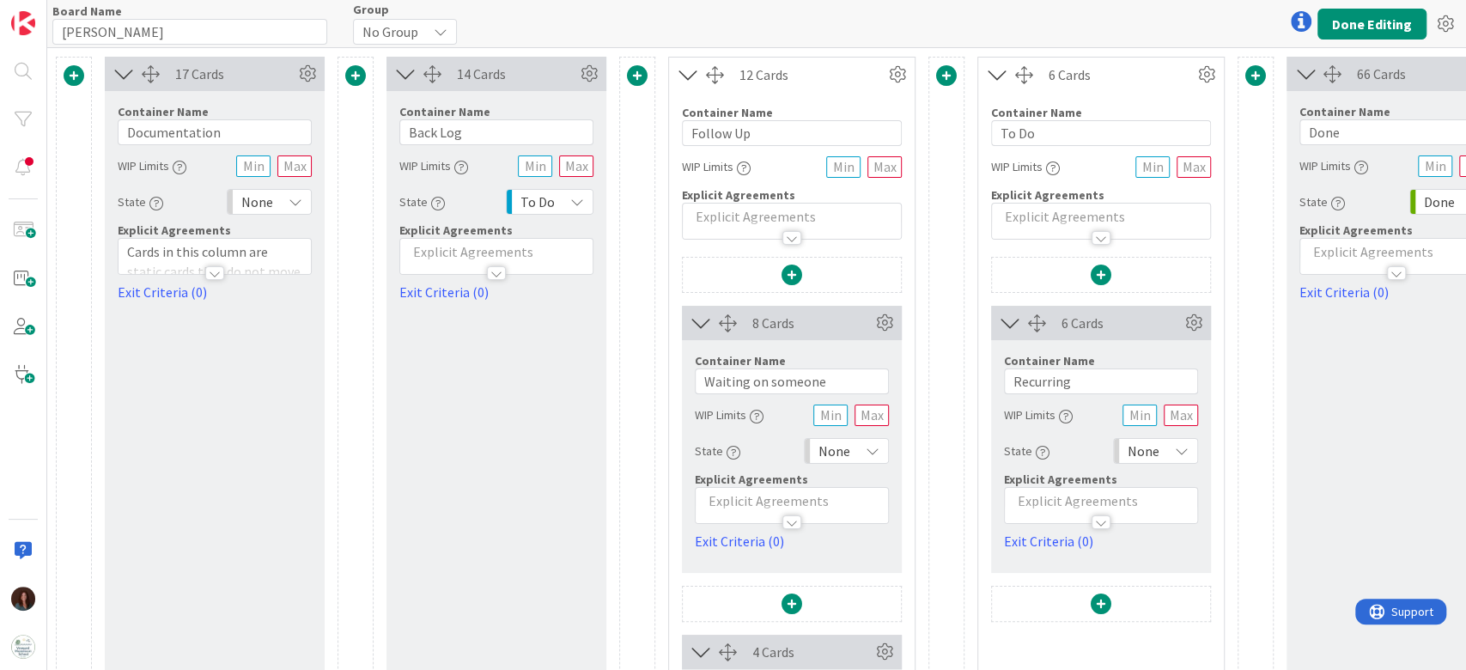
scroll to position [0, 115]
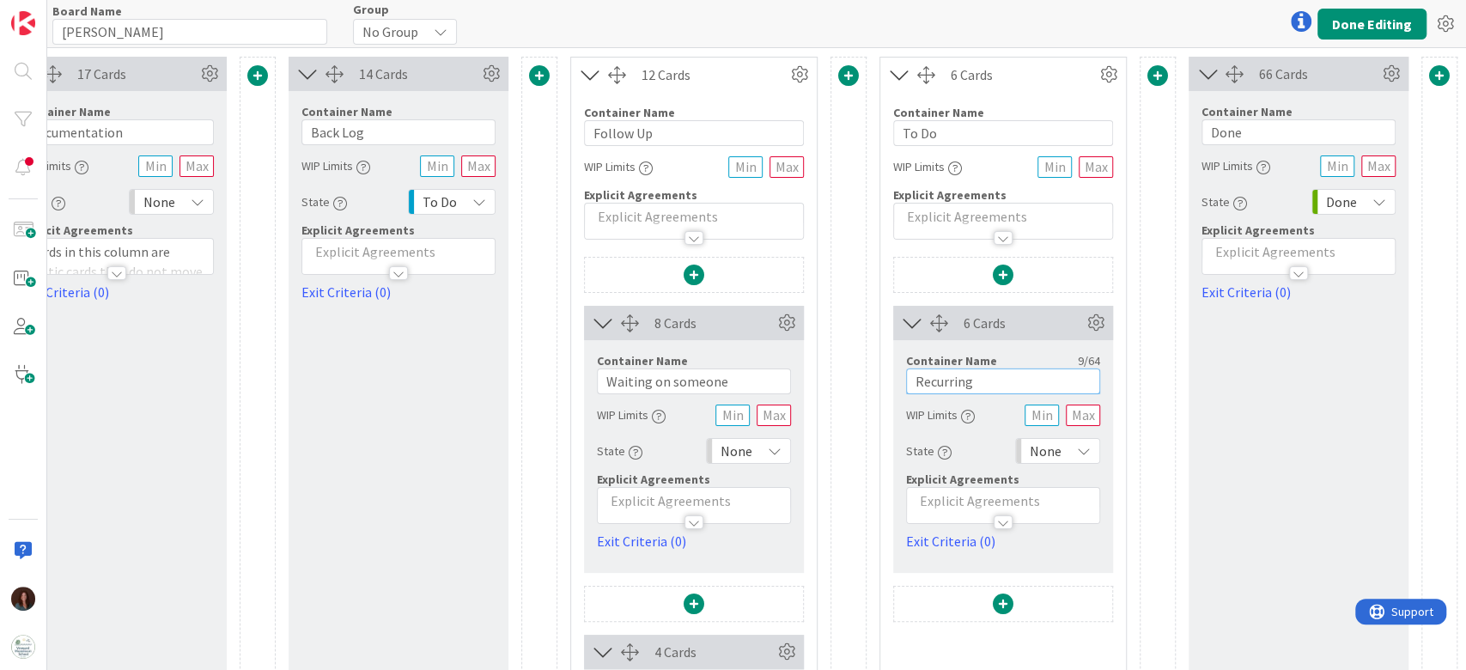
click at [981, 386] on input "Recurring" at bounding box center [1003, 381] width 194 height 26
type input "This Week"
click at [1376, 25] on button "Done Editing" at bounding box center [1371, 24] width 109 height 31
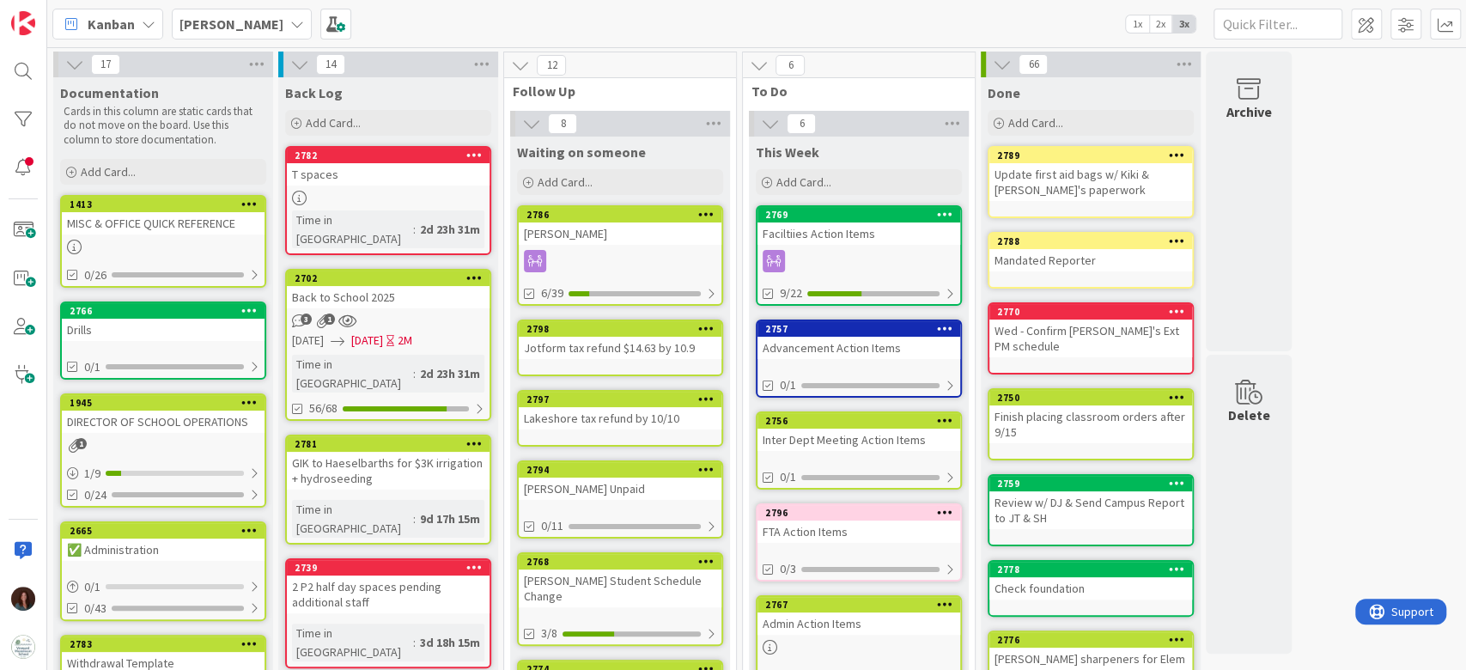
scroll to position [343, 0]
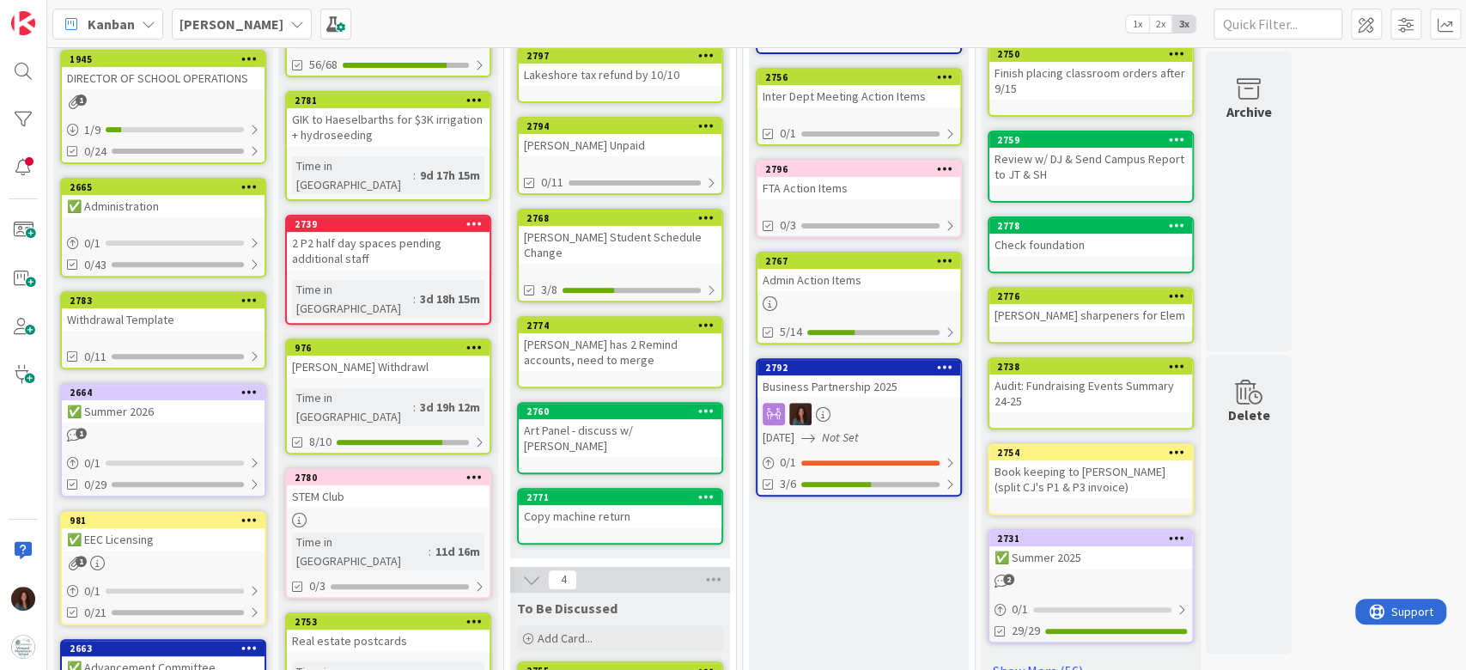
click at [456, 629] on div "Real estate postcards" at bounding box center [388, 640] width 203 height 22
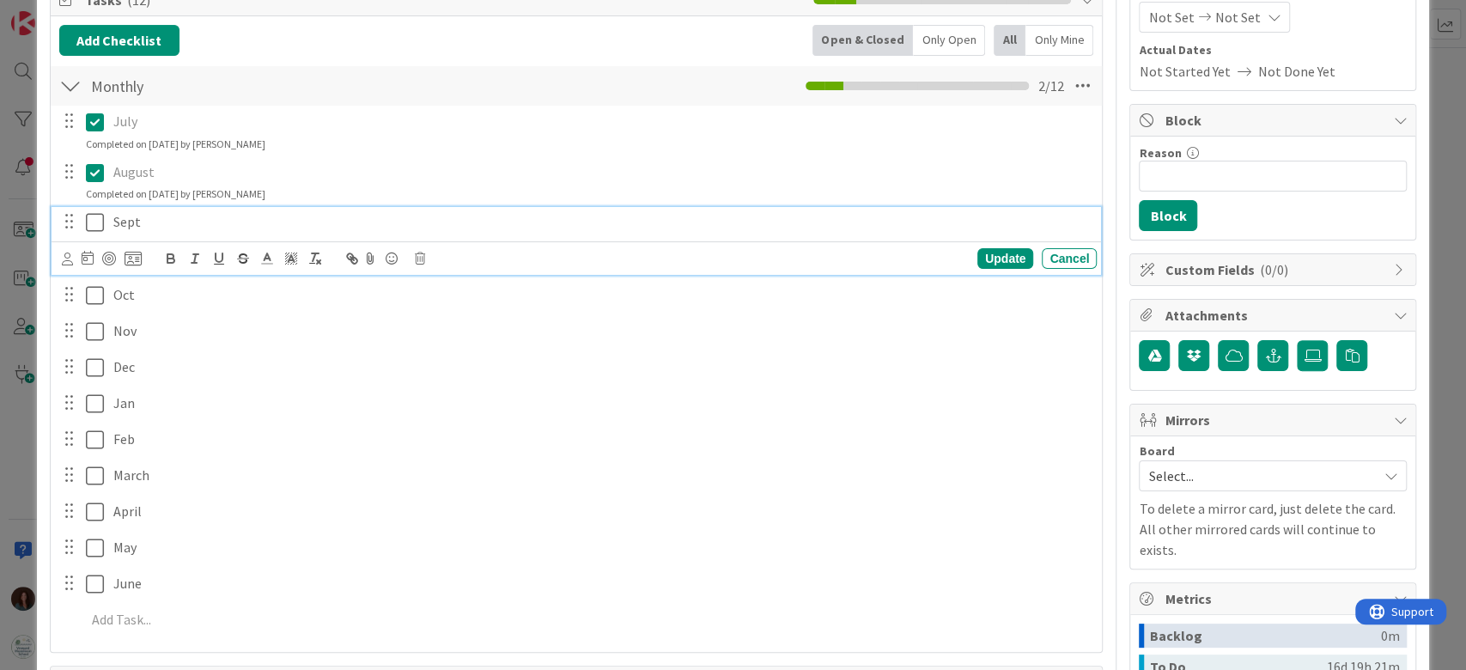
click at [94, 223] on icon at bounding box center [95, 222] width 18 height 21
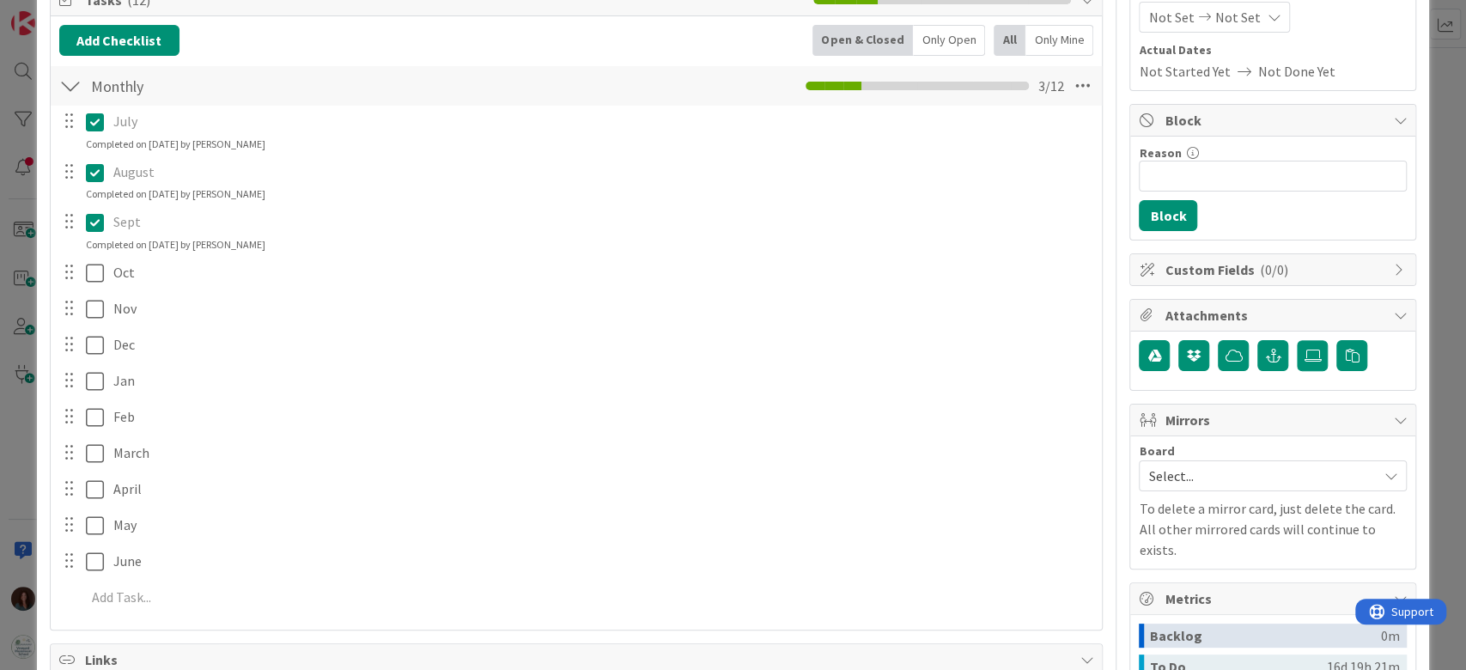
click at [96, 223] on icon at bounding box center [95, 222] width 18 height 21
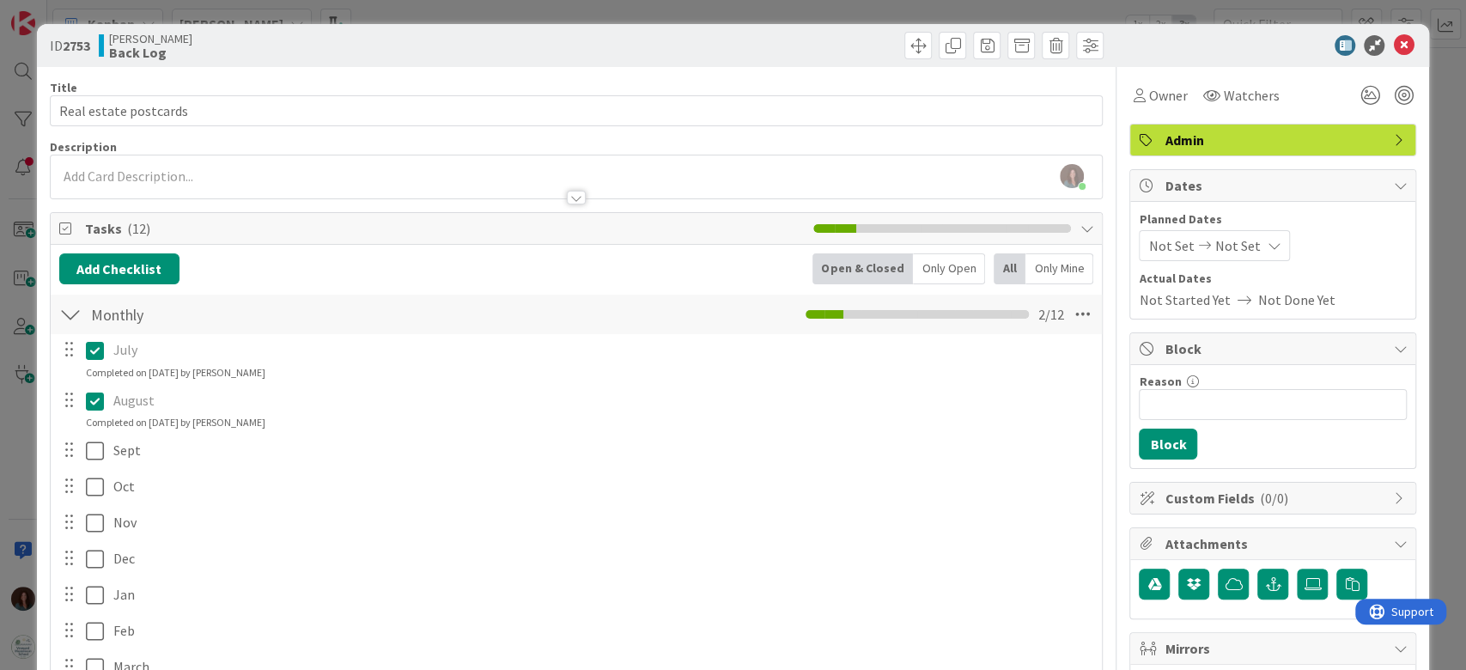
click at [1076, 489] on div "July Update Cancel Completed on [DATE] by [PERSON_NAME] August Update Cancel Co…" at bounding box center [576, 583] width 1035 height 499
click at [1393, 49] on icon at bounding box center [1403, 45] width 21 height 21
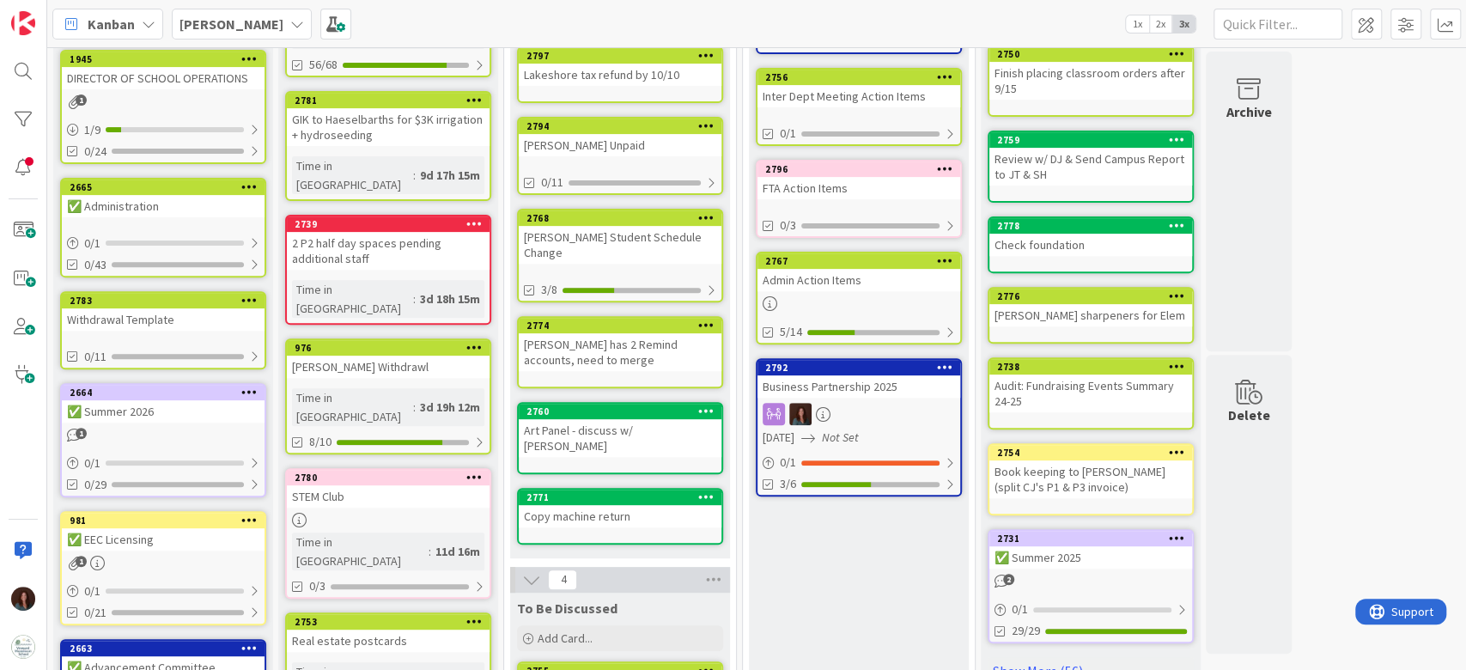
click at [852, 276] on div "Admin Action Items" at bounding box center [858, 280] width 203 height 22
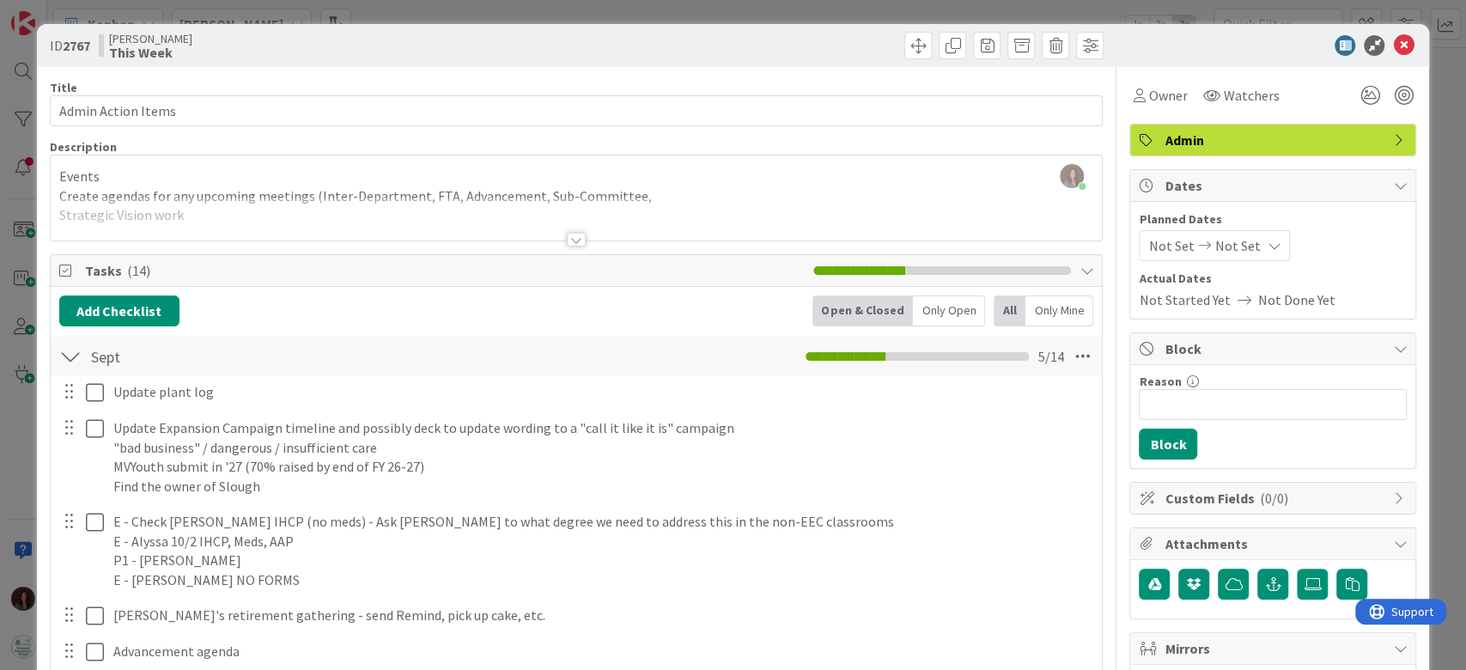
click at [567, 238] on div at bounding box center [576, 240] width 19 height 14
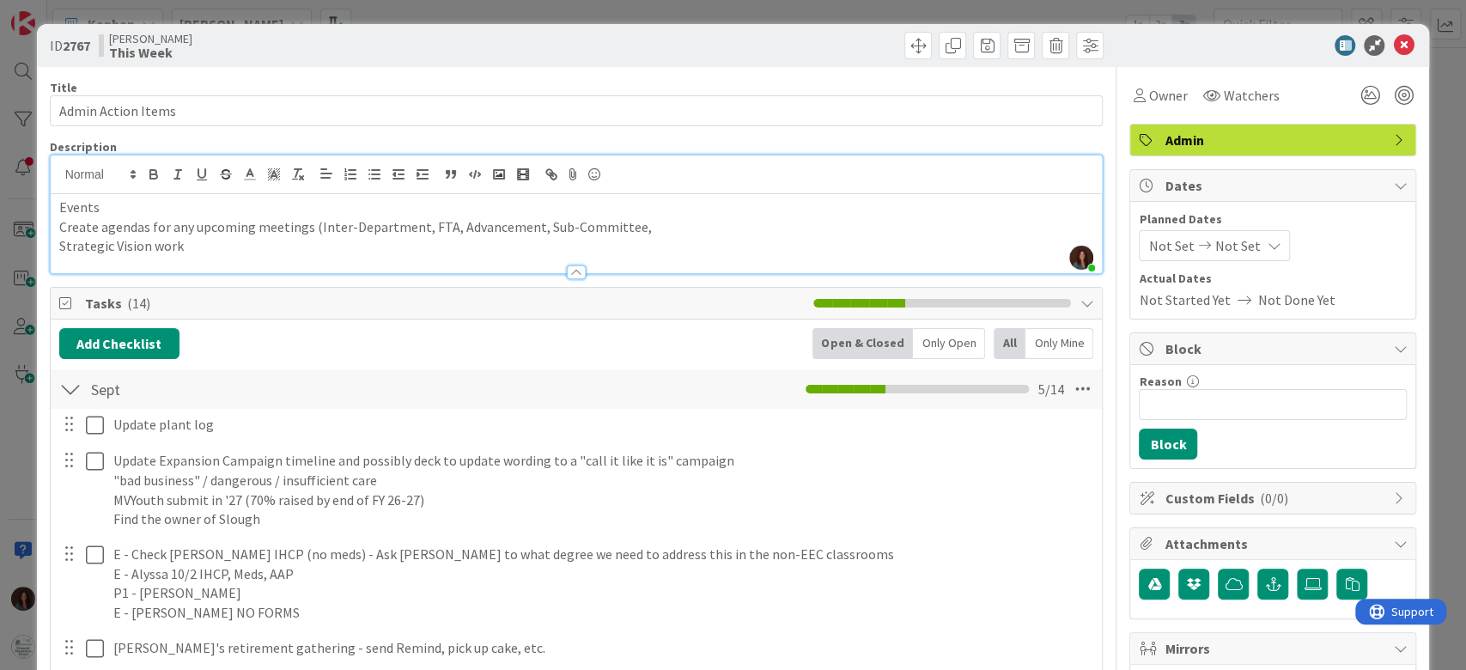
click at [52, 211] on div "Events Create agendas for any upcoming meetings (Inter-Department, FTA, Advance…" at bounding box center [577, 233] width 1052 height 79
click at [63, 227] on p "Create agendas for any upcoming meetings (Inter-Department, FTA, Advancement, S…" at bounding box center [576, 227] width 1035 height 20
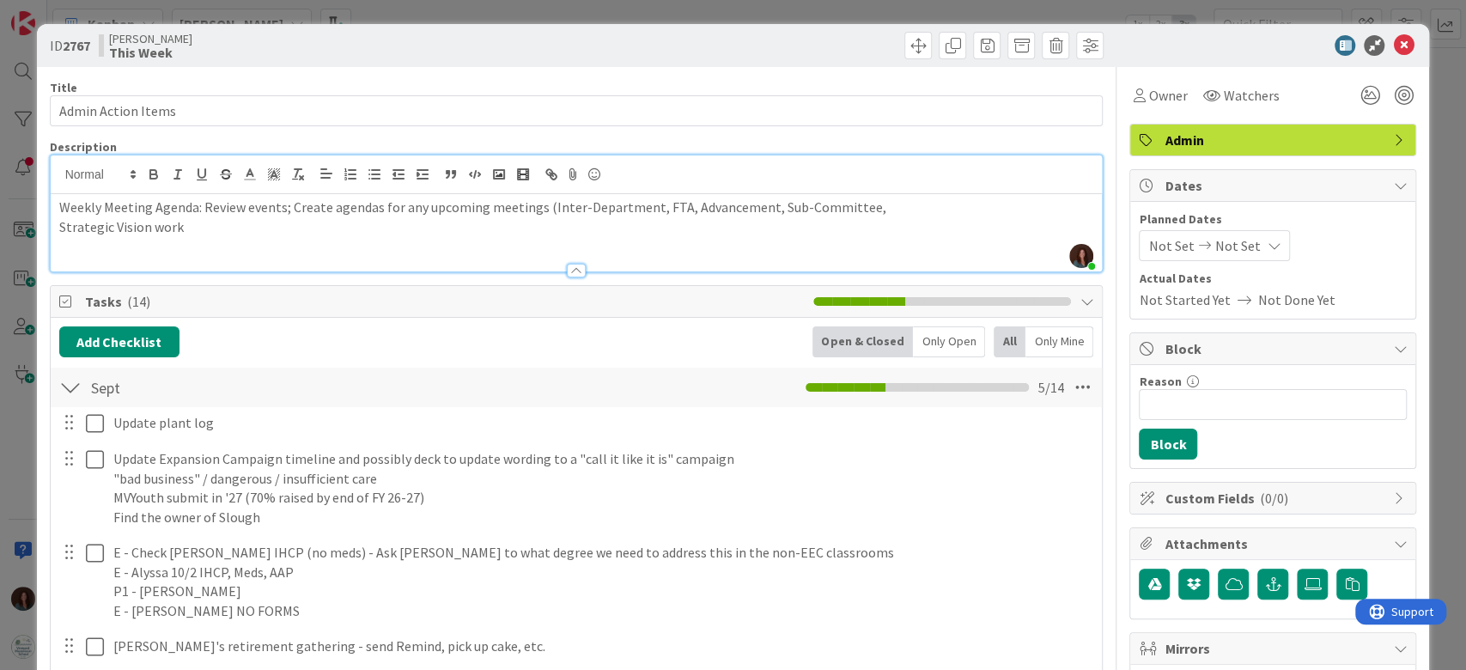
click at [59, 228] on p "Strategic Vision work" at bounding box center [576, 227] width 1035 height 20
click at [1030, 204] on p "Weekly Meeting Agenda: Review events; Create agendas for any upcoming meetings …" at bounding box center [576, 207] width 1035 height 20
click at [960, 203] on p "Weekly Meeting Agenda: Review events; Create agendas for any upcoming meetings …" at bounding box center [576, 207] width 1035 height 20
click at [1393, 49] on icon at bounding box center [1403, 45] width 21 height 21
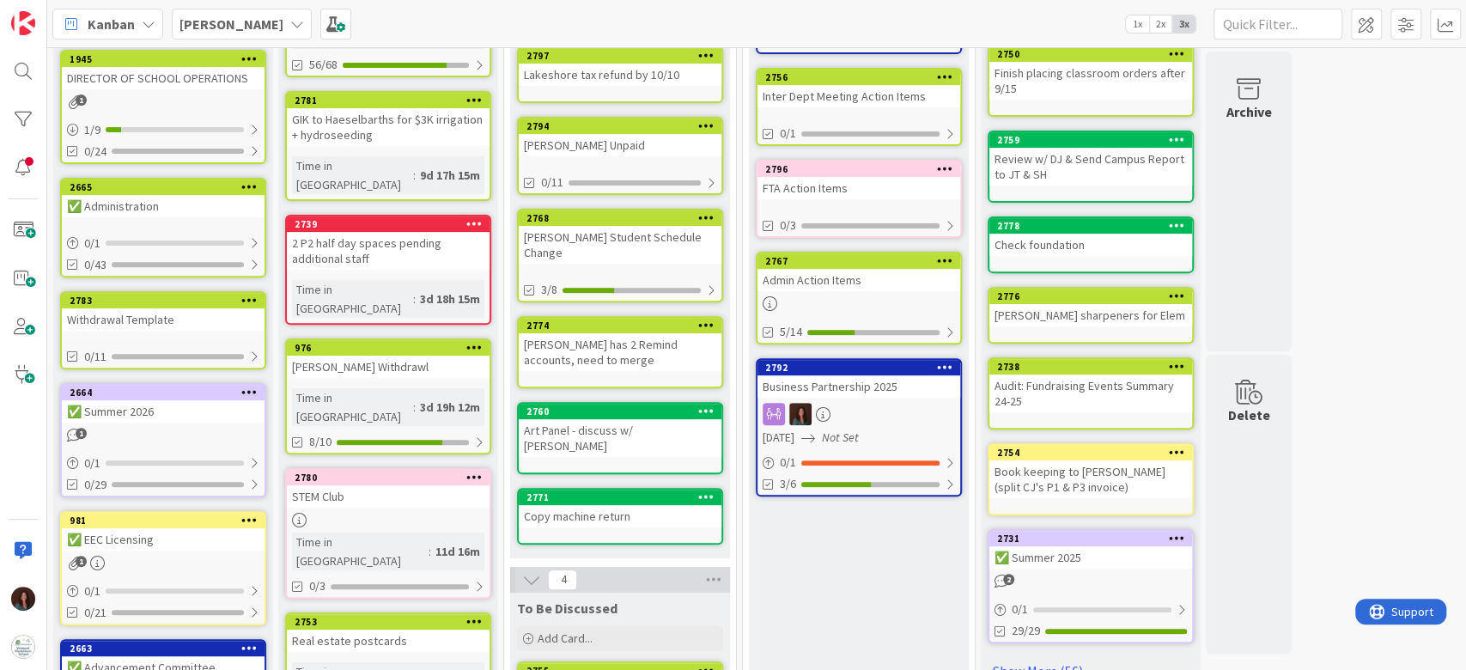
click at [859, 278] on div "Admin Action Items" at bounding box center [858, 280] width 203 height 22
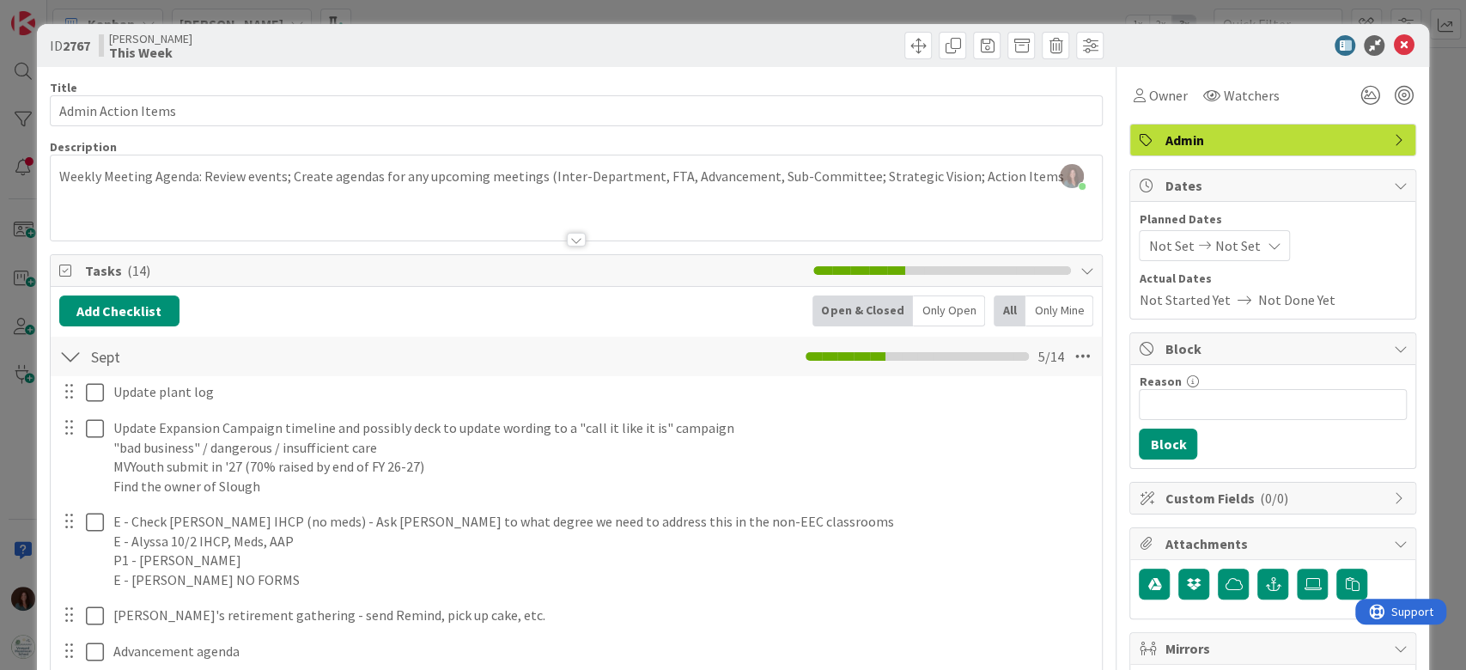
click at [272, 180] on div "[PERSON_NAME] just joined Weekly Meeting Agenda: Review events; Create agendas …" at bounding box center [577, 197] width 1052 height 85
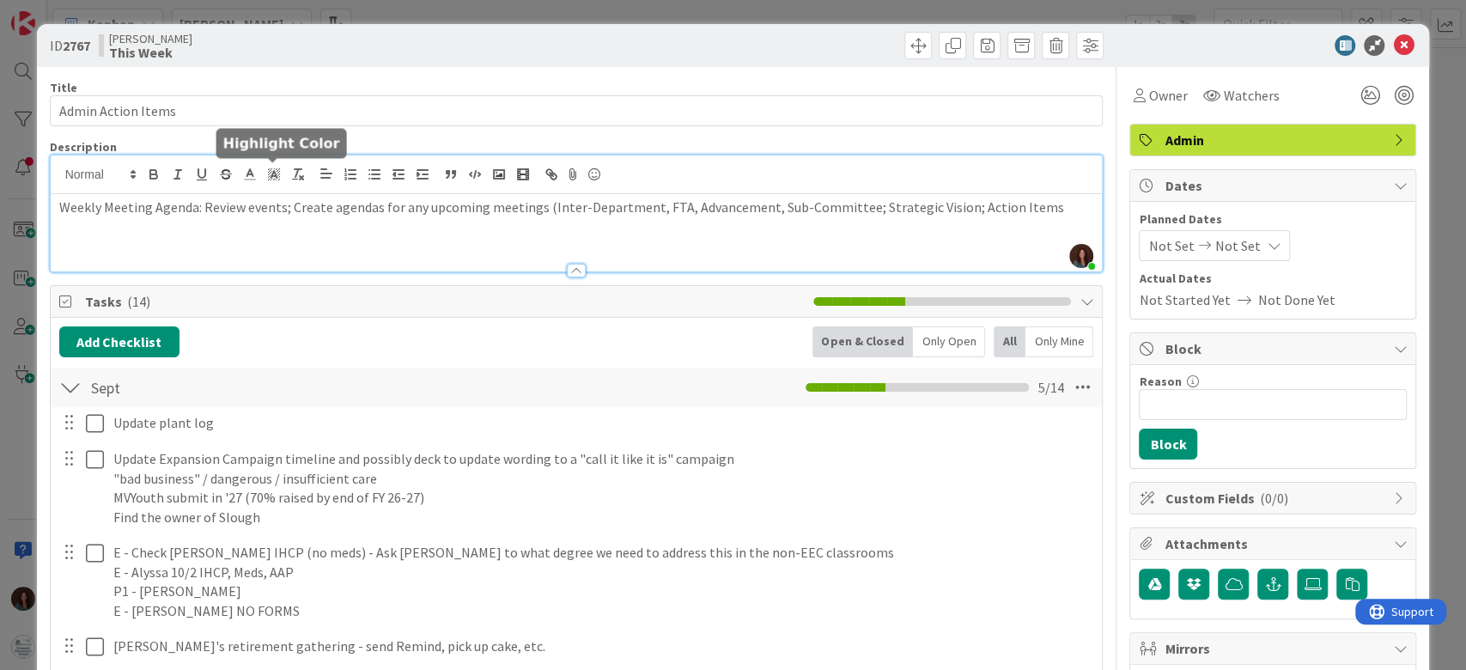
click at [272, 180] on icon at bounding box center [273, 174] width 15 height 15
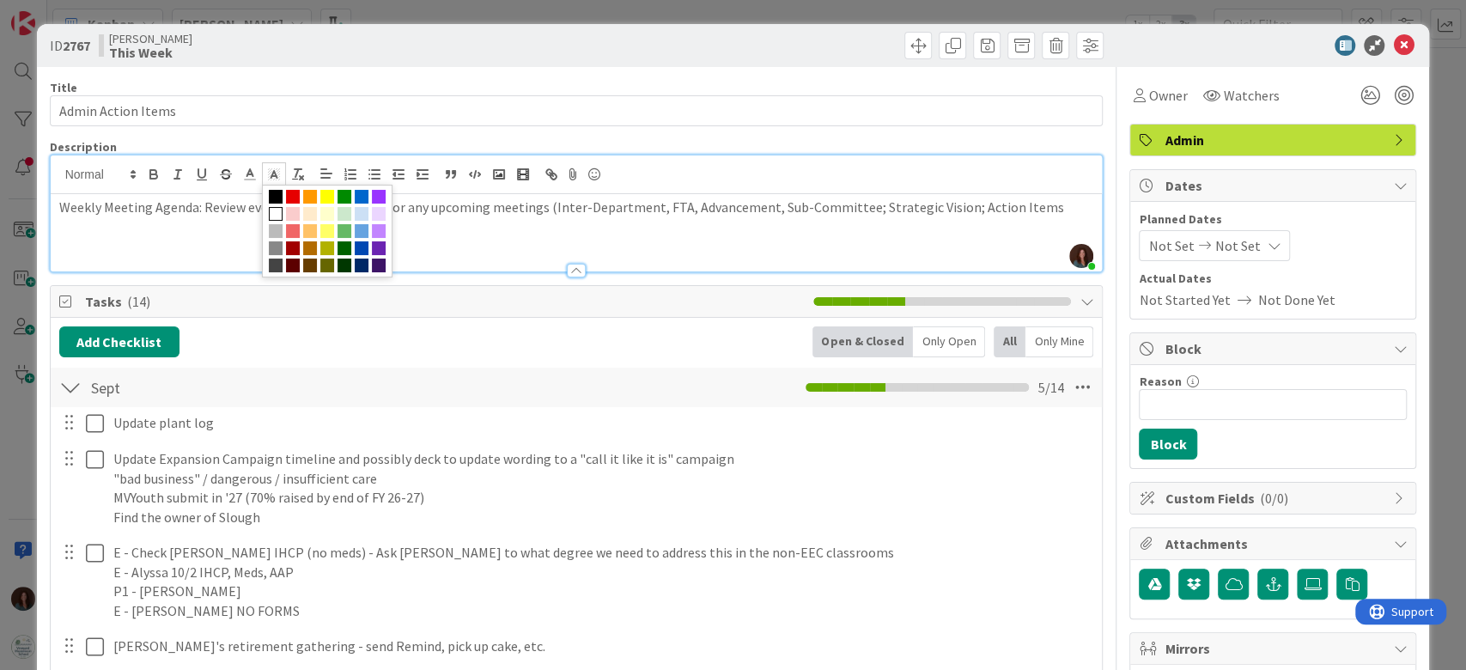
click at [232, 208] on p "Weekly Meeting Agenda: Review events; Create agendas for any upcoming meetings …" at bounding box center [576, 207] width 1035 height 20
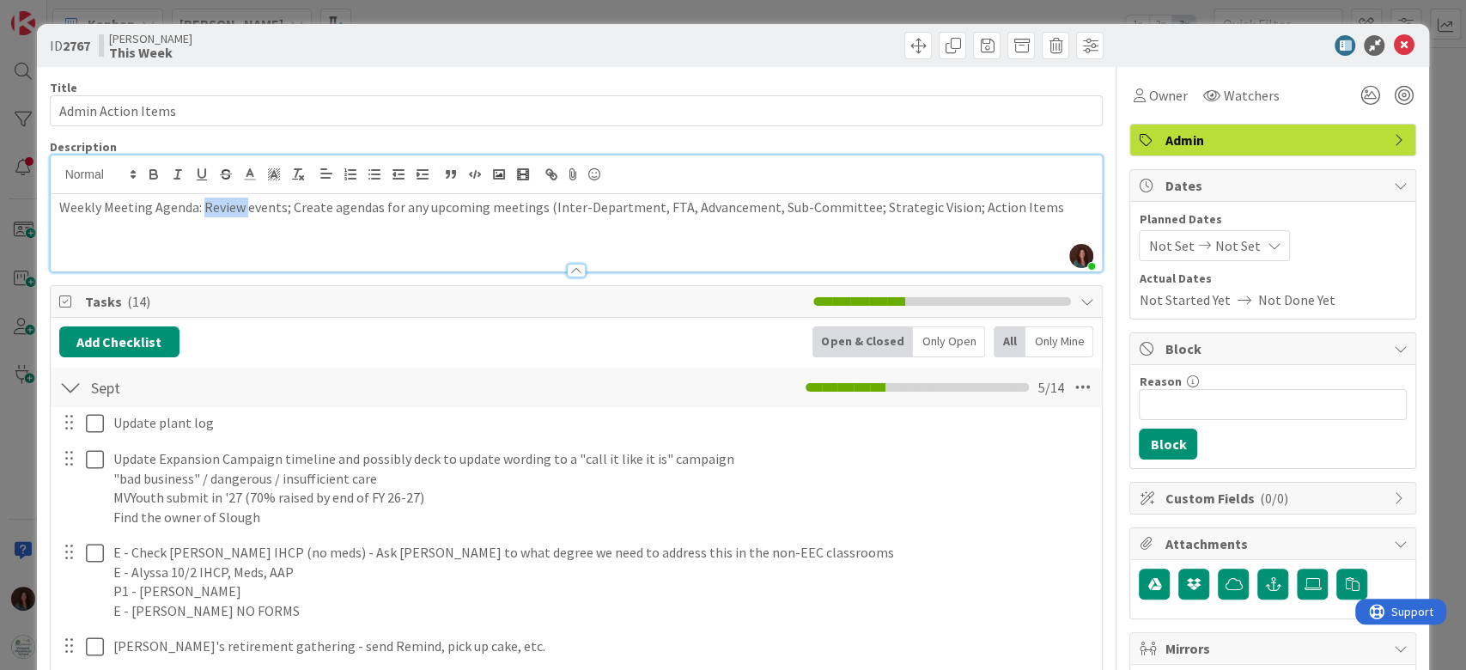
click at [232, 208] on p "Weekly Meeting Agenda: Review events; Create agendas for any upcoming meetings …" at bounding box center [576, 207] width 1035 height 20
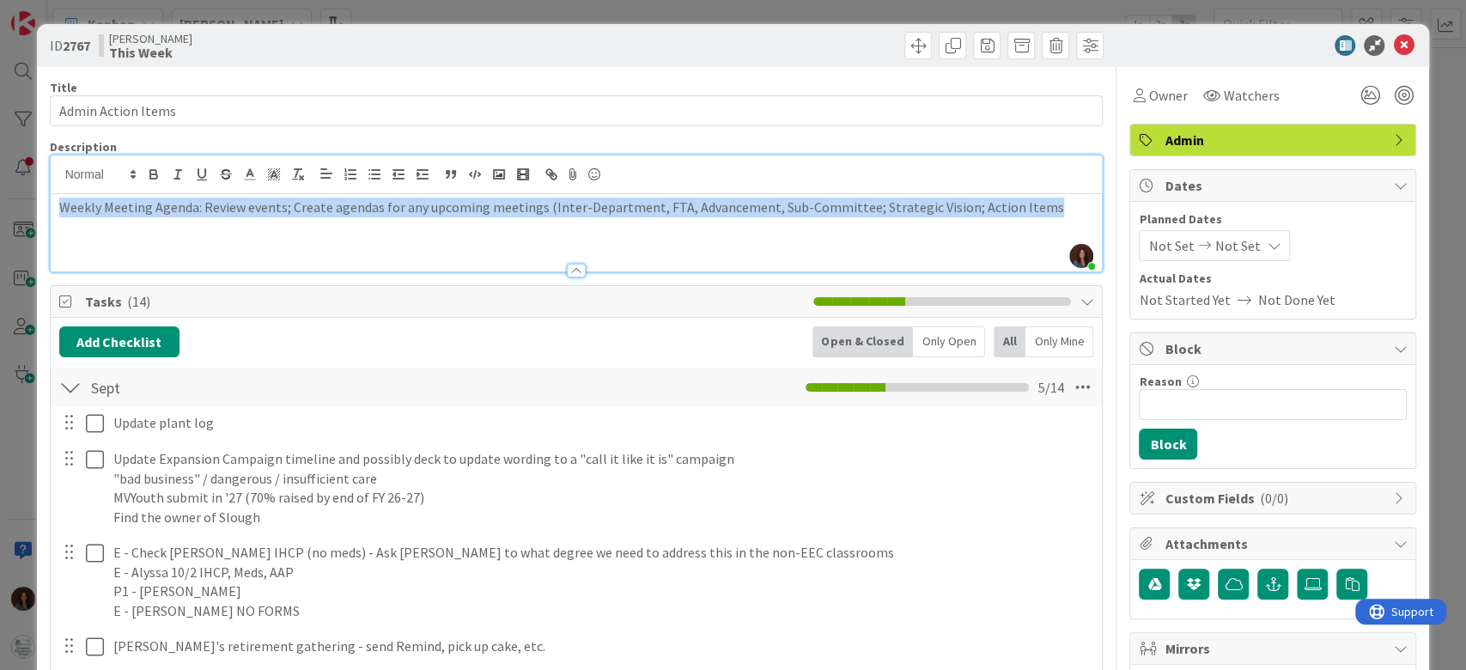
click at [232, 208] on p "Weekly Meeting Agenda: Review events; Create agendas for any upcoming meetings …" at bounding box center [576, 207] width 1035 height 20
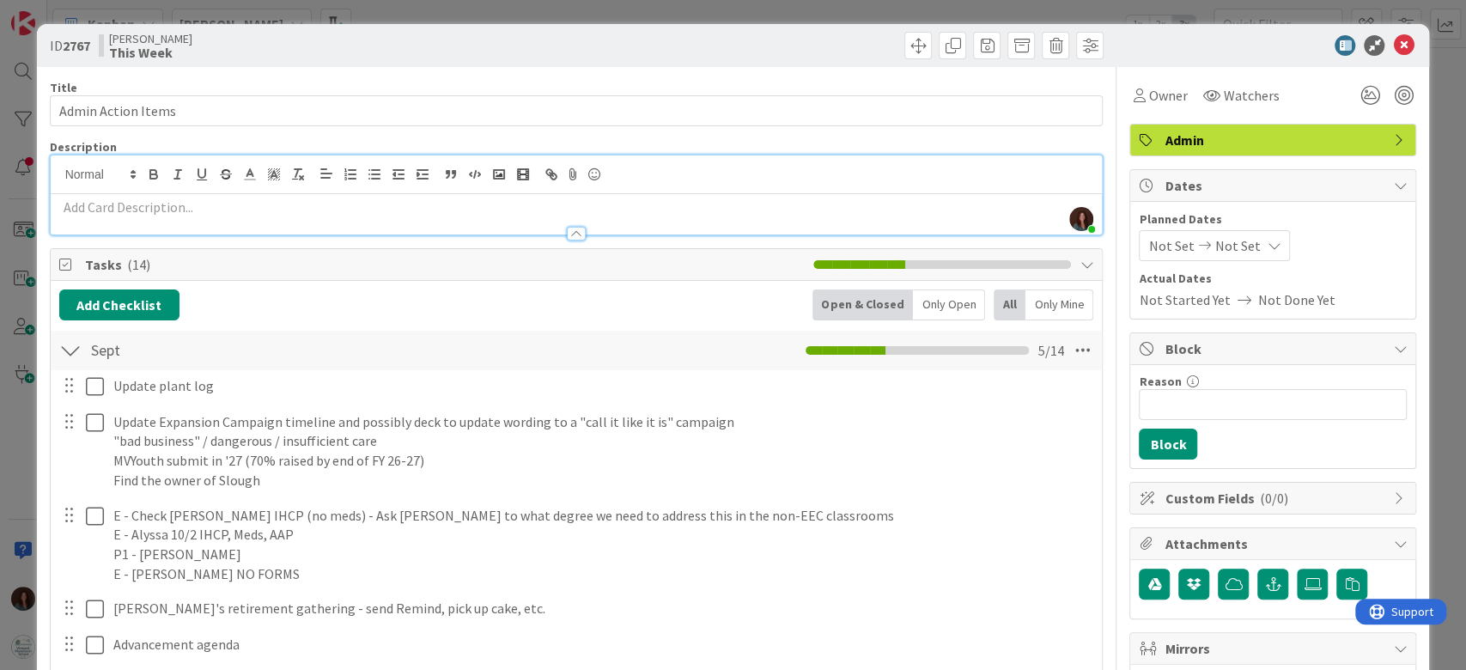
click at [179, 304] on div "Add Checklist Open & Closed Only Open All Only Mine" at bounding box center [576, 304] width 1035 height 31
click at [172, 302] on button "Add Checklist" at bounding box center [119, 304] width 120 height 31
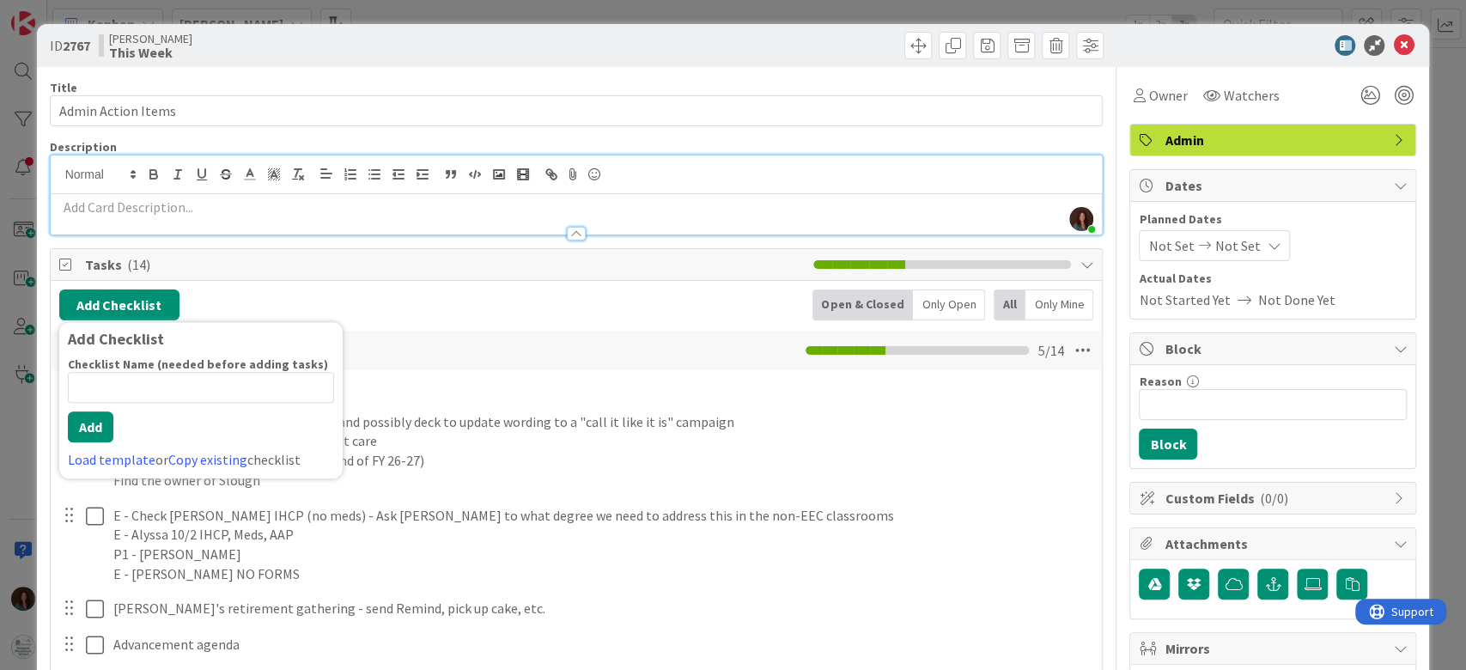
click at [143, 385] on input at bounding box center [201, 387] width 266 height 31
type input "M"
type input "[PERSON_NAME]'s Monthly Admin"
click at [101, 435] on button "Add" at bounding box center [91, 426] width 46 height 31
